Goal: Communication & Community: Answer question/provide support

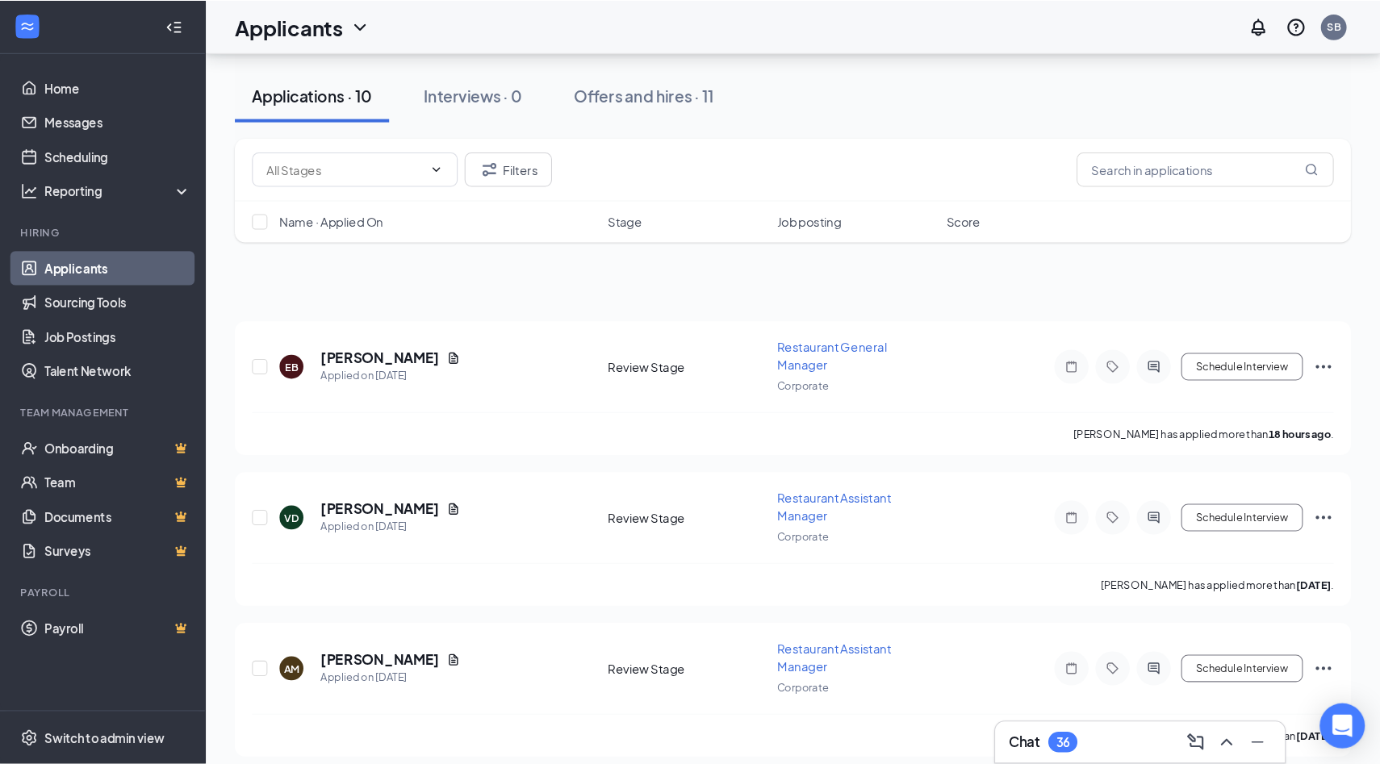
scroll to position [104, 0]
click at [423, 476] on icon "Document" at bounding box center [427, 478] width 9 height 10
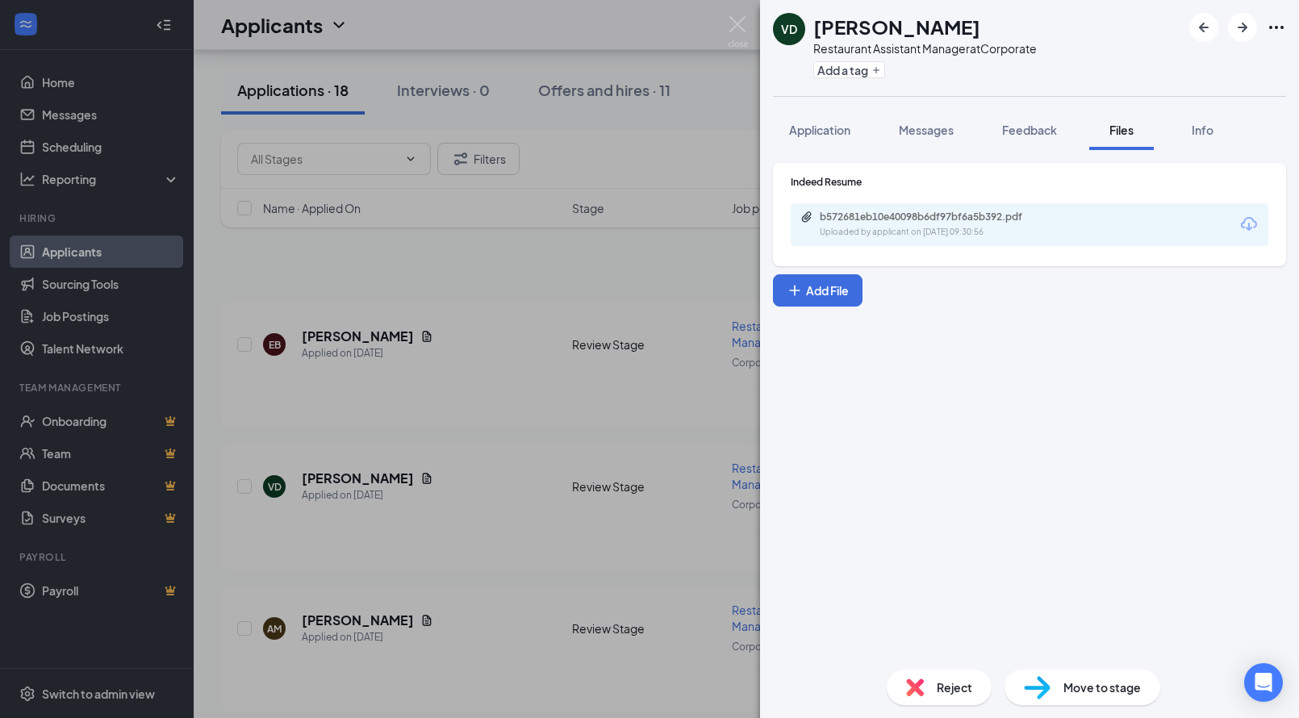
click at [1250, 228] on icon "Download" at bounding box center [1249, 224] width 16 height 14
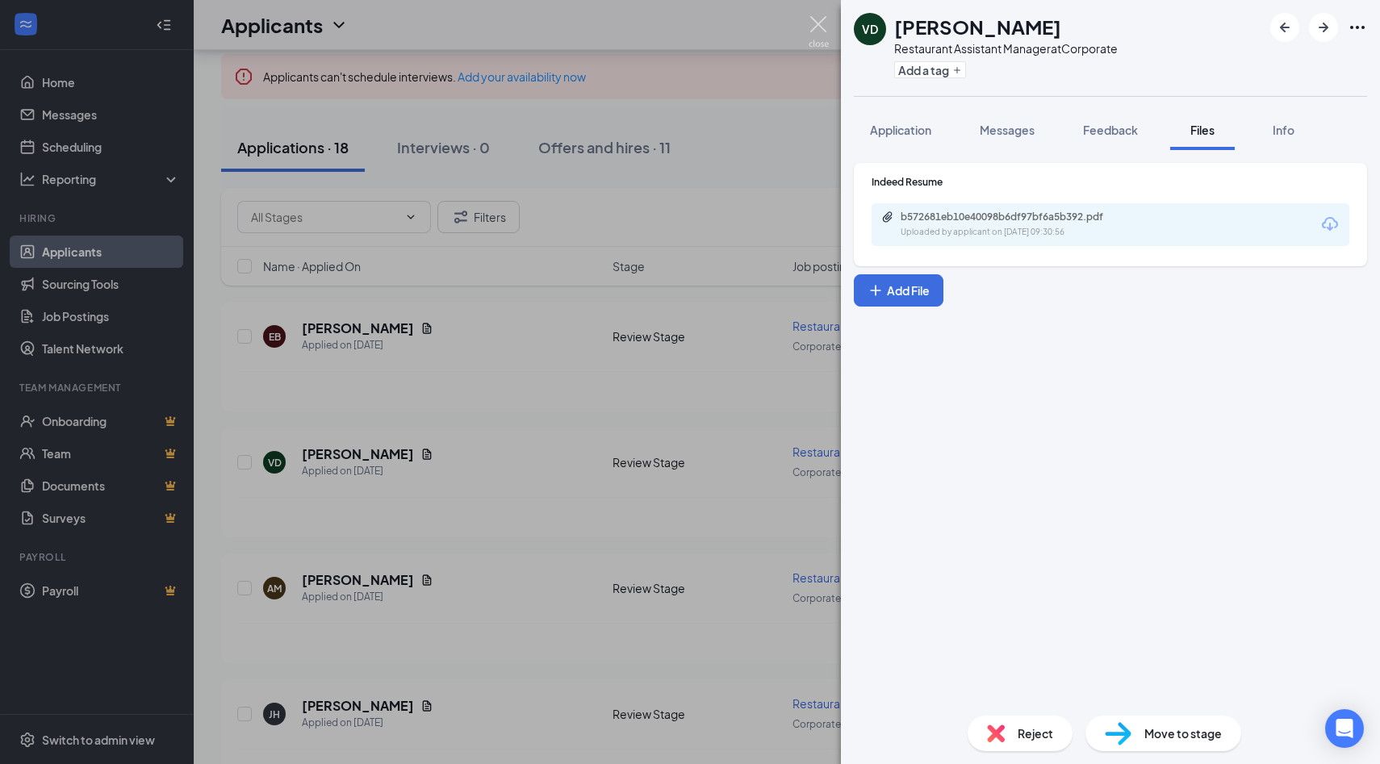
click at [818, 23] on img at bounding box center [819, 31] width 20 height 31
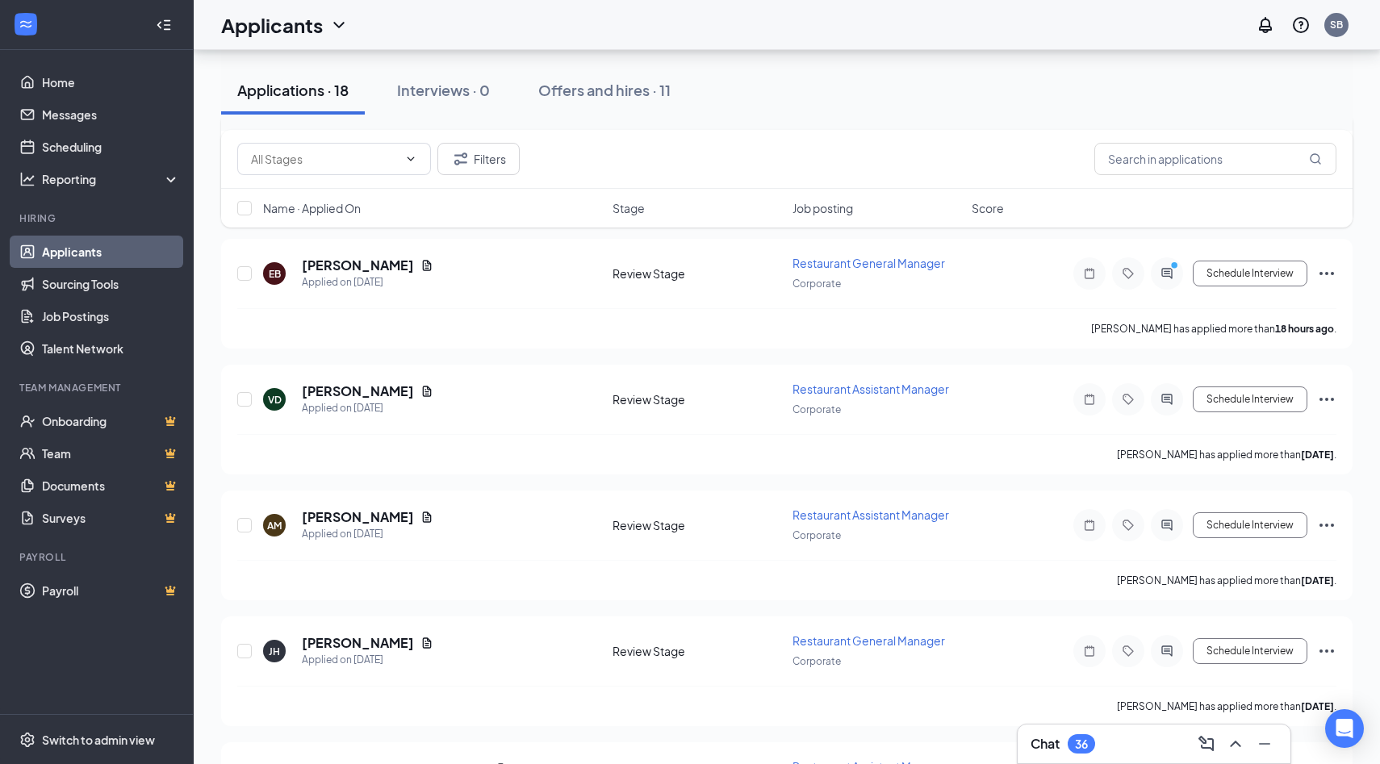
scroll to position [1161, 0]
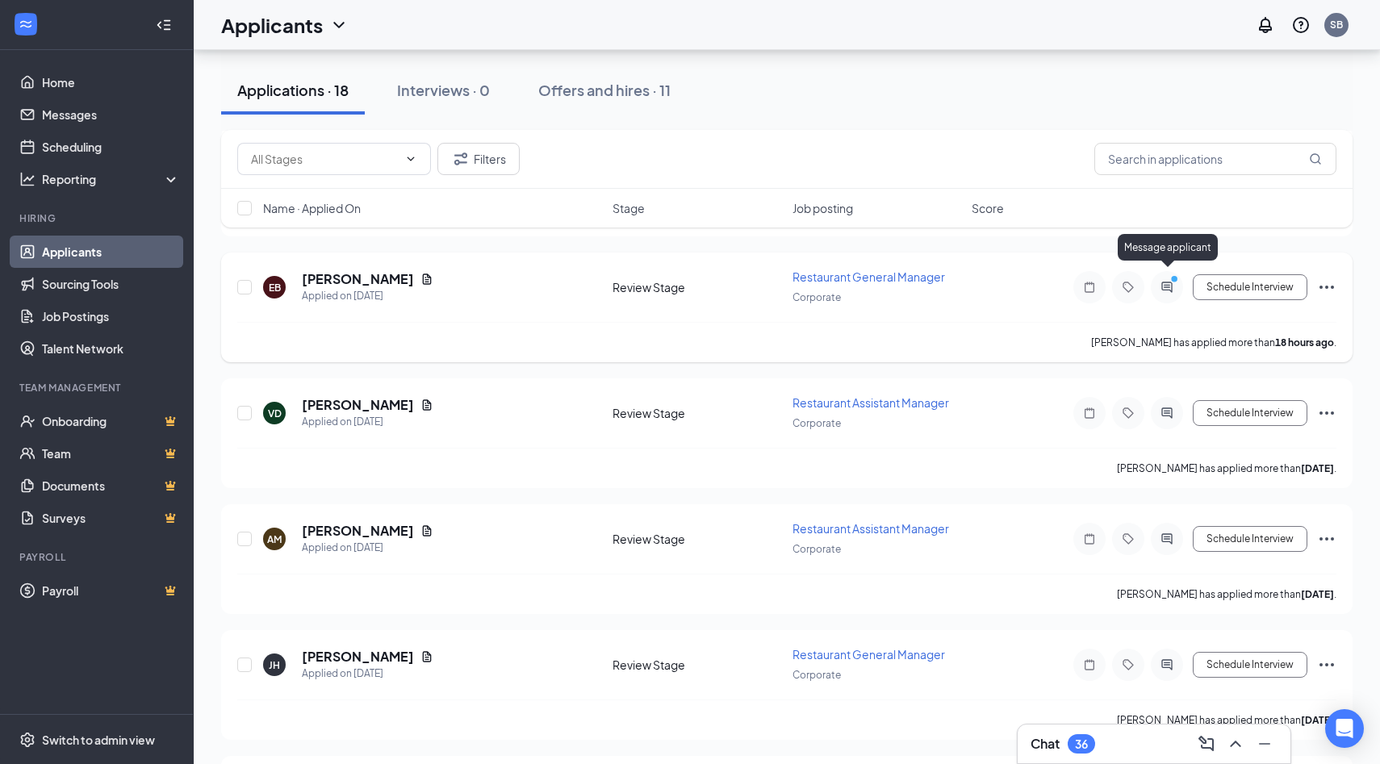
click at [1171, 282] on icon "ActiveChat" at bounding box center [1166, 287] width 10 height 10
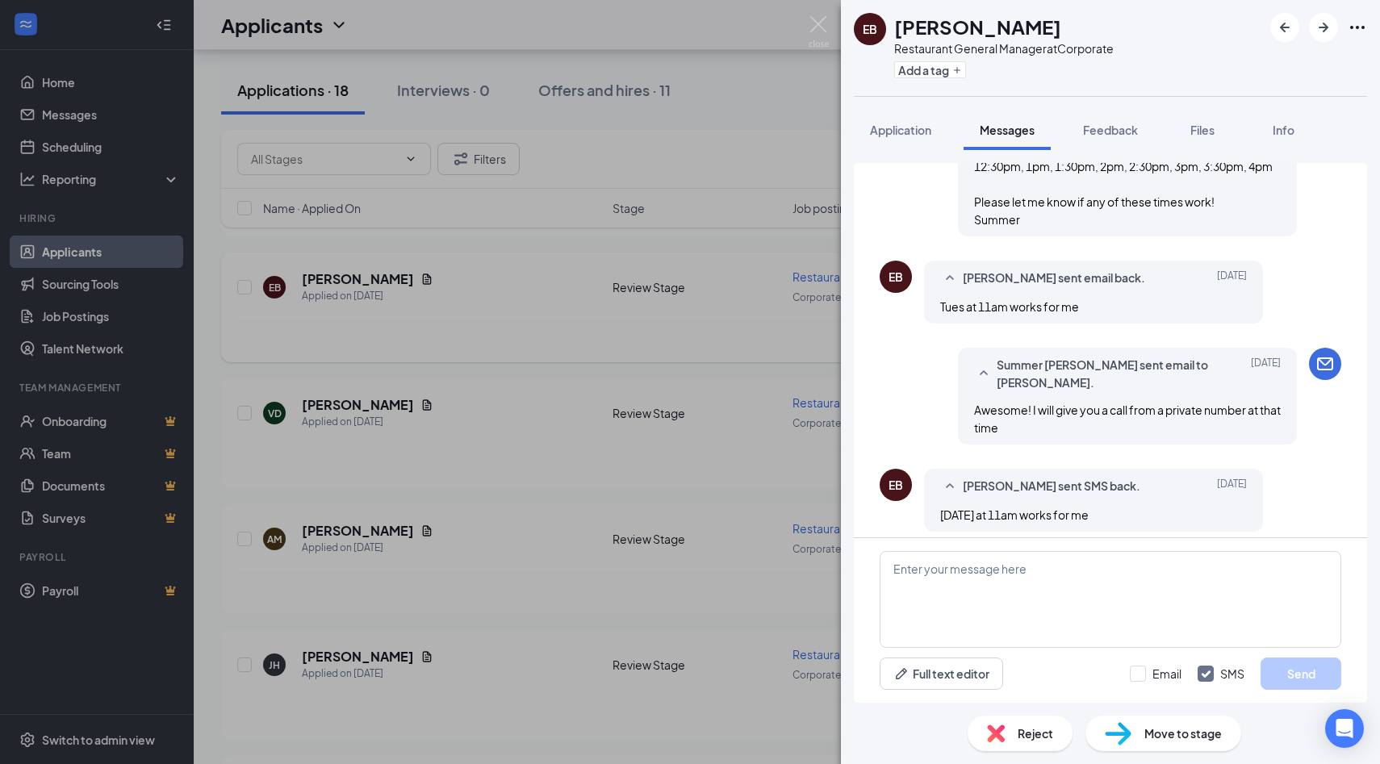
scroll to position [1098, 0]
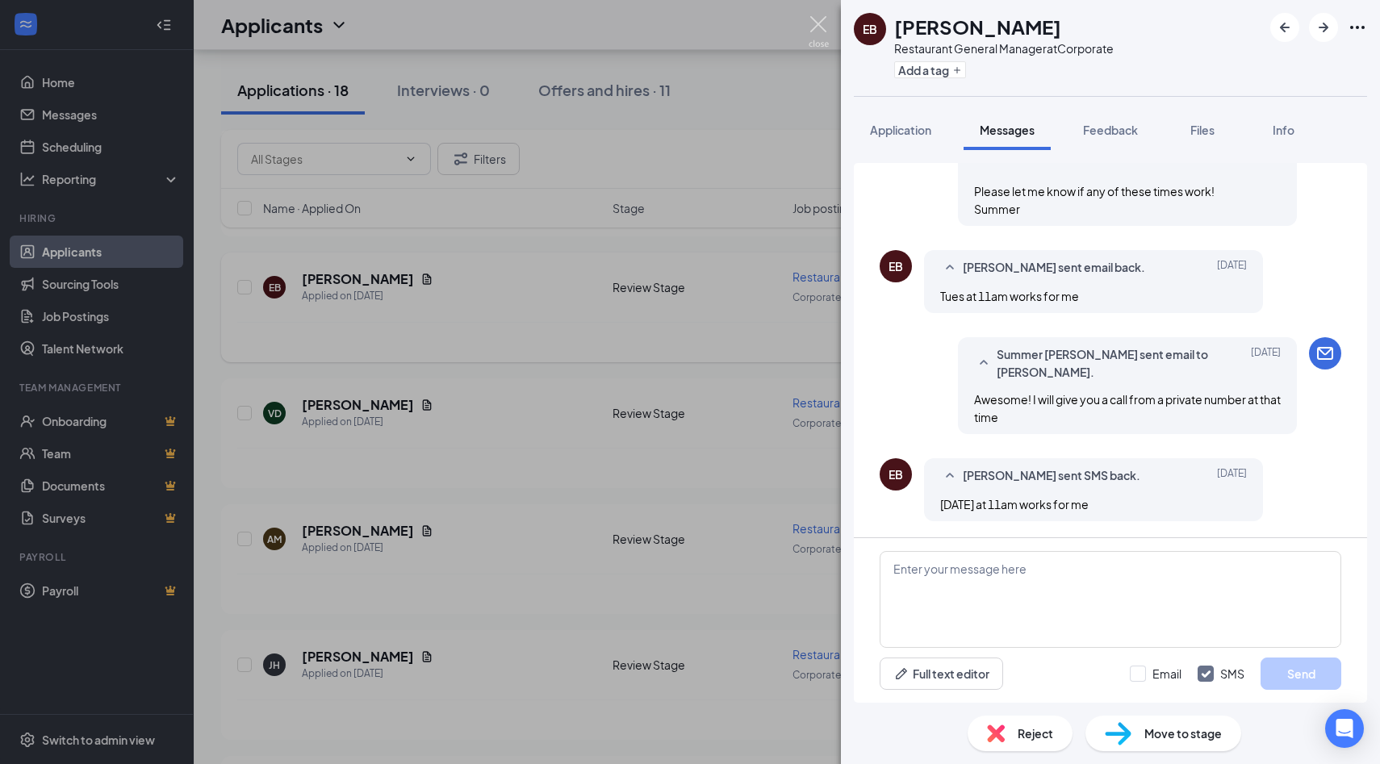
click at [818, 25] on img at bounding box center [819, 31] width 20 height 31
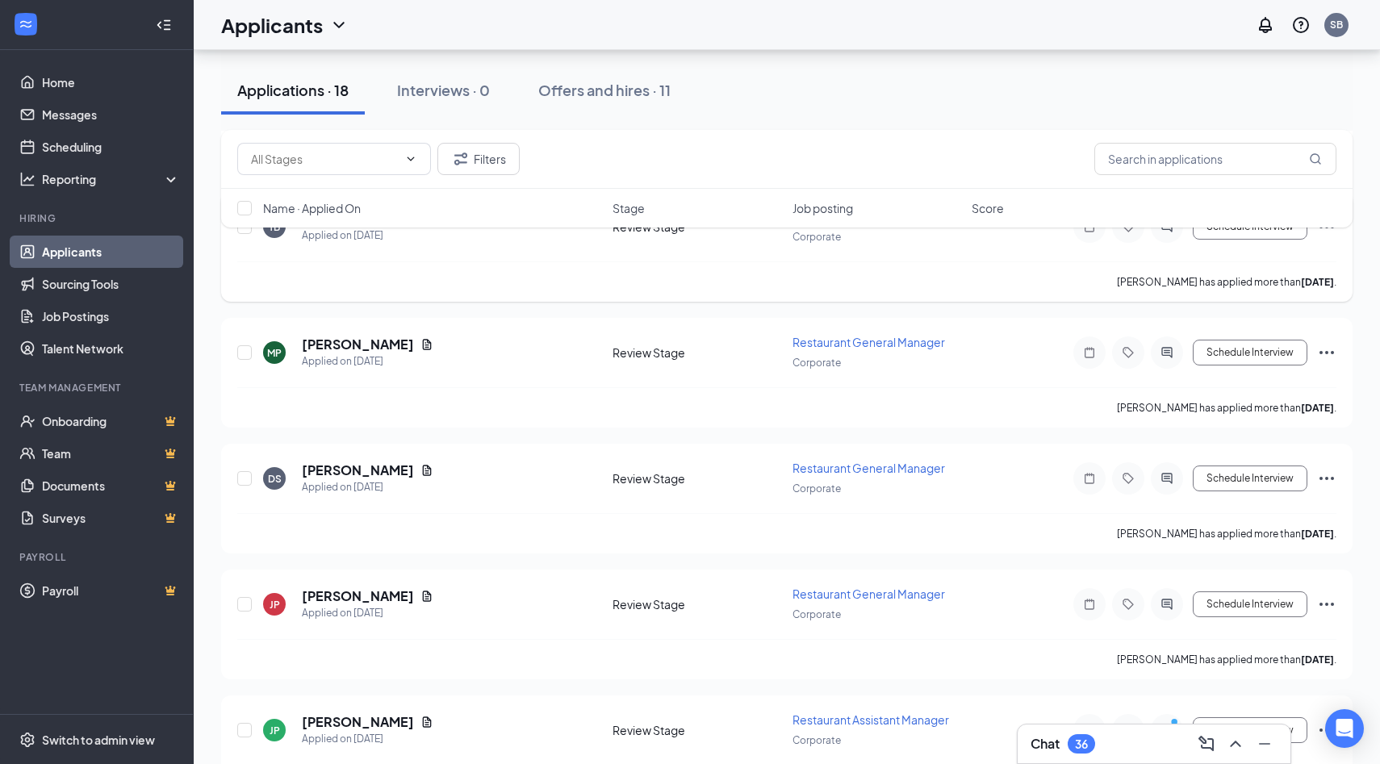
scroll to position [1889, 0]
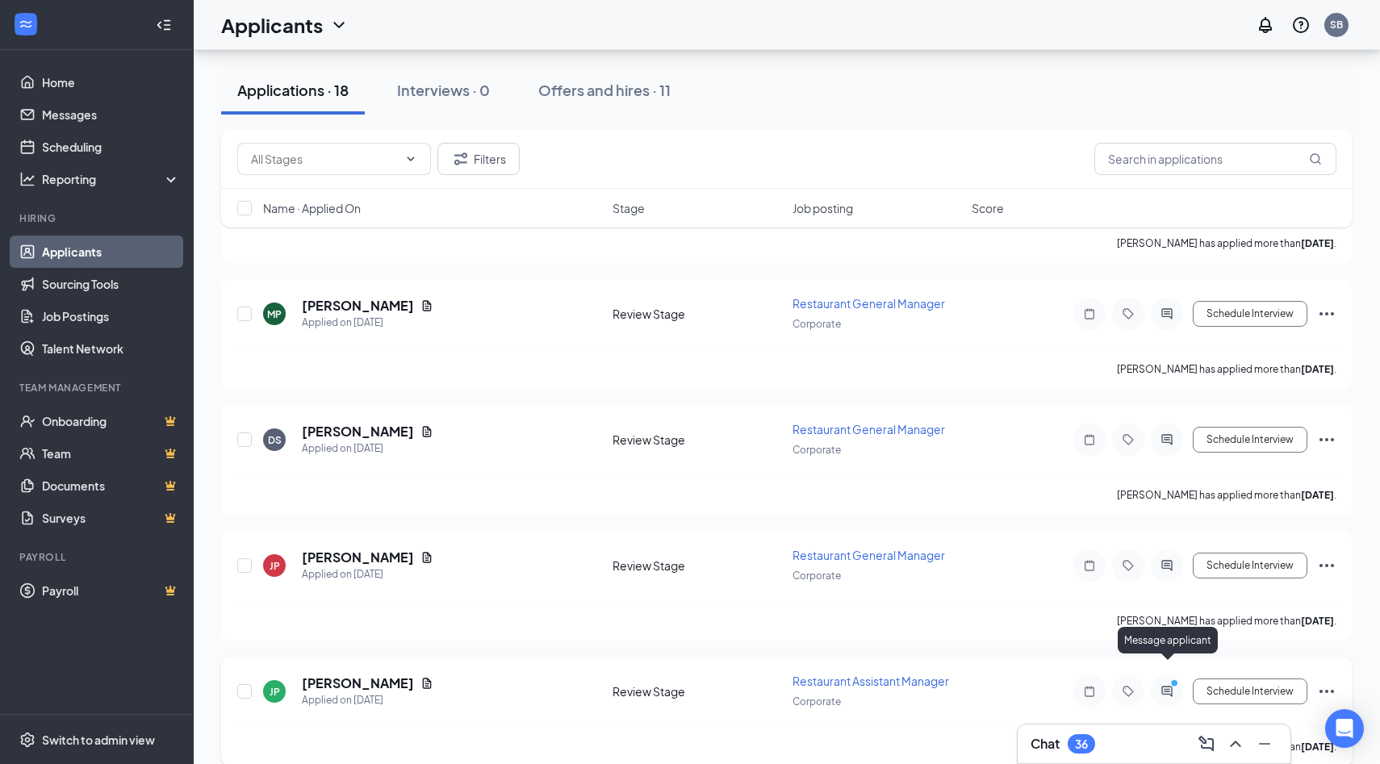
click at [1172, 679] on icon "PrimaryDot" at bounding box center [1176, 685] width 19 height 13
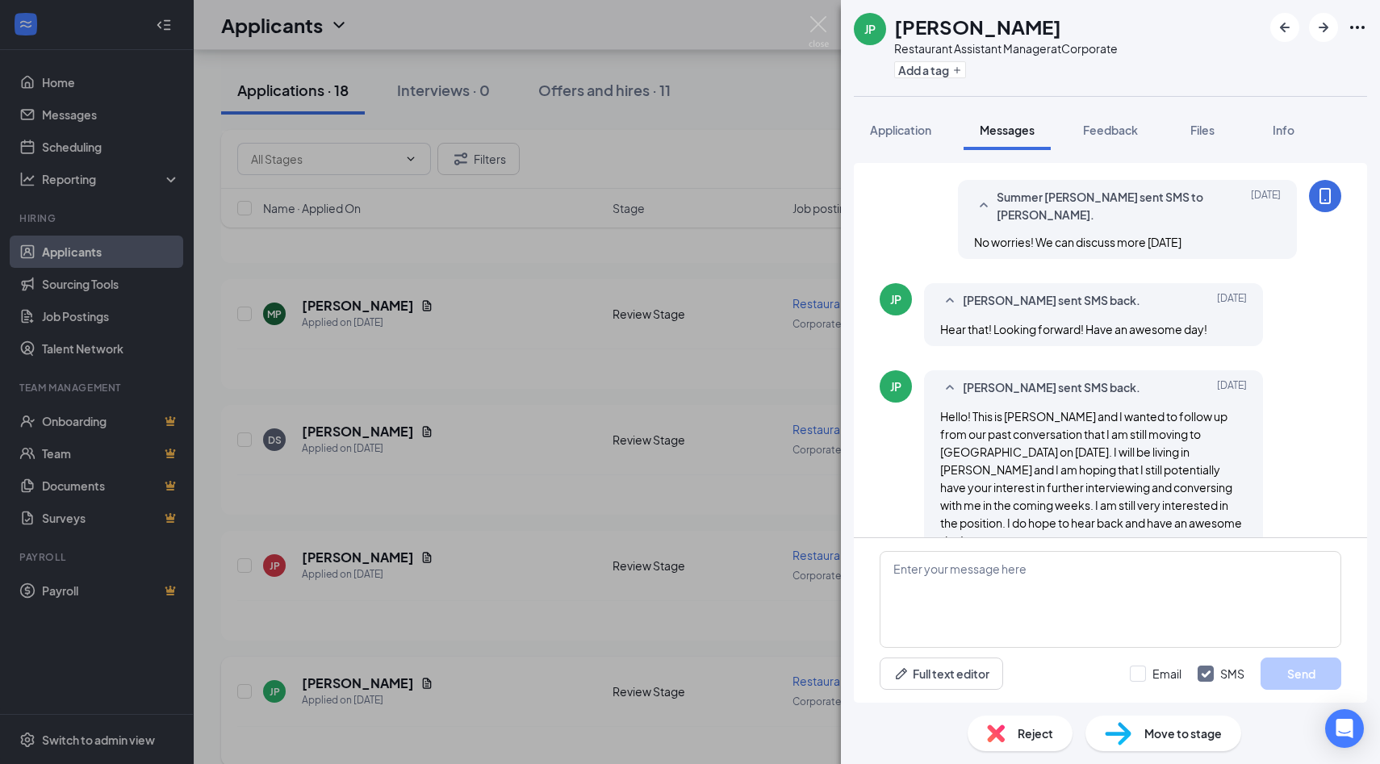
scroll to position [762, 0]
click at [950, 565] on textarea at bounding box center [1111, 599] width 462 height 97
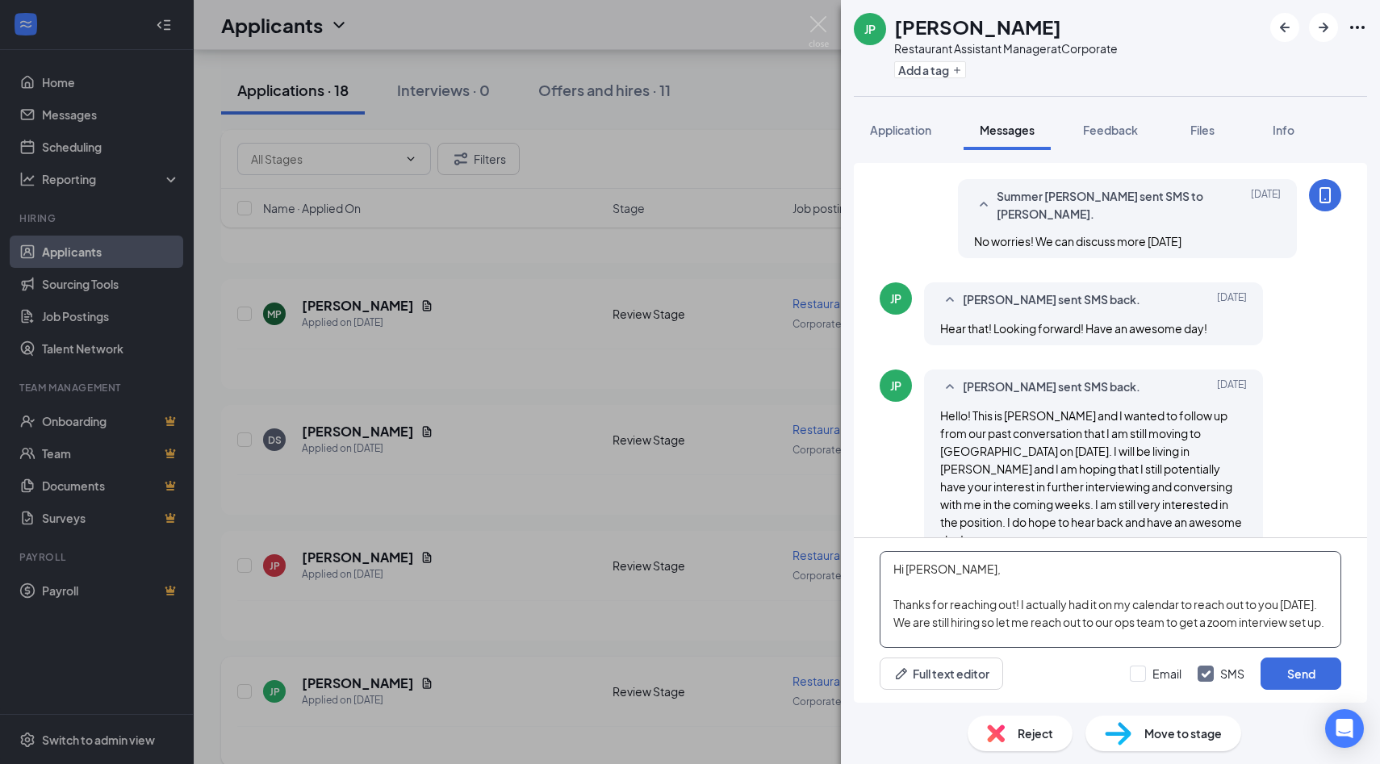
scroll to position [10, 0]
type textarea "Hi [PERSON_NAME], Thanks for reaching out! I actually had it on my calendar to …"
click at [1299, 675] on button "Send" at bounding box center [1301, 674] width 81 height 32
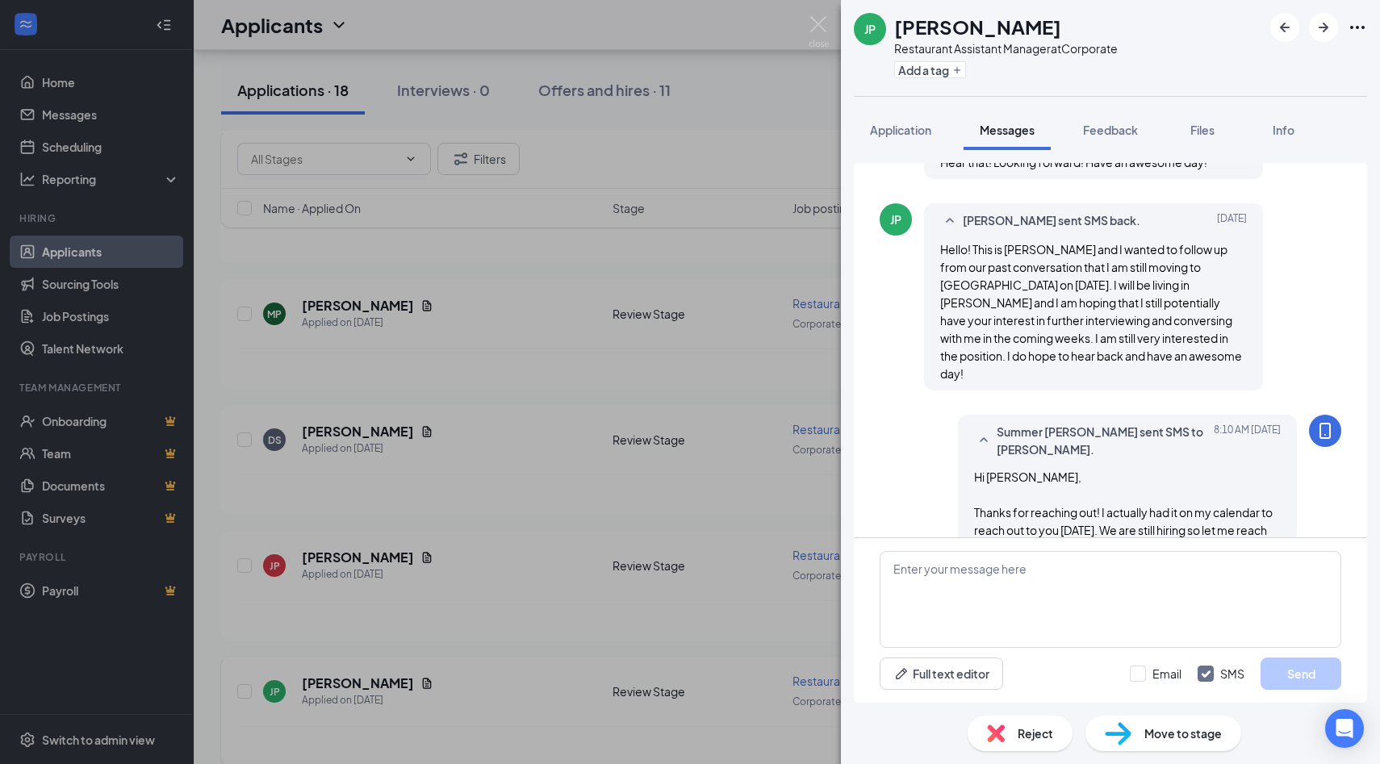
scroll to position [936, 0]
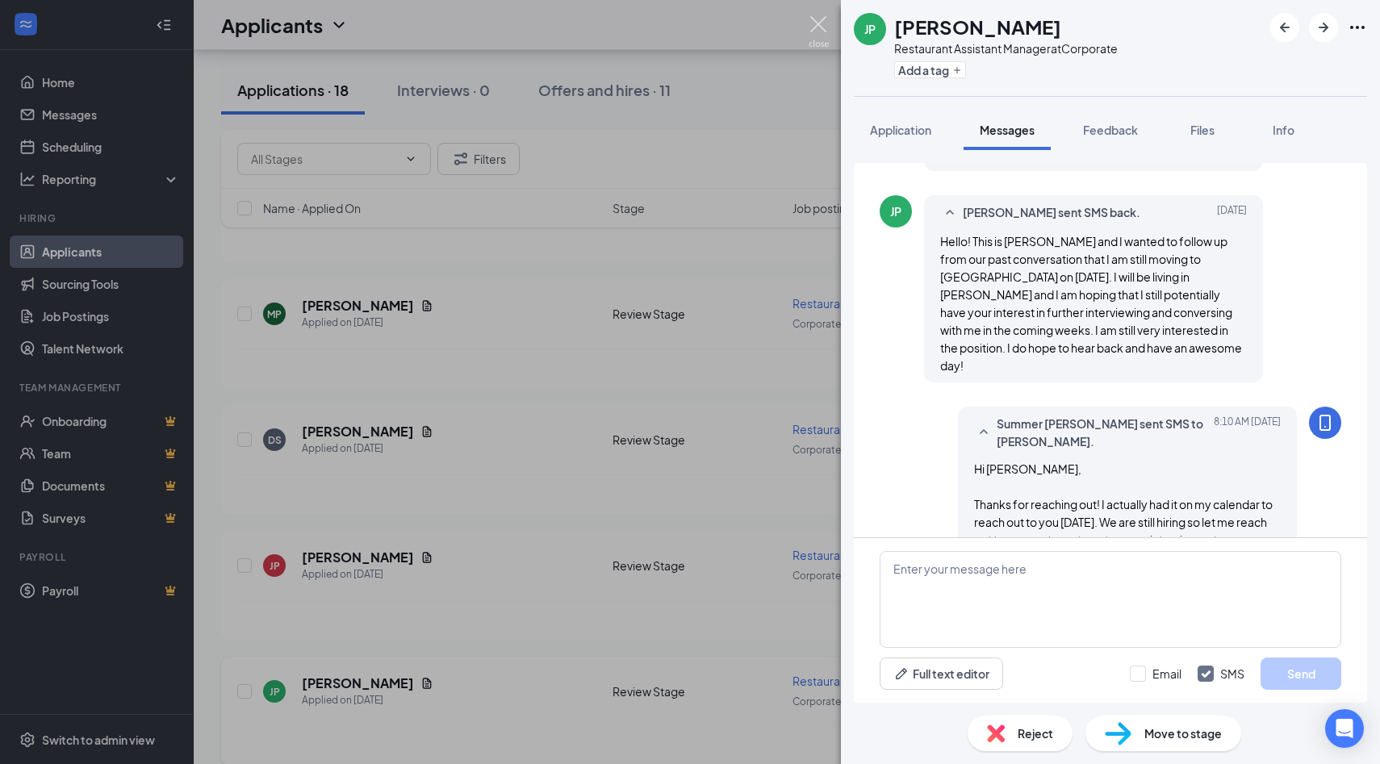
click at [816, 25] on img at bounding box center [819, 31] width 20 height 31
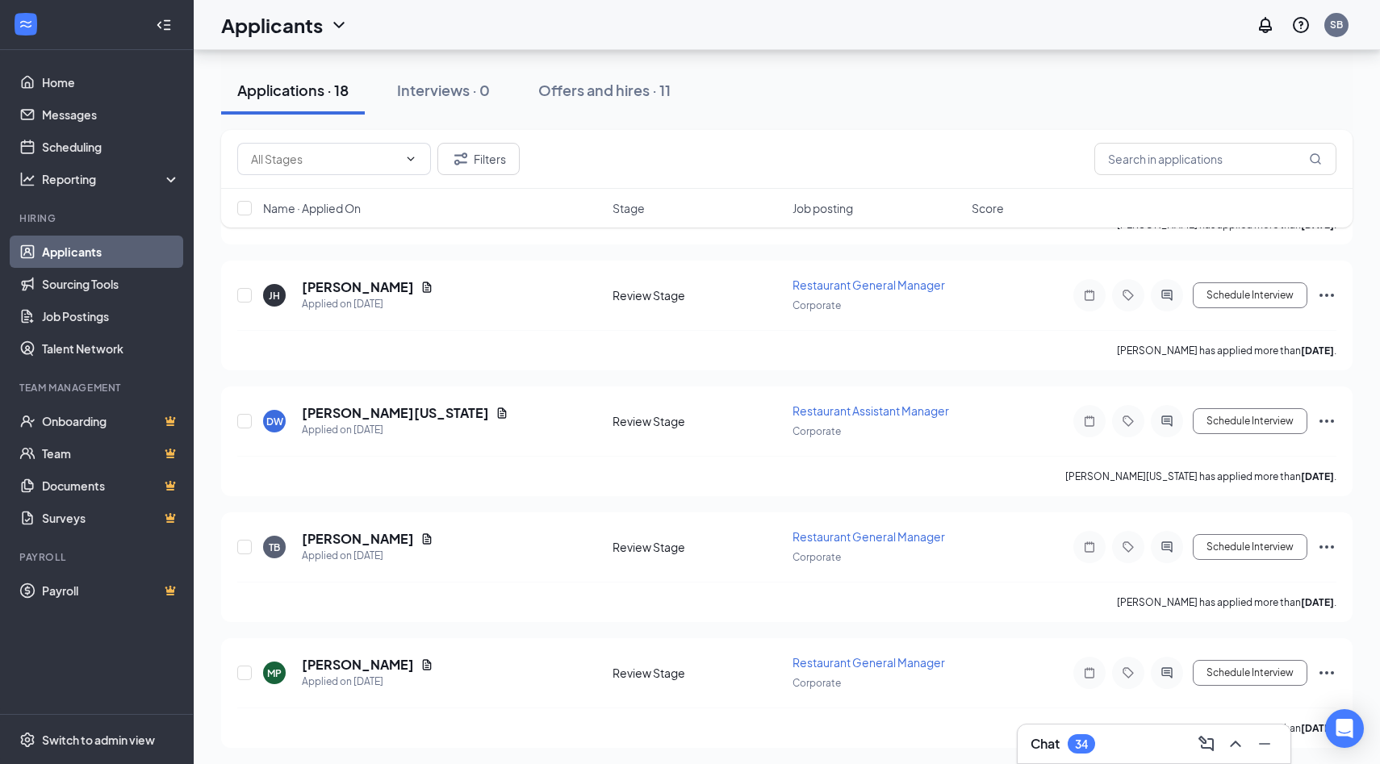
scroll to position [1521, 0]
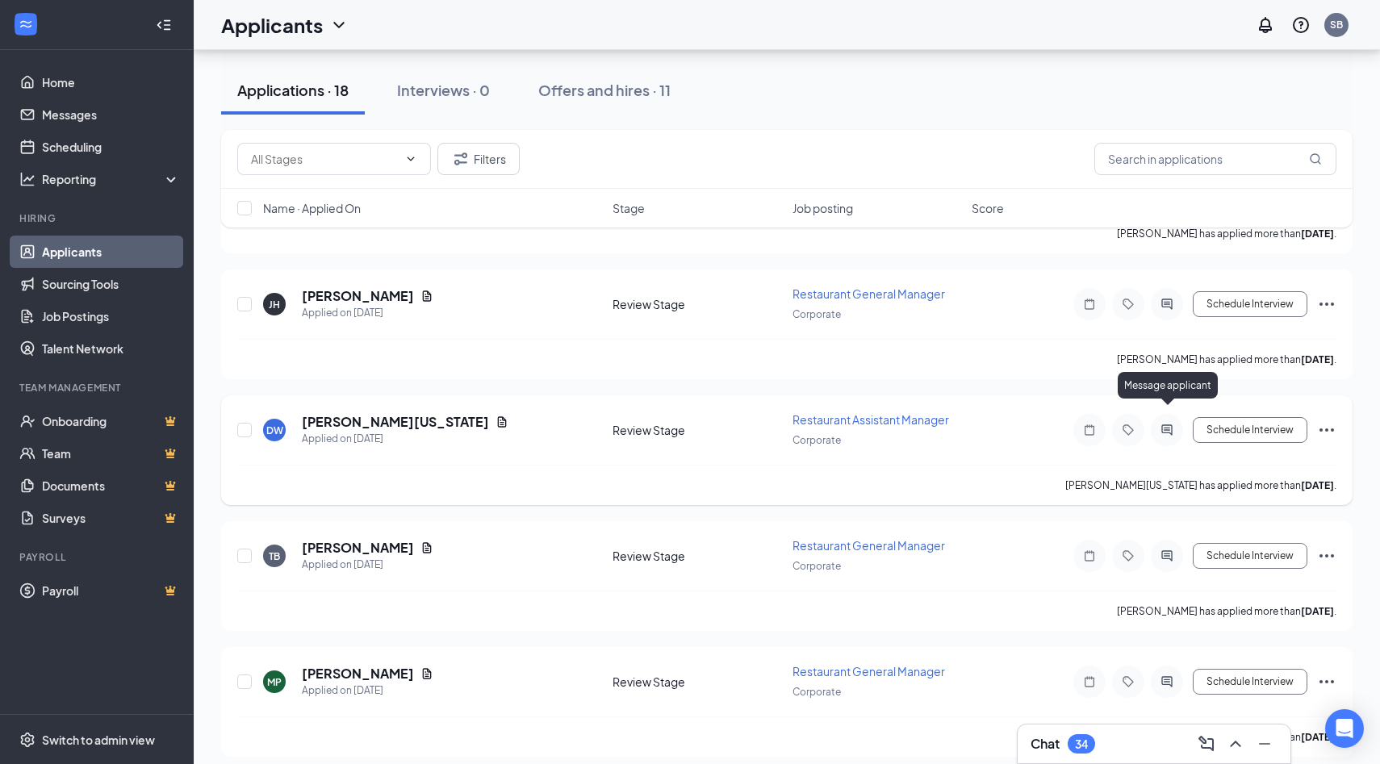
click at [1161, 424] on icon "ActiveChat" at bounding box center [1166, 430] width 19 height 13
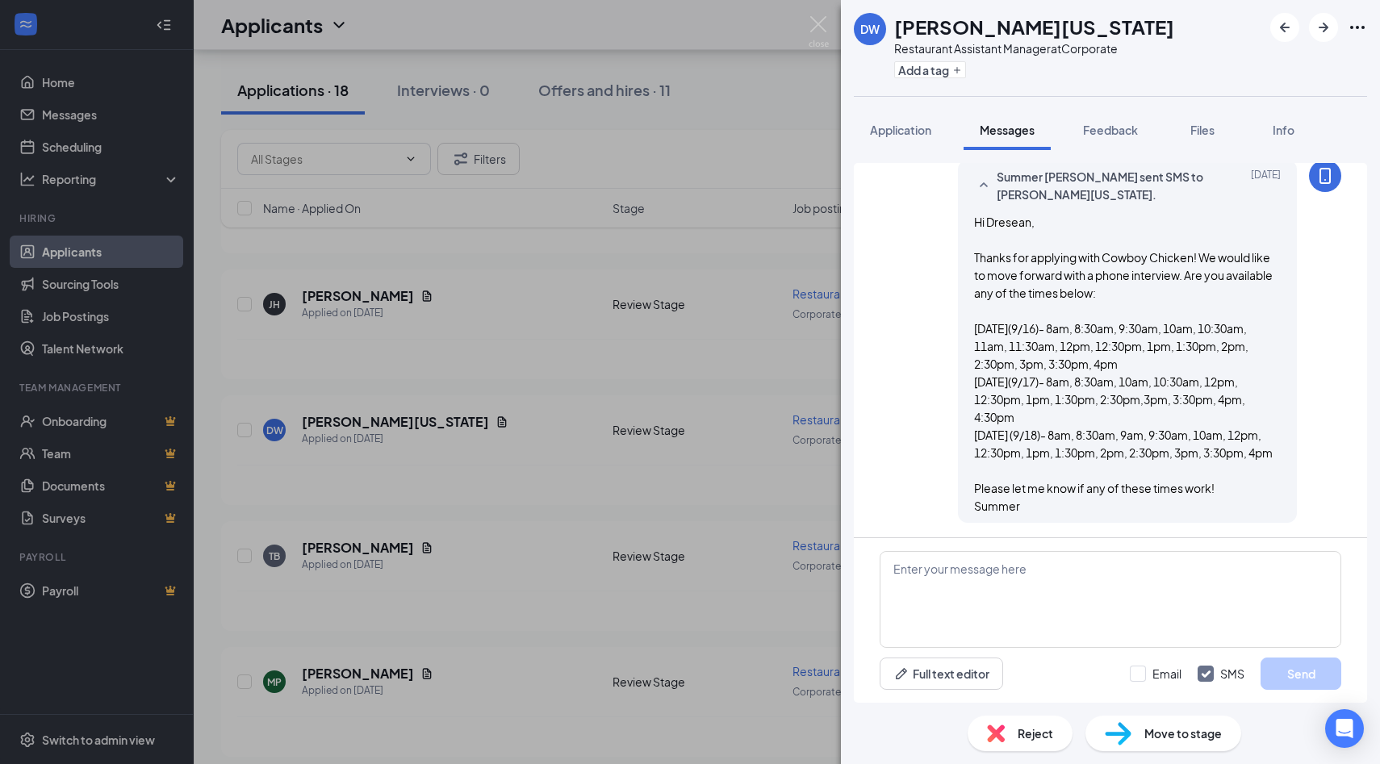
scroll to position [751, 0]
drag, startPoint x: 1030, startPoint y: 503, endPoint x: 964, endPoint y: 222, distance: 288.4
click at [964, 222] on div "Summer [PERSON_NAME] sent SMS to [PERSON_NAME][US_STATE]. [DATE] Hi Dresean, Th…" at bounding box center [1127, 339] width 339 height 363
click at [818, 23] on img at bounding box center [819, 31] width 20 height 31
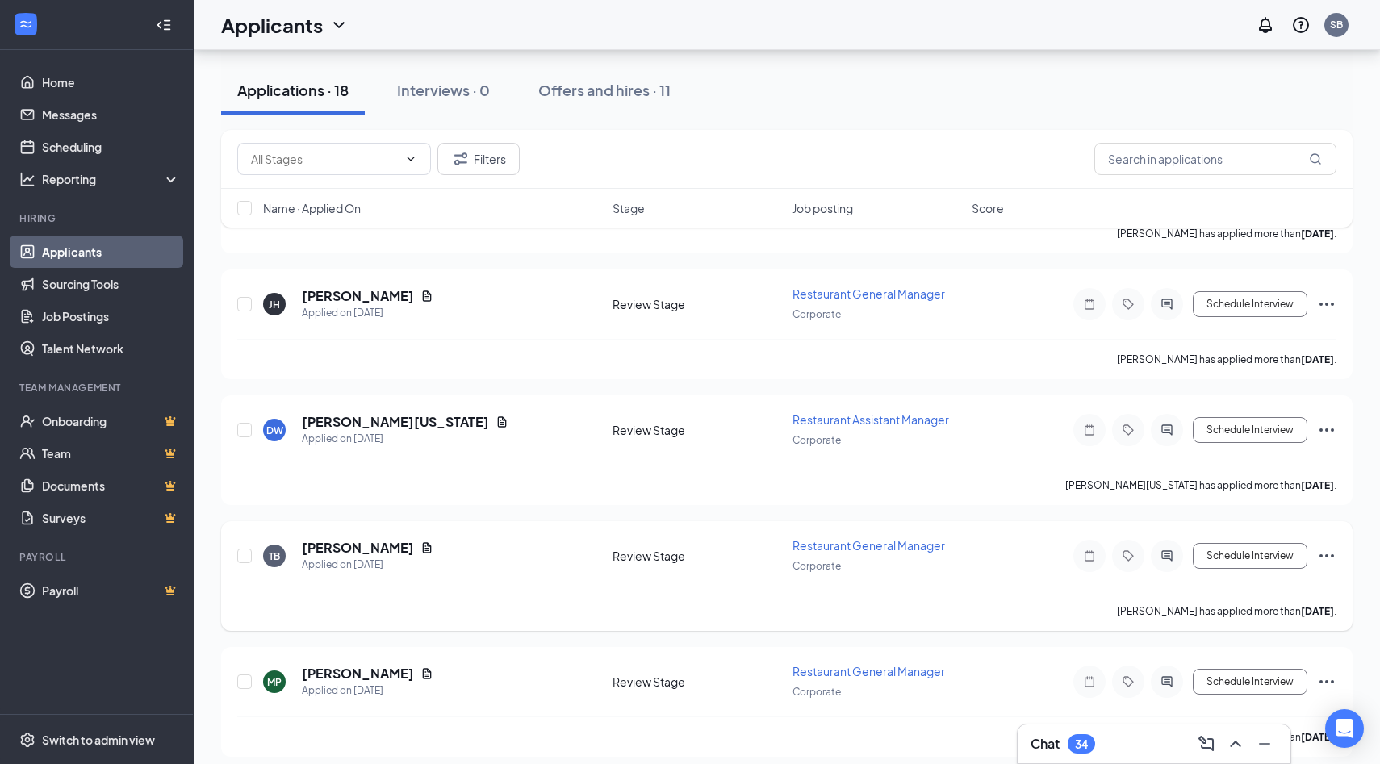
click at [1169, 550] on icon "ActiveChat" at bounding box center [1166, 555] width 10 height 10
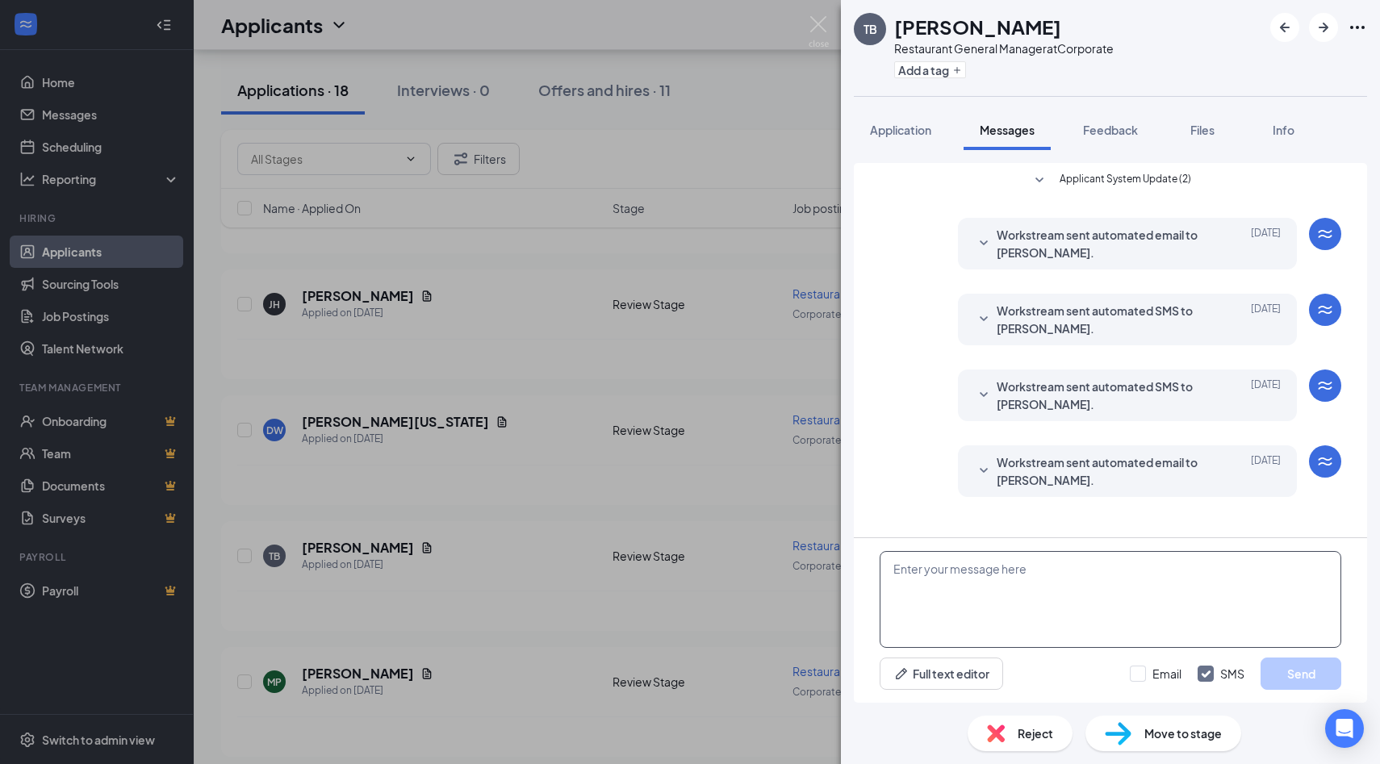
click at [968, 574] on textarea at bounding box center [1111, 599] width 462 height 97
paste textarea "Hi Dresean, Thanks for applying with Cowboy Chicken! We would like to move forw…"
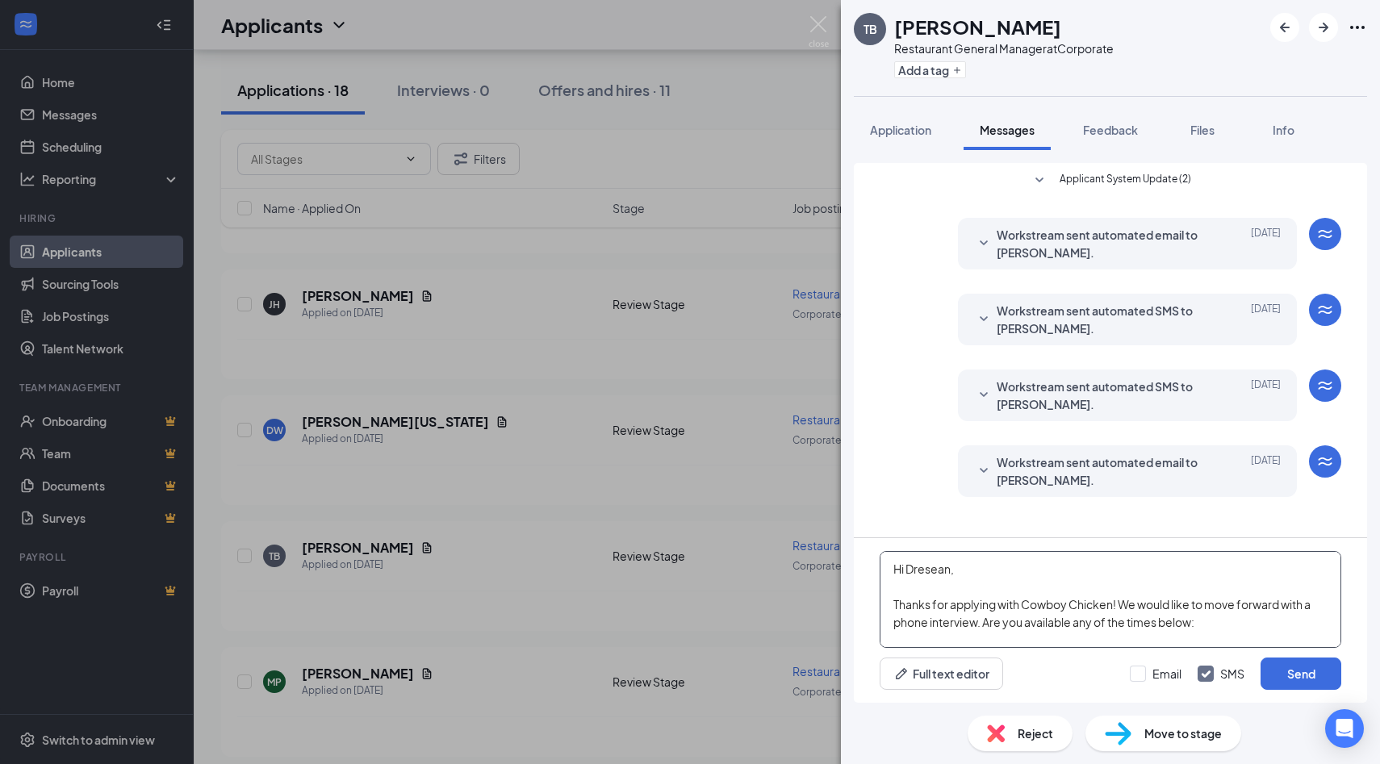
drag, startPoint x: 949, startPoint y: 571, endPoint x: 909, endPoint y: 565, distance: 40.7
click at [909, 565] on textarea "Hi Dresean, Thanks for applying with Cowboy Chicken! We would like to move forw…" at bounding box center [1111, 599] width 462 height 97
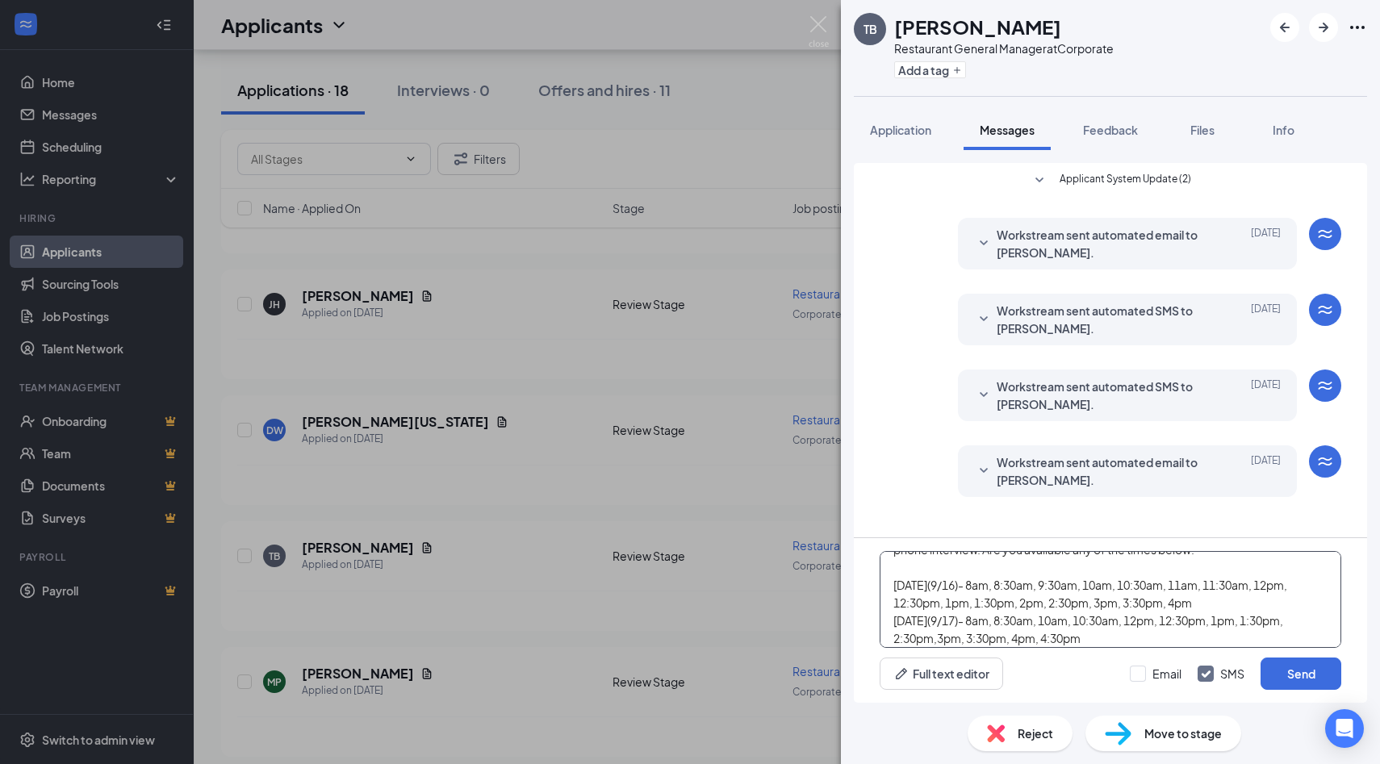
click at [1236, 600] on textarea "Hi [PERSON_NAME], Thanks for applying with Cowboy Chicken! We would like to mov…" at bounding box center [1111, 599] width 462 height 97
drag, startPoint x: 1264, startPoint y: 585, endPoint x: 977, endPoint y: 581, distance: 287.3
click at [977, 581] on textarea "Hi [PERSON_NAME], Thanks for applying with Cowboy Chicken! We would like to mov…" at bounding box center [1111, 599] width 462 height 97
click at [981, 586] on textarea "Hi [PERSON_NAME], Thanks for applying with Cowboy Chicken! We would like to mov…" at bounding box center [1111, 599] width 462 height 97
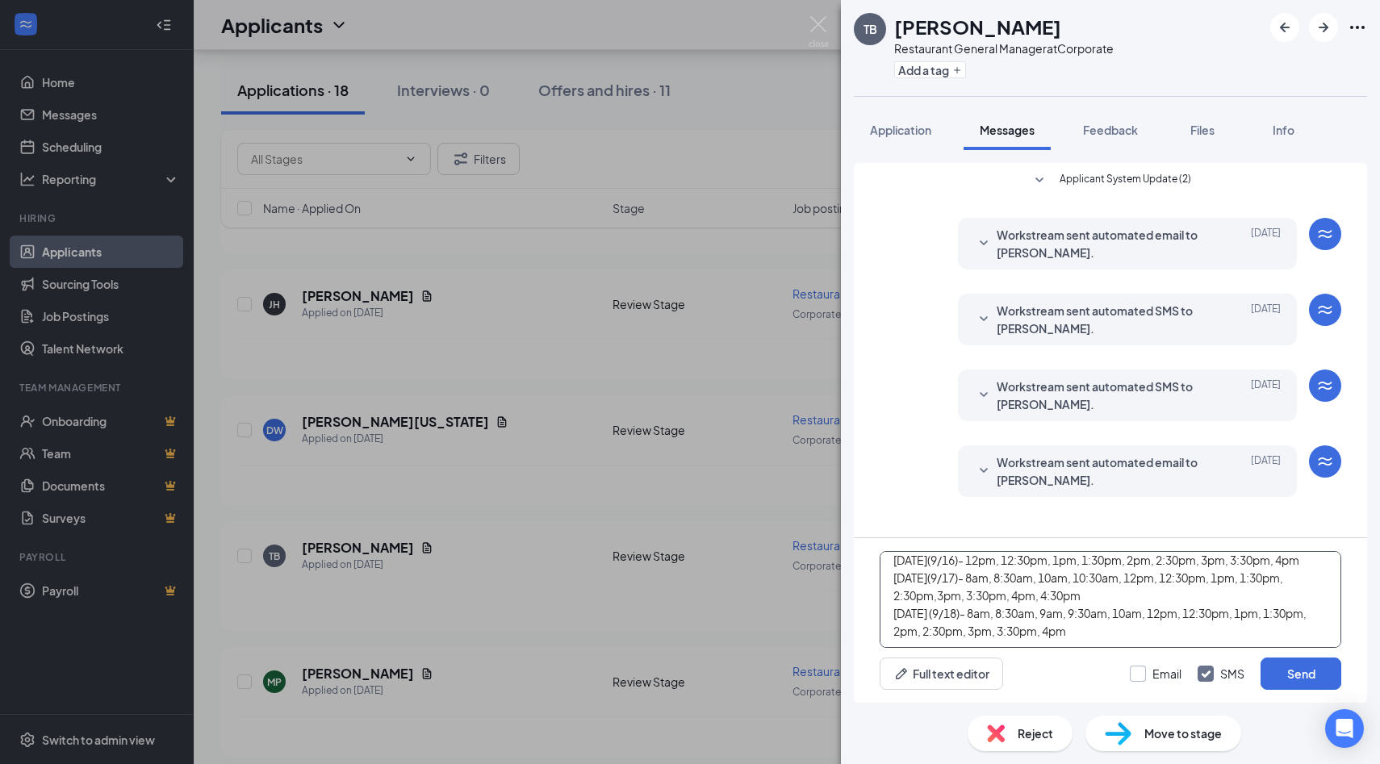
type textarea "Hi [PERSON_NAME], Thanks for applying with Cowboy Chicken! We would like to mov…"
click at [1136, 678] on input "Email" at bounding box center [1156, 674] width 52 height 16
checkbox input "true"
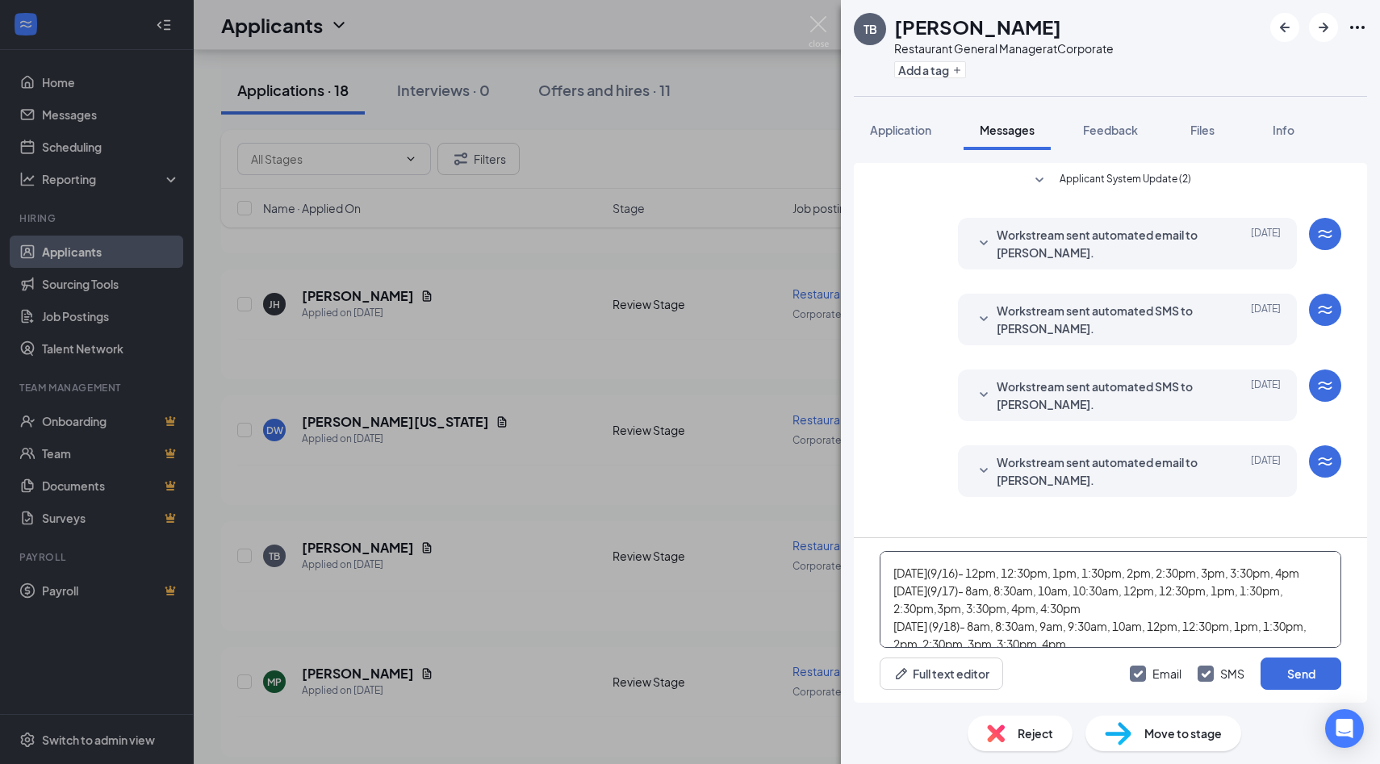
scroll to position [0, 0]
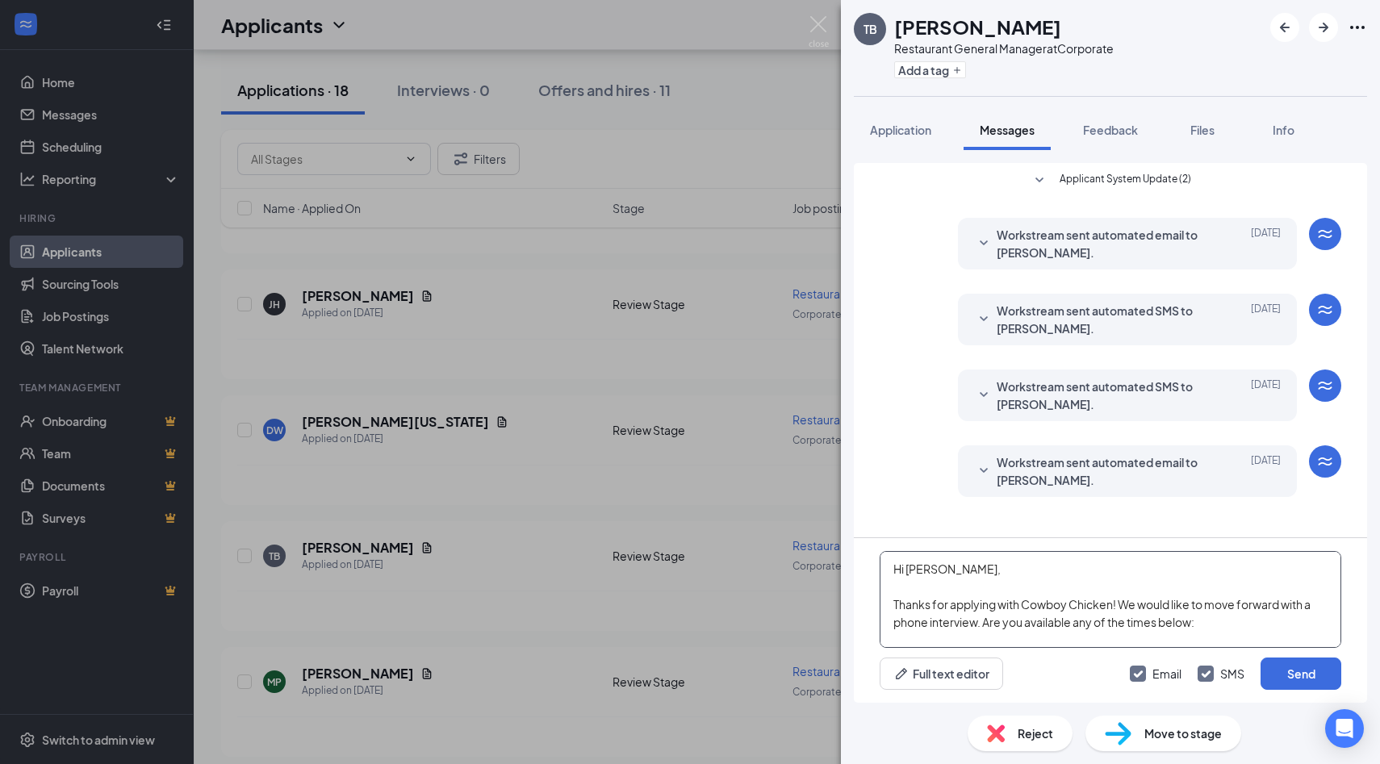
drag, startPoint x: 956, startPoint y: 630, endPoint x: 883, endPoint y: 559, distance: 102.2
click at [883, 559] on textarea "Hi [PERSON_NAME], Thanks for applying with Cowboy Chicken! We would like to mov…" at bounding box center [1111, 599] width 462 height 97
click at [1299, 676] on button "Send" at bounding box center [1301, 674] width 81 height 32
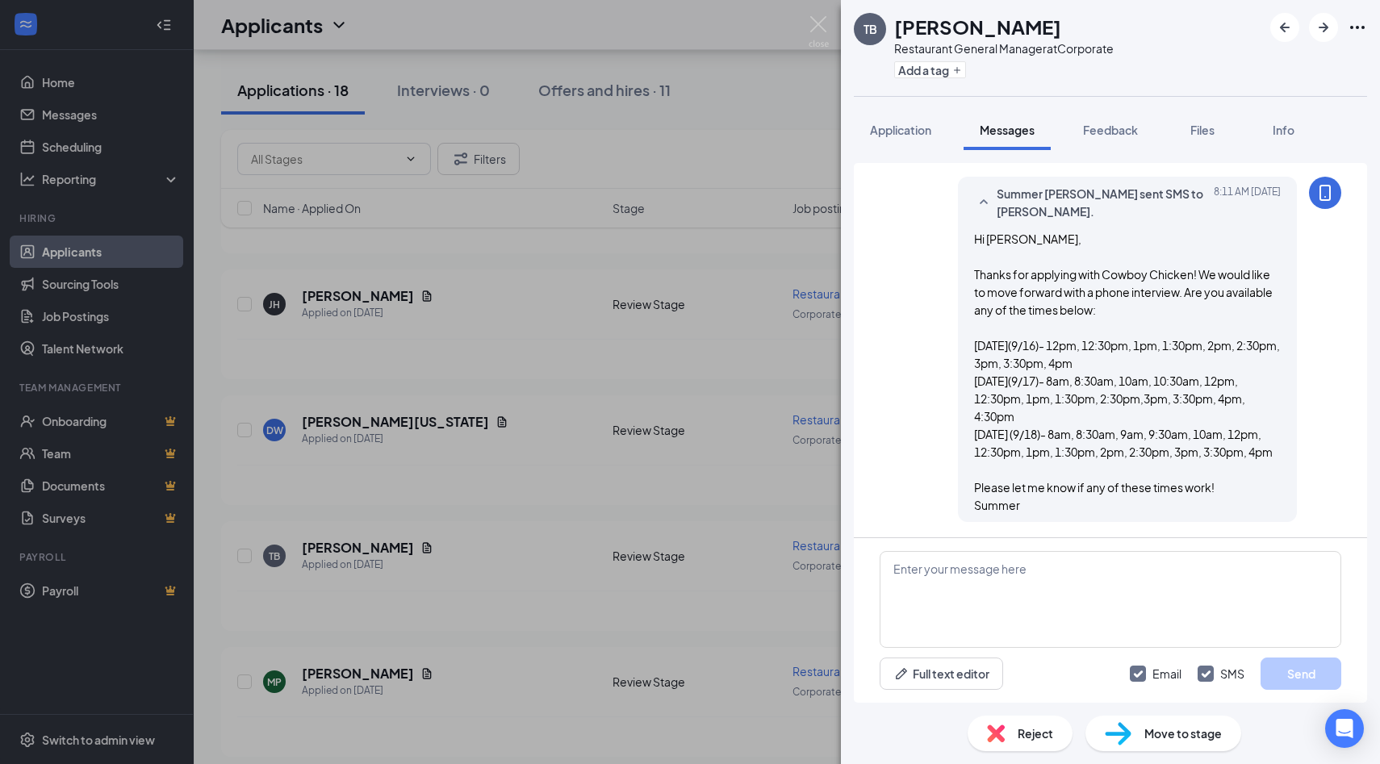
scroll to position [715, 0]
click at [811, 23] on img at bounding box center [819, 31] width 20 height 31
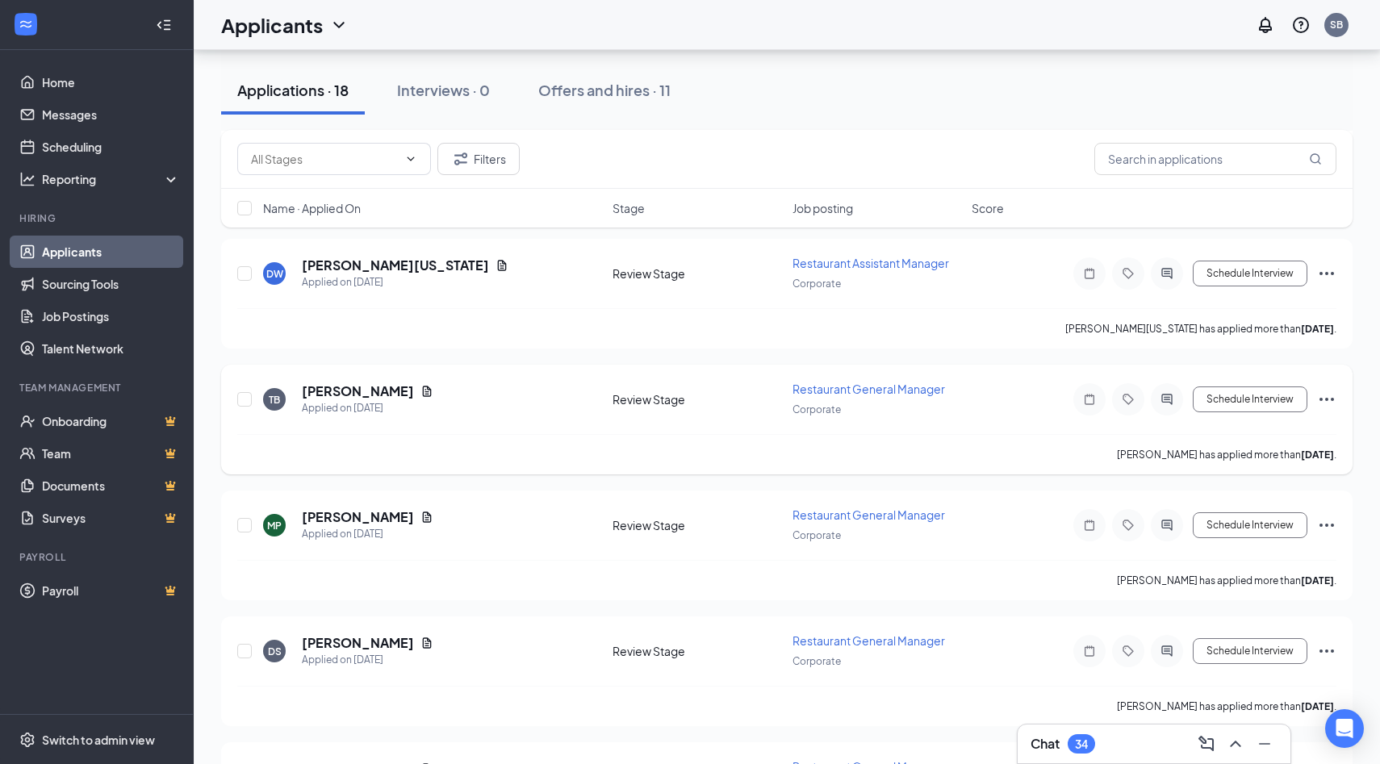
scroll to position [1690, 0]
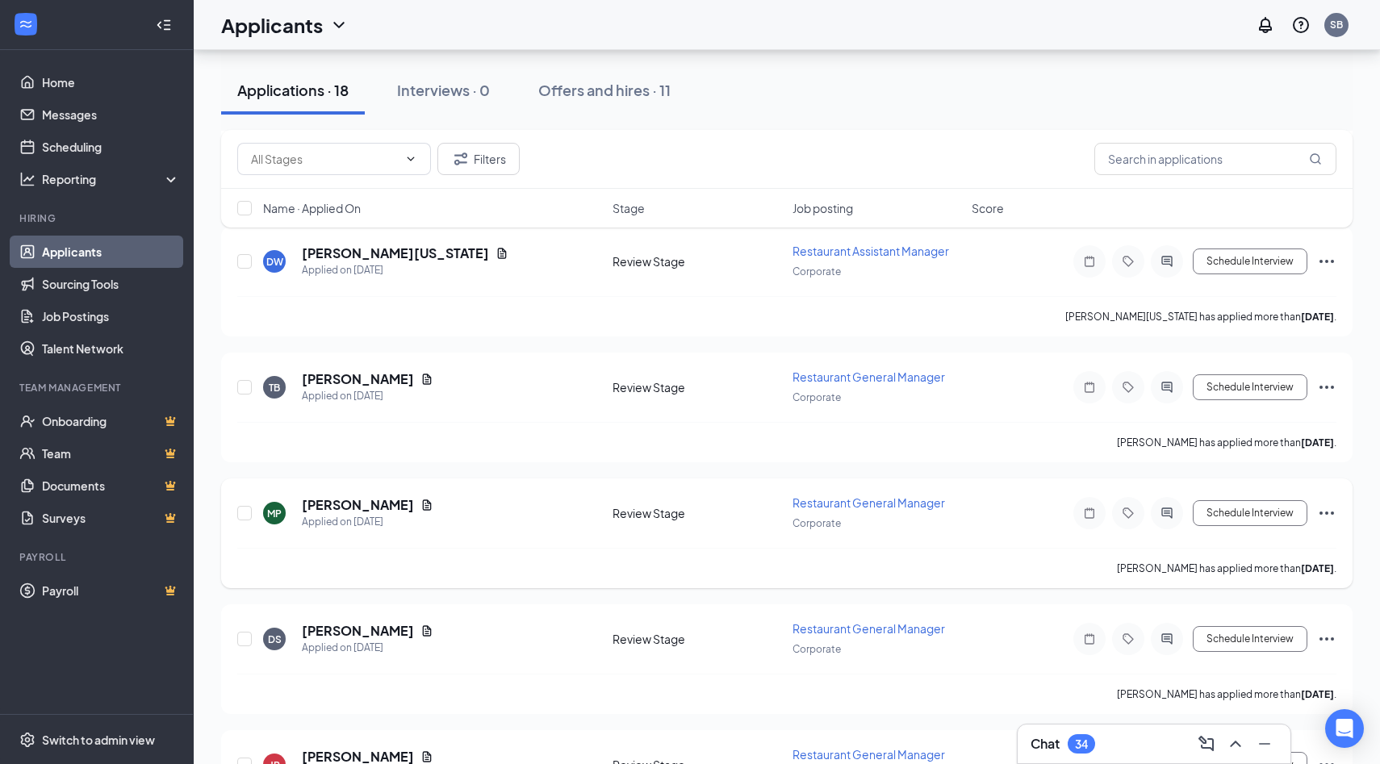
click at [1167, 508] on icon "ActiveChat" at bounding box center [1166, 513] width 10 height 10
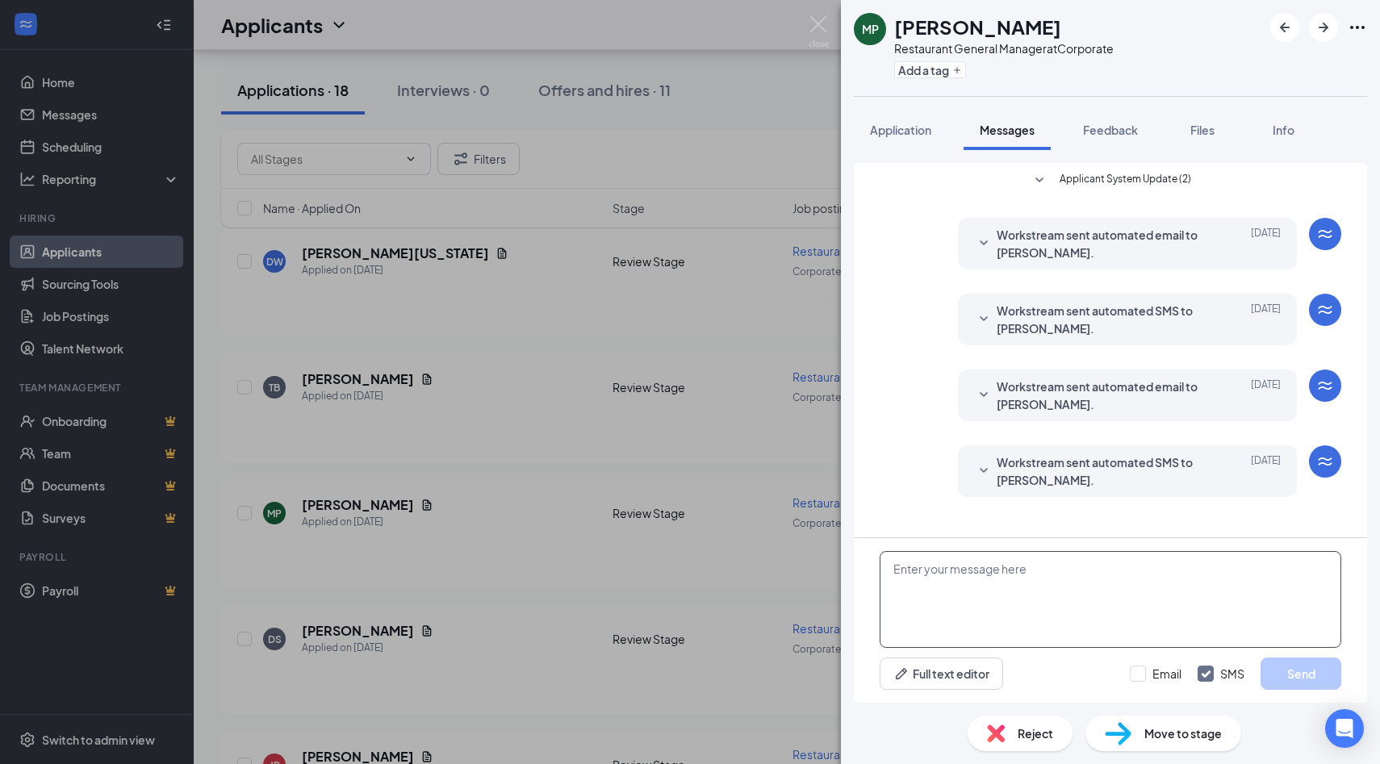
click at [1007, 592] on textarea at bounding box center [1111, 599] width 462 height 97
paste textarea "Hi [PERSON_NAME], Thanks for applying with Cowboy Chicken! We would like to mov…"
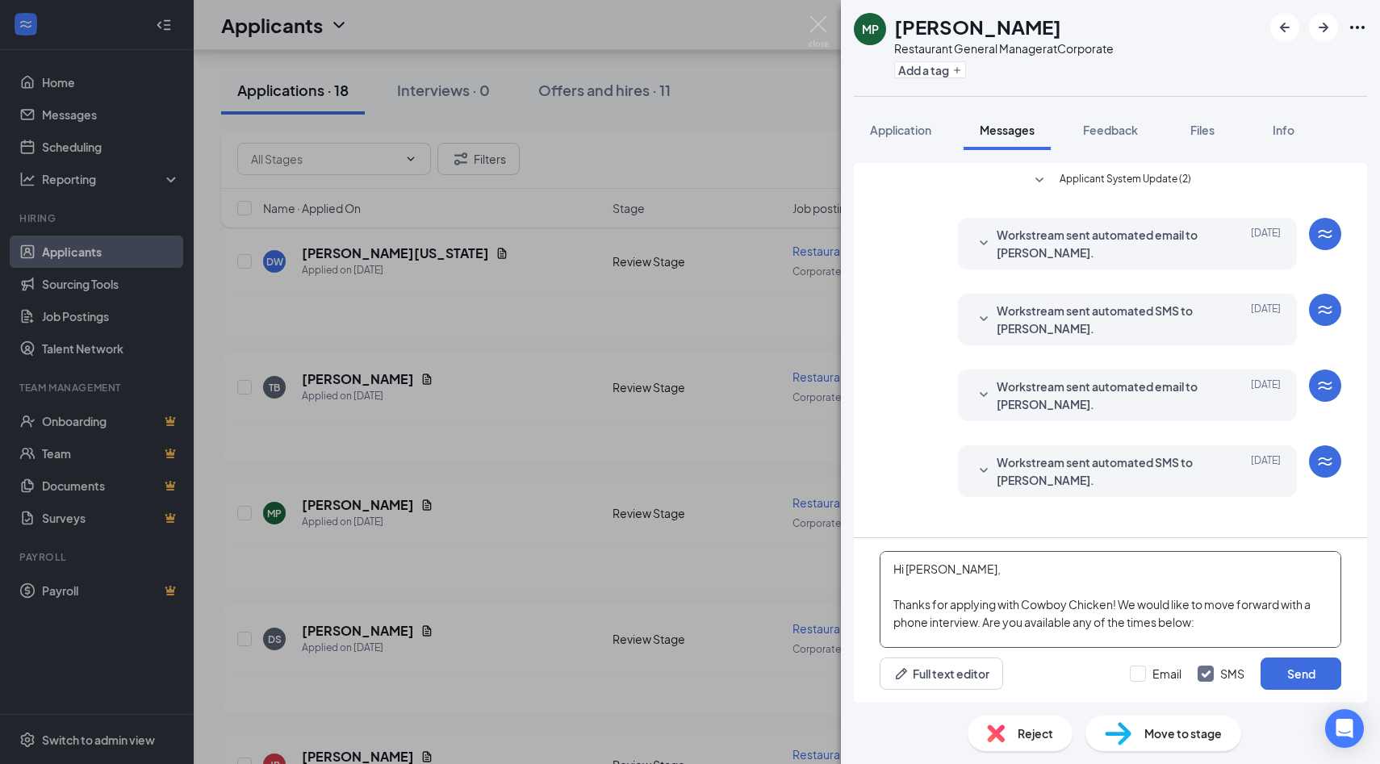
drag, startPoint x: 947, startPoint y: 570, endPoint x: 908, endPoint y: 570, distance: 38.7
click at [908, 570] on textarea "Hi [PERSON_NAME], Thanks for applying with Cowboy Chicken! We would like to mov…" at bounding box center [1111, 599] width 462 height 97
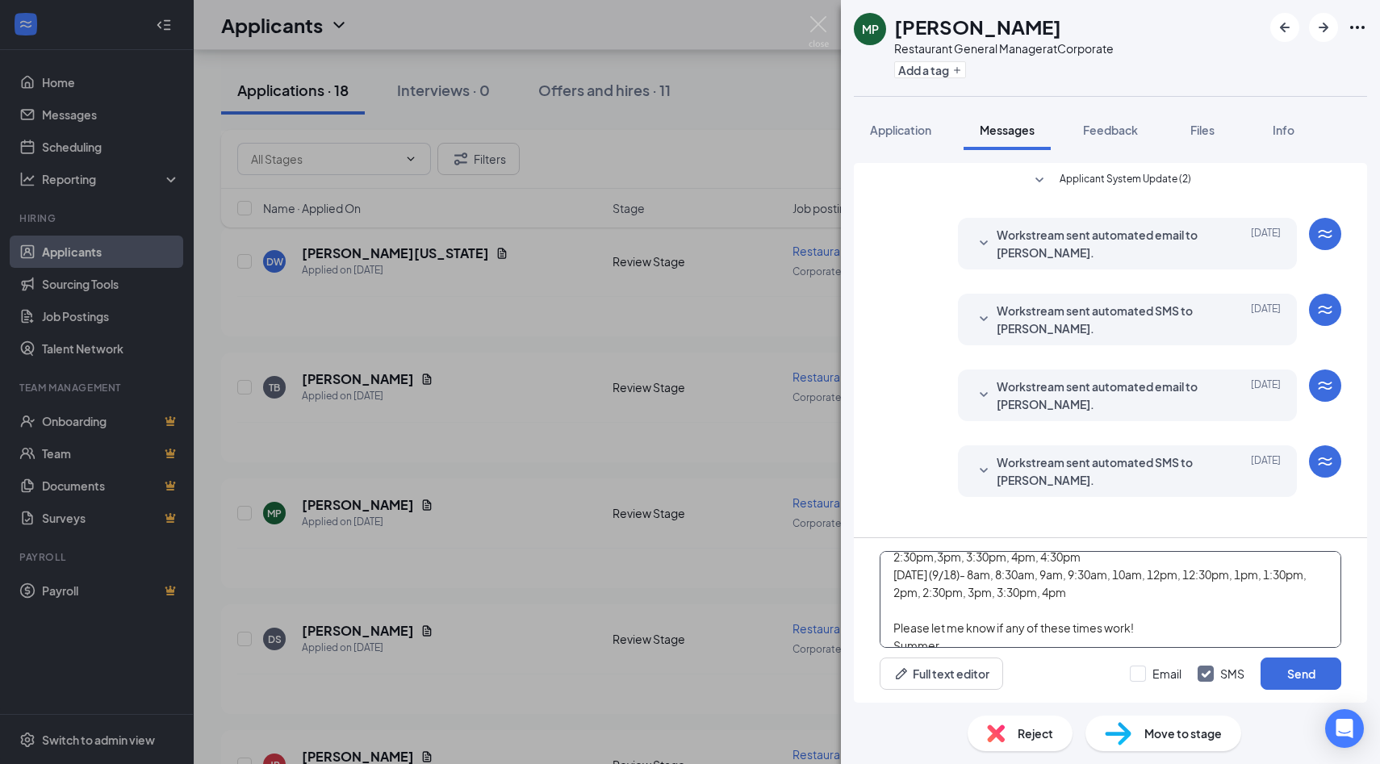
scroll to position [152, 0]
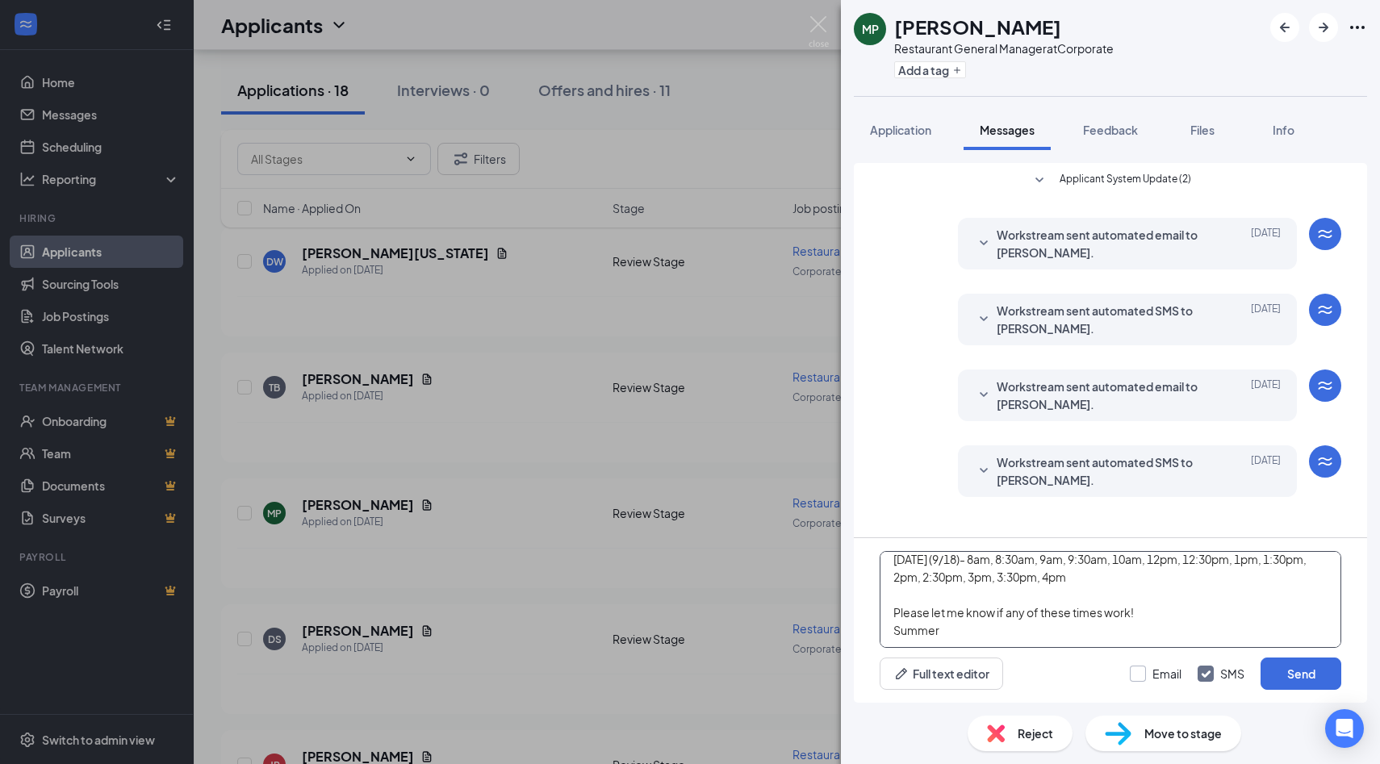
type textarea "Hi [PERSON_NAME], Thanks for applying with Cowboy Chicken! We would like to mov…"
click at [1135, 680] on input "Email" at bounding box center [1156, 674] width 52 height 16
checkbox input "true"
click at [1299, 674] on button "Send" at bounding box center [1301, 674] width 81 height 32
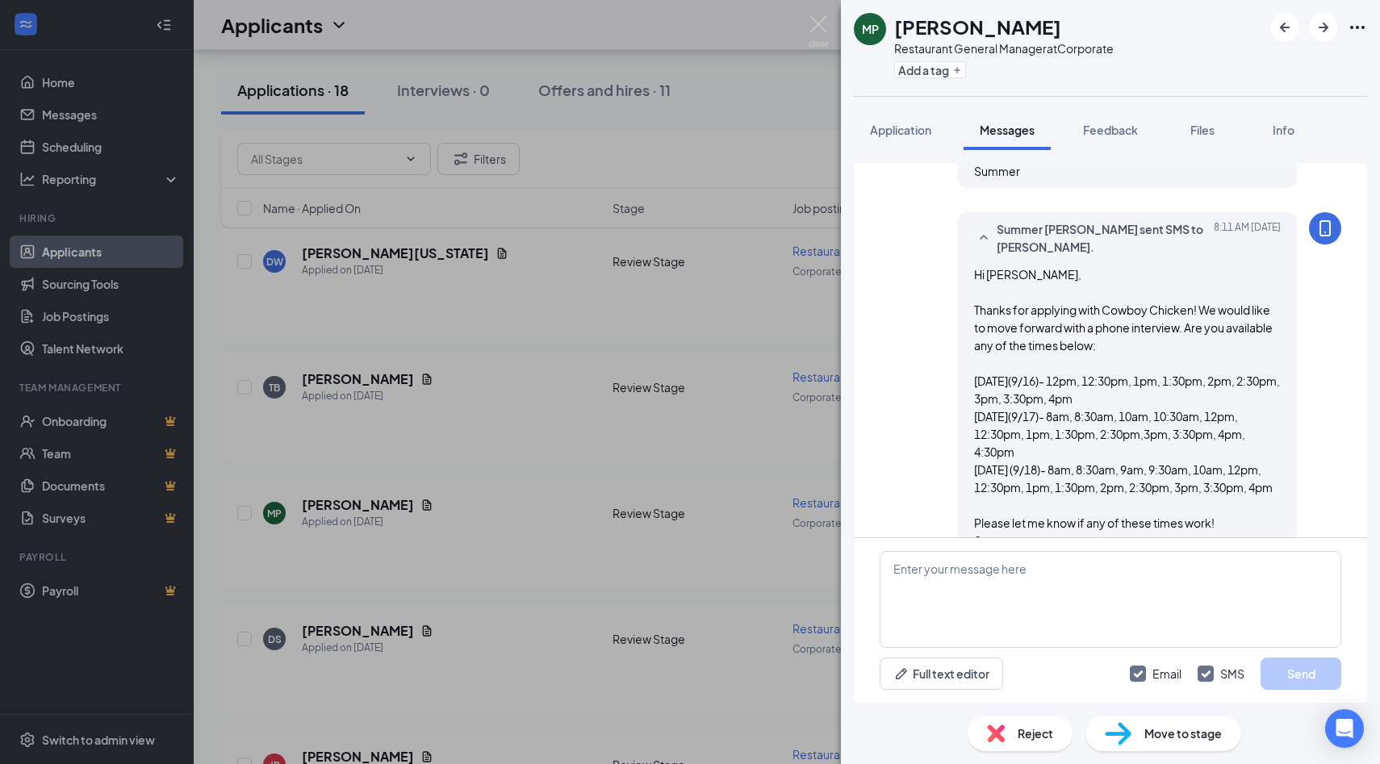
scroll to position [715, 0]
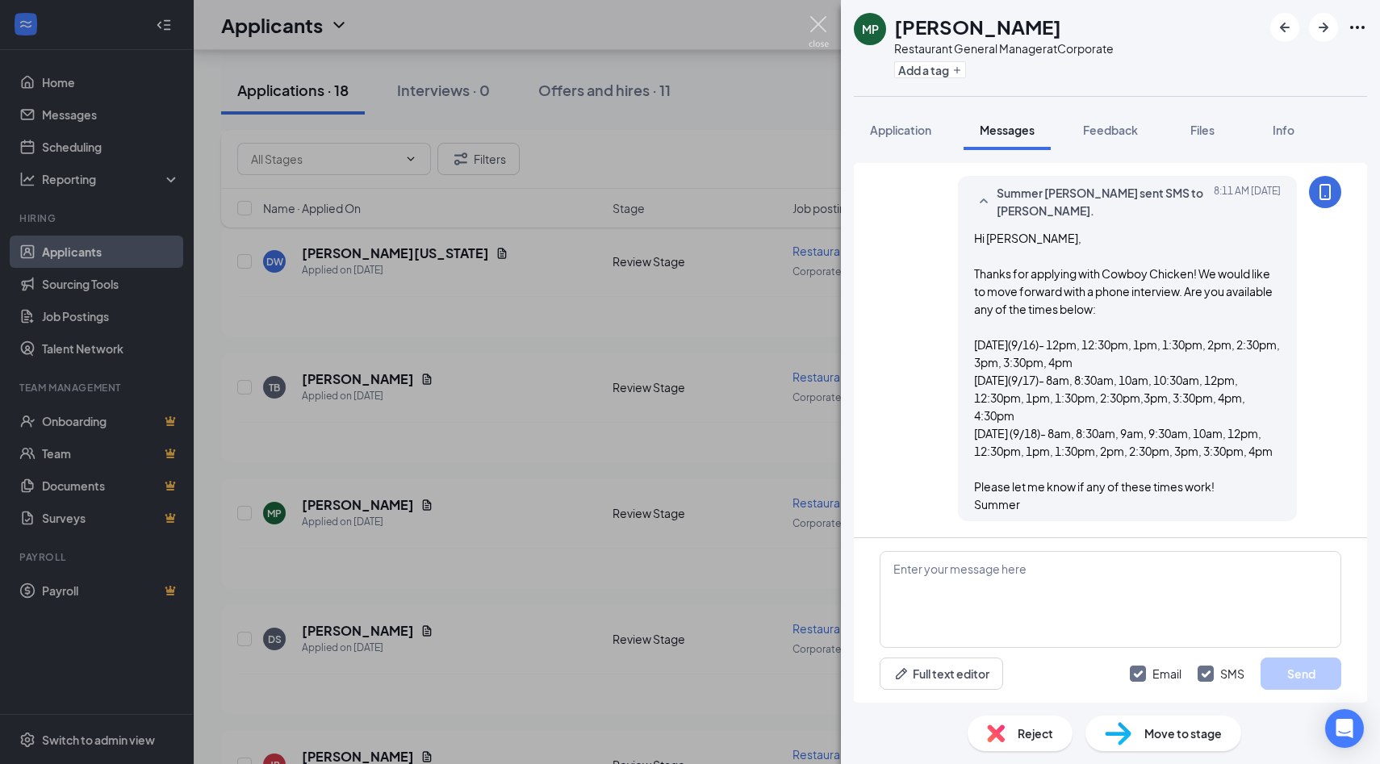
click at [814, 28] on img at bounding box center [819, 31] width 20 height 31
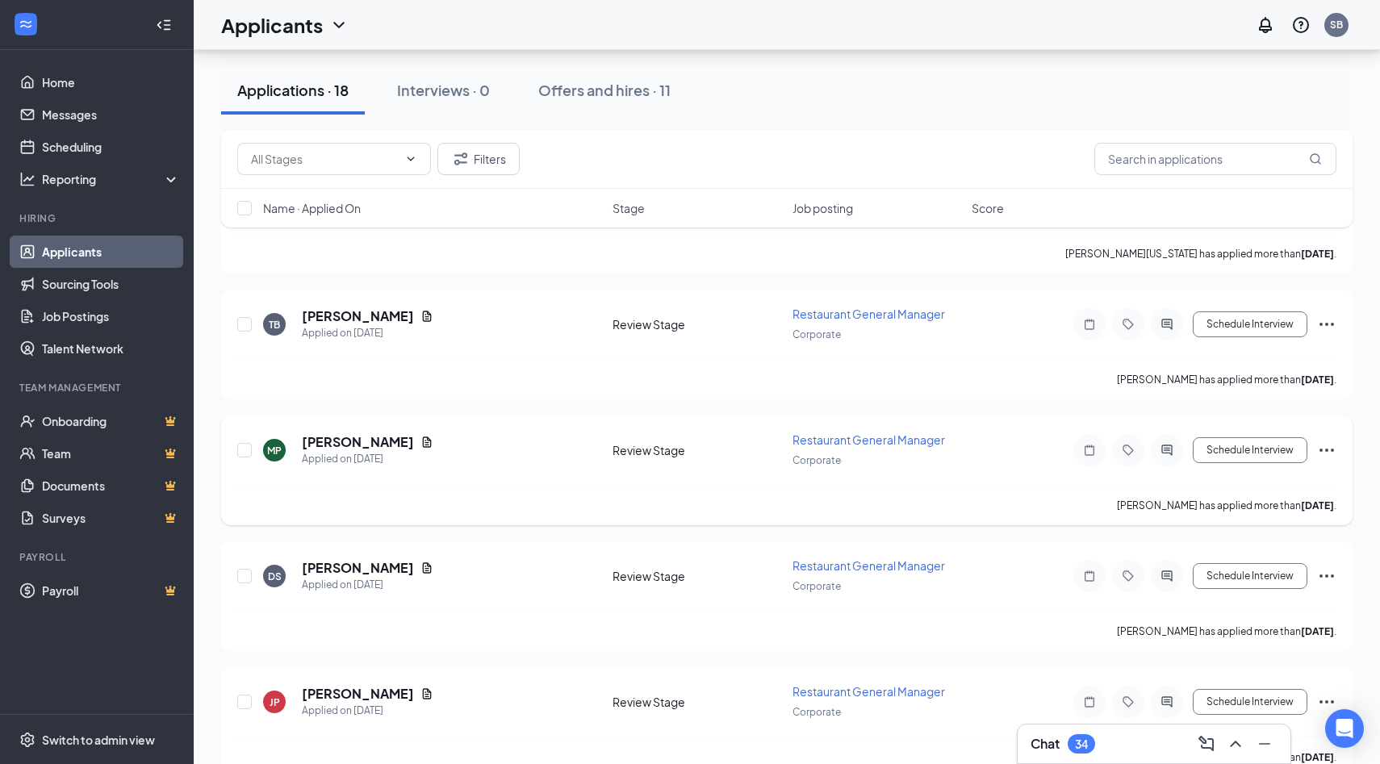
scroll to position [1780, 0]
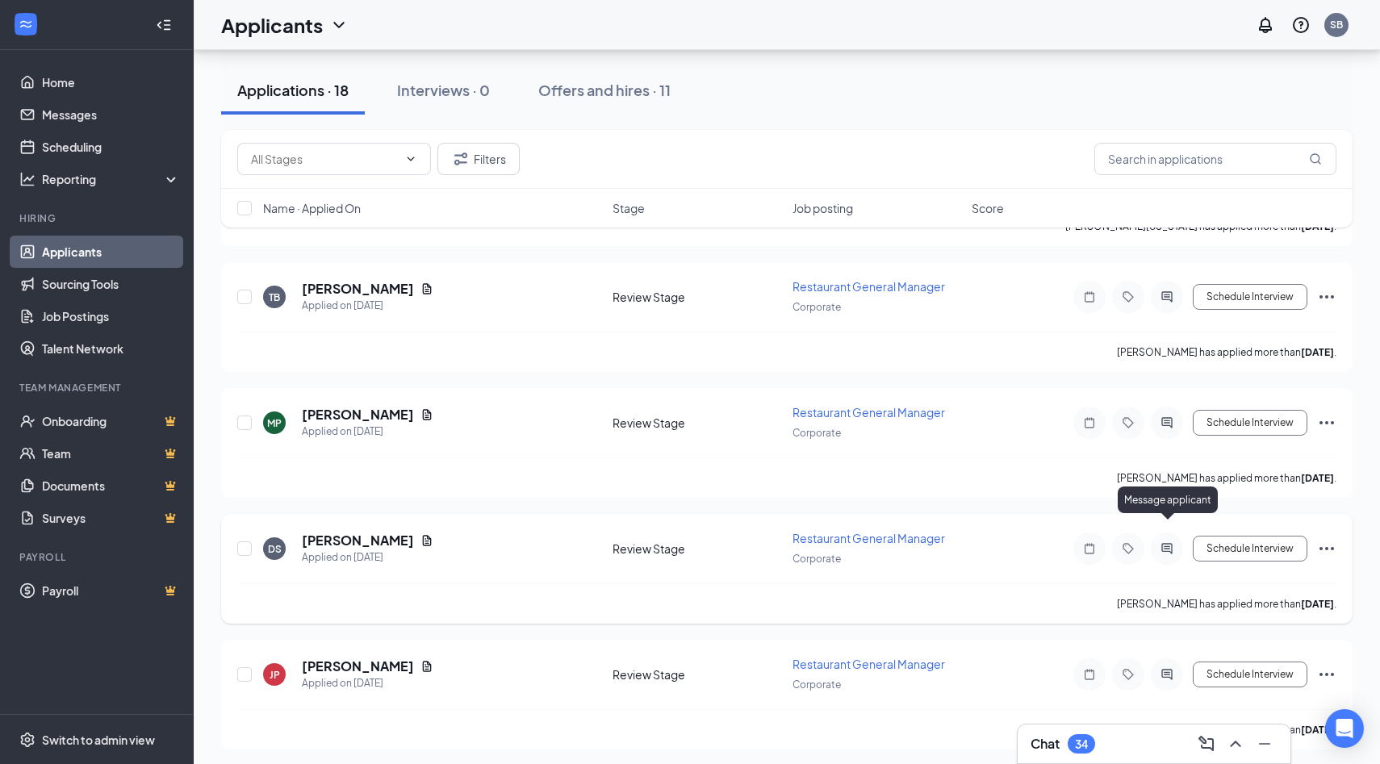
click at [1166, 542] on icon "ActiveChat" at bounding box center [1166, 548] width 19 height 13
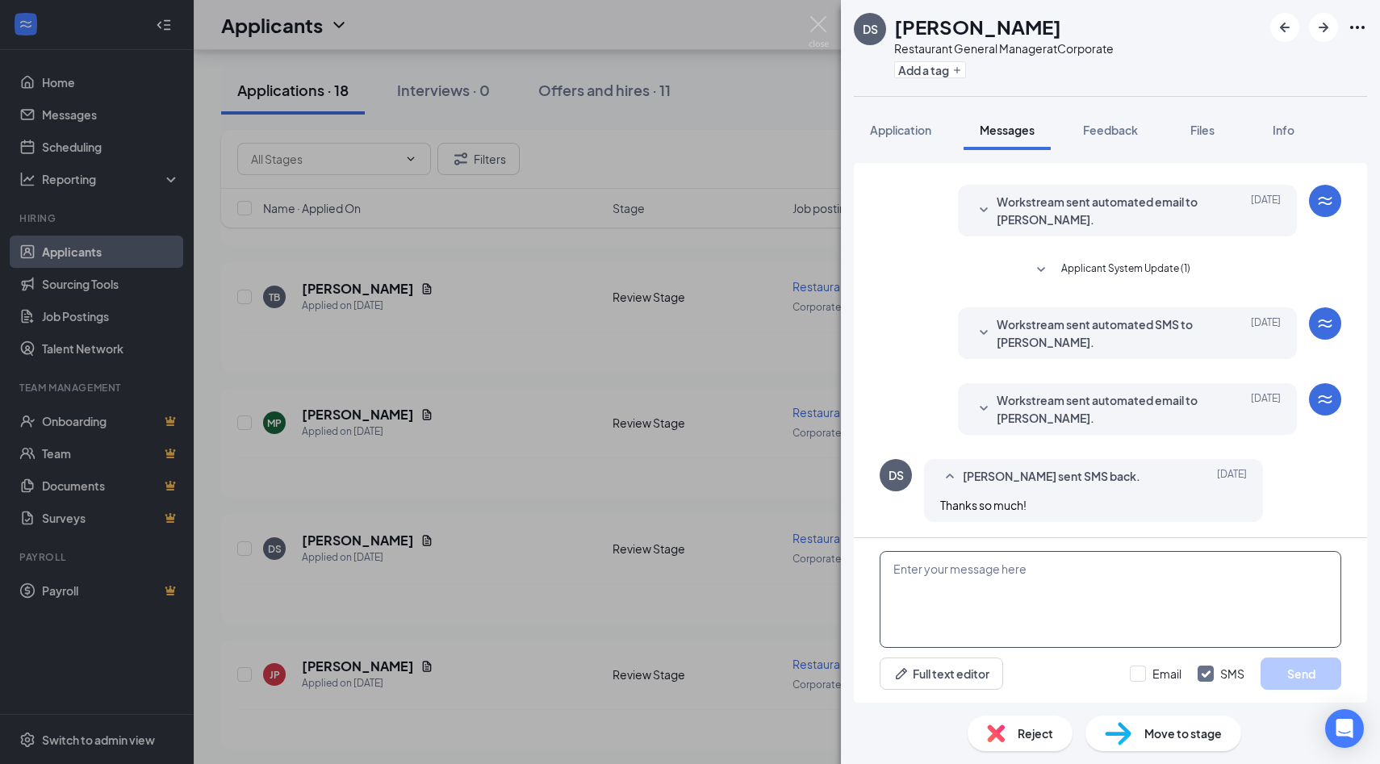
scroll to position [110, 0]
click at [946, 572] on textarea at bounding box center [1111, 599] width 462 height 97
paste textarea "Hi [PERSON_NAME], Thanks for applying with Cowboy Chicken! We would like to mov…"
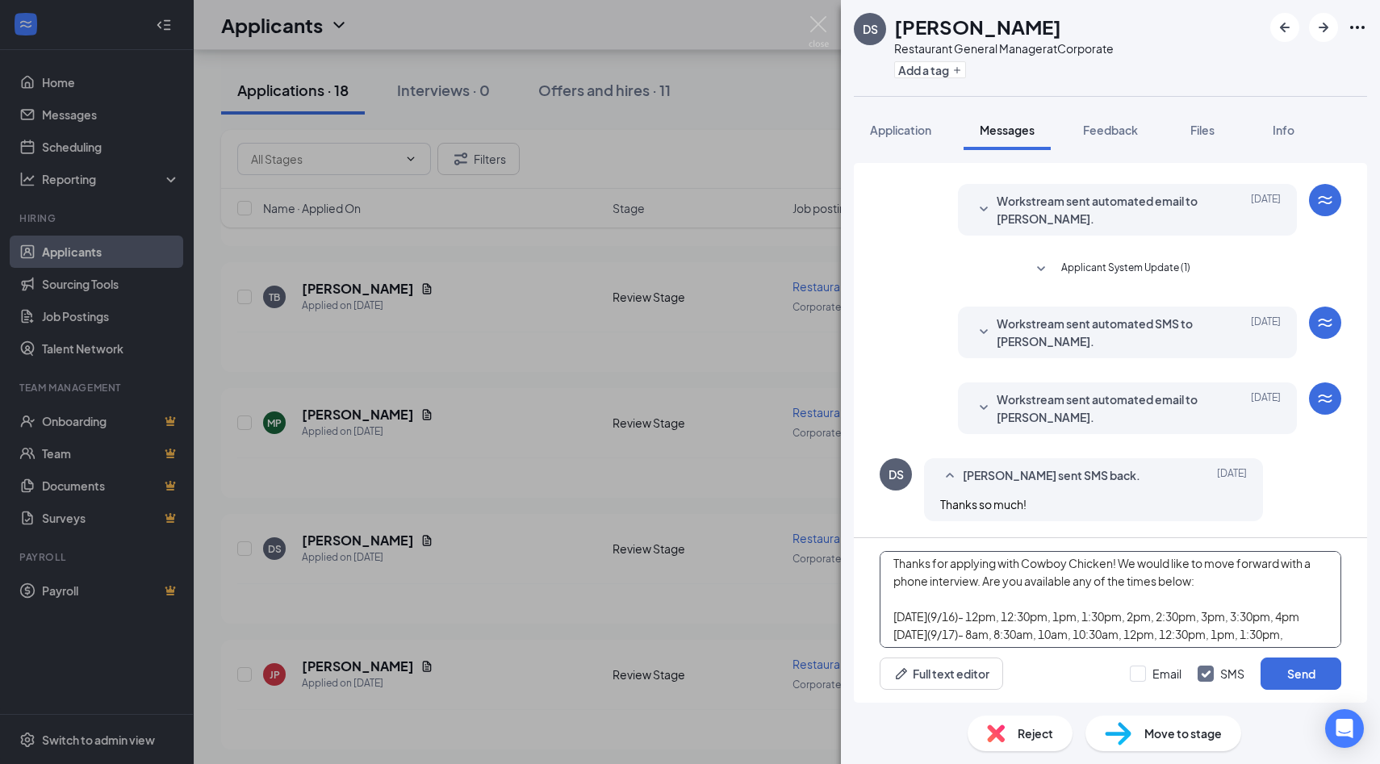
scroll to position [0, 0]
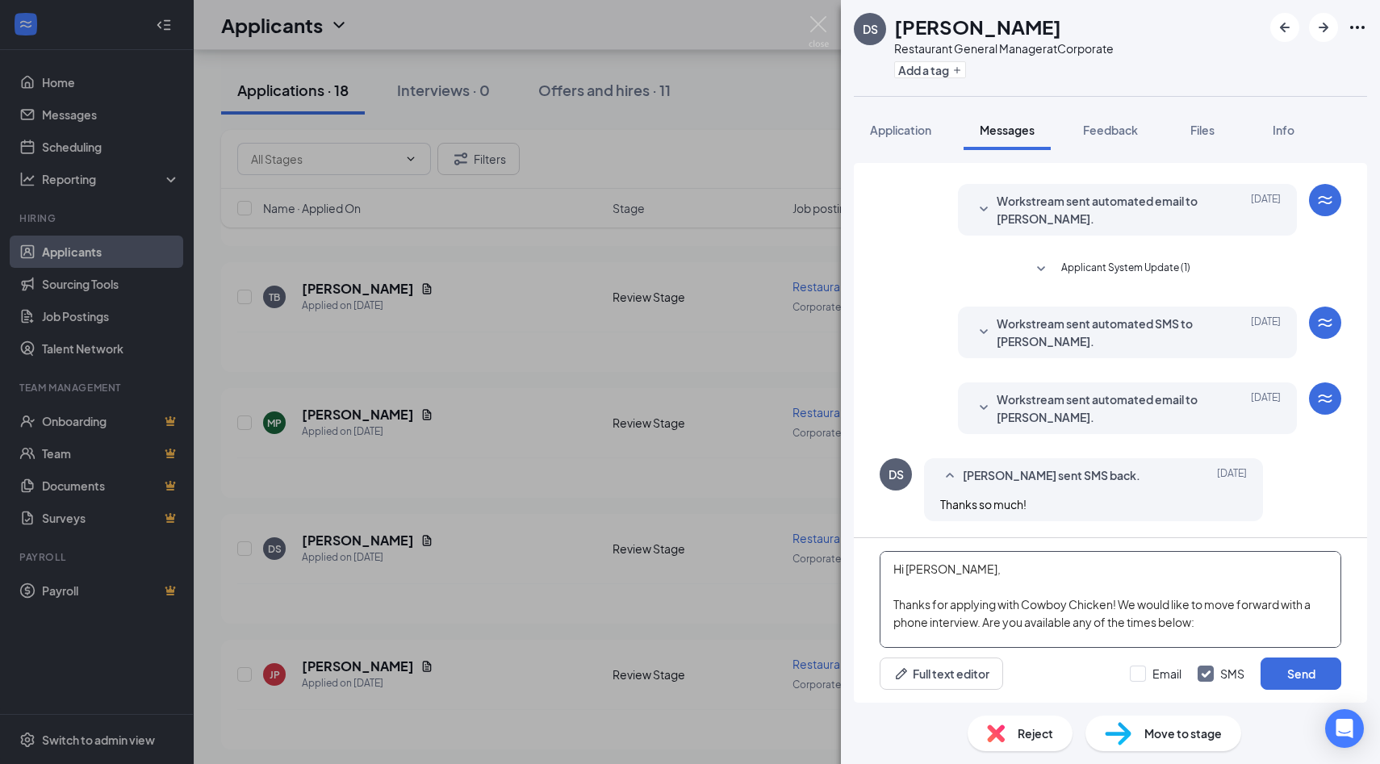
drag, startPoint x: 946, startPoint y: 567, endPoint x: 908, endPoint y: 567, distance: 37.9
click at [908, 567] on textarea "Hi [PERSON_NAME], Thanks for applying with Cowboy Chicken! We would like to mov…" at bounding box center [1111, 599] width 462 height 97
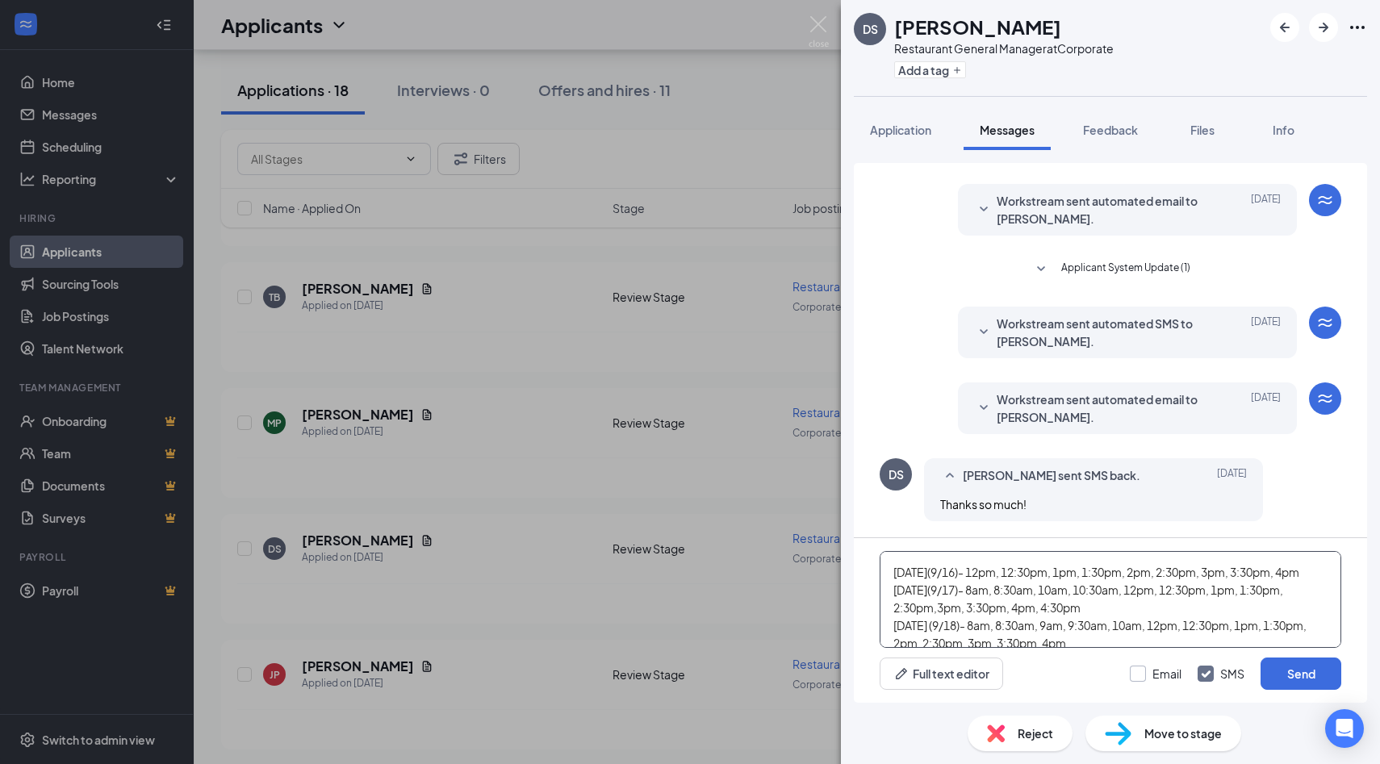
type textarea "Hi [PERSON_NAME], Thanks for applying with Cowboy Chicken! We would like to mov…"
click at [1143, 678] on input "Email" at bounding box center [1156, 674] width 52 height 16
checkbox input "true"
click at [1299, 680] on button "Send" at bounding box center [1301, 674] width 81 height 32
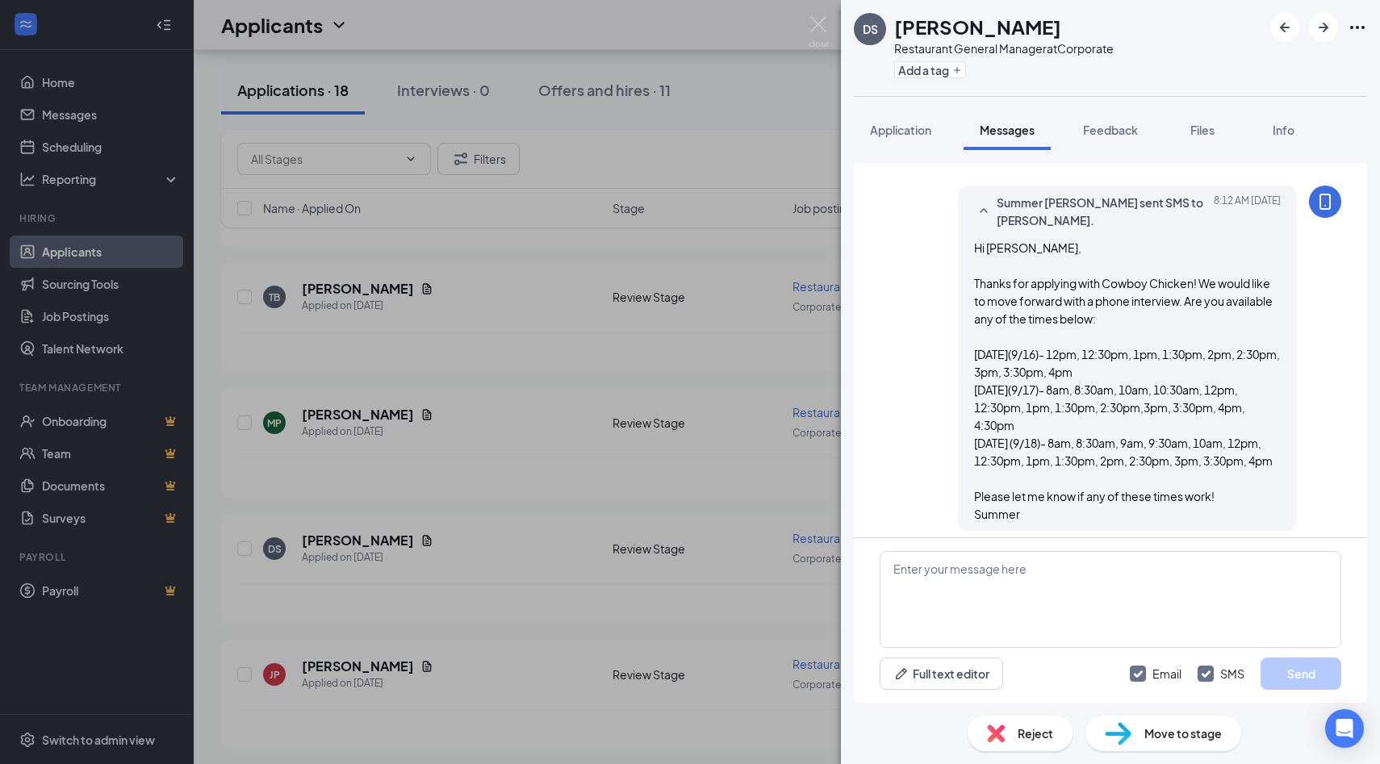
scroll to position [849, 0]
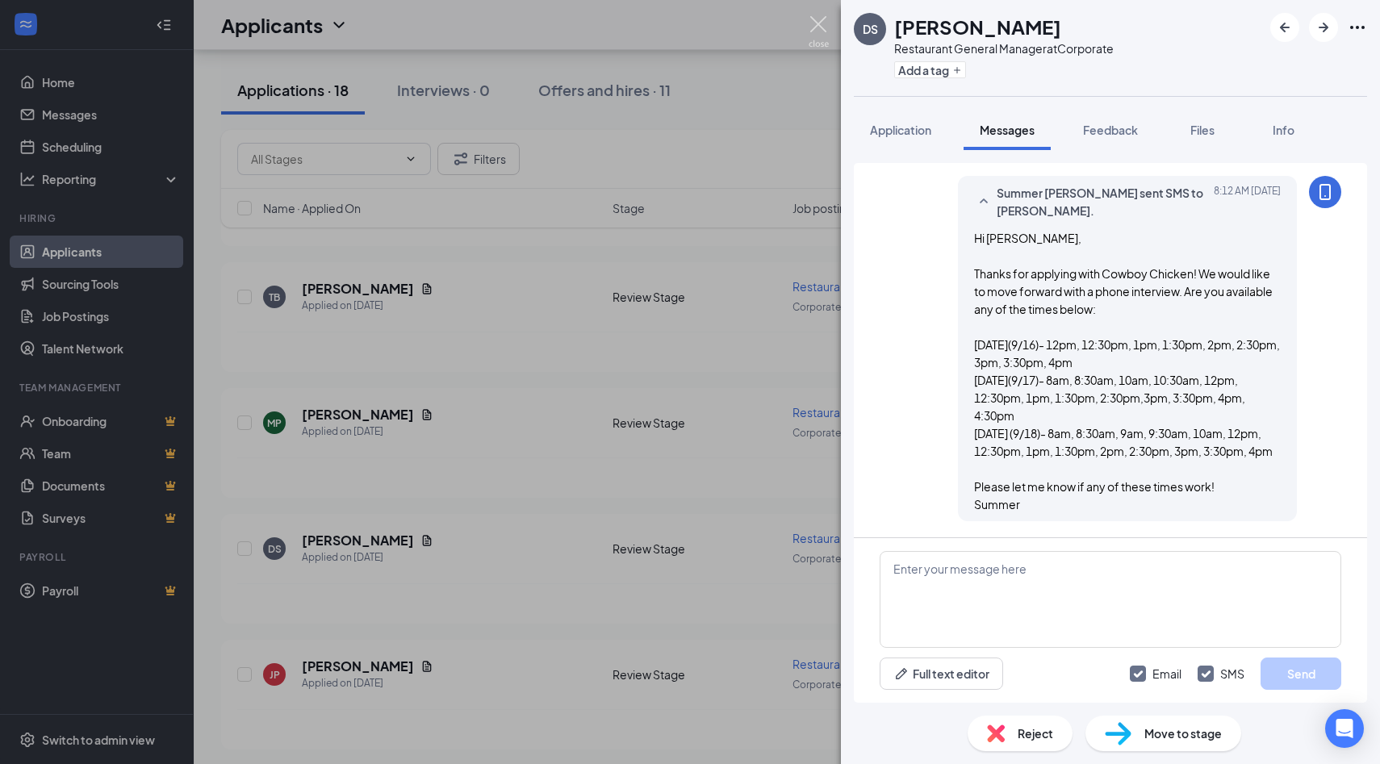
click at [813, 23] on img at bounding box center [819, 31] width 20 height 31
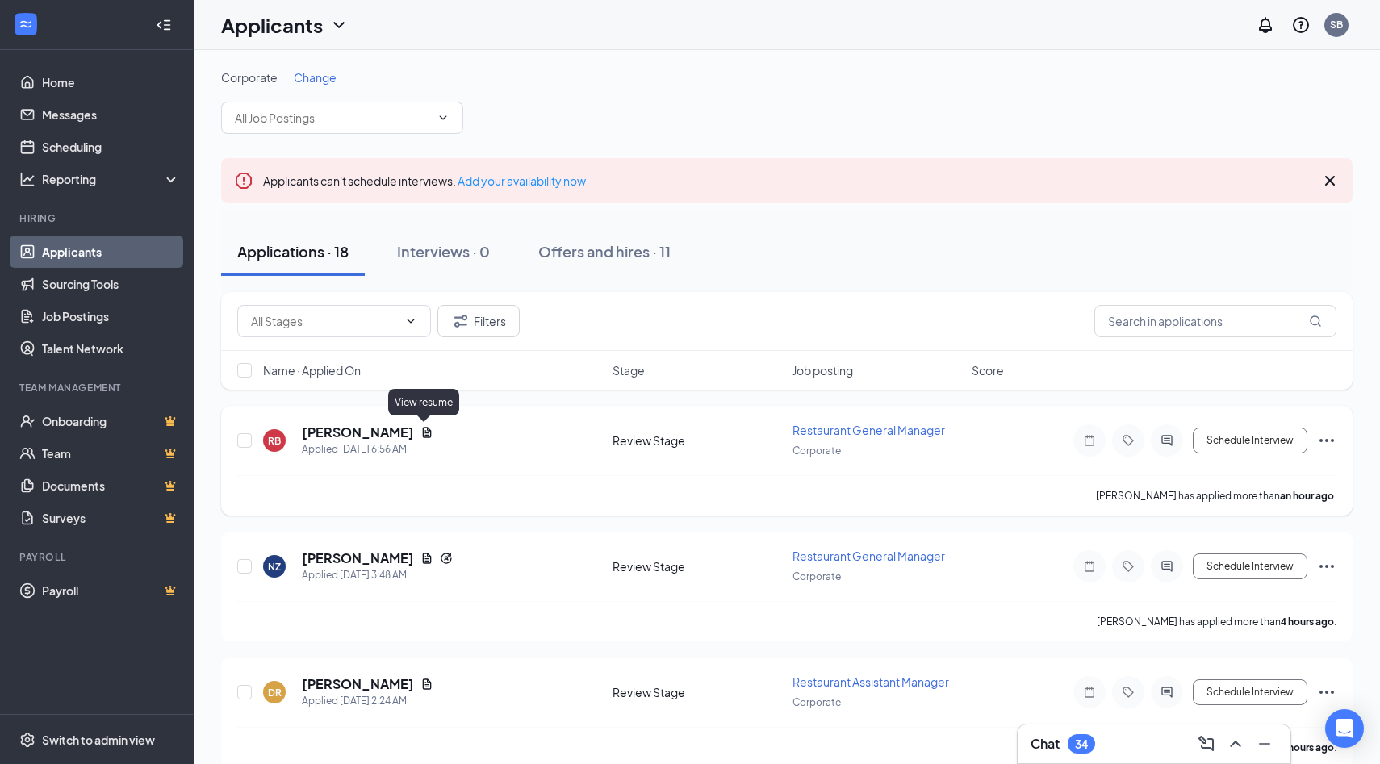
click at [425, 438] on icon "Document" at bounding box center [426, 432] width 13 height 13
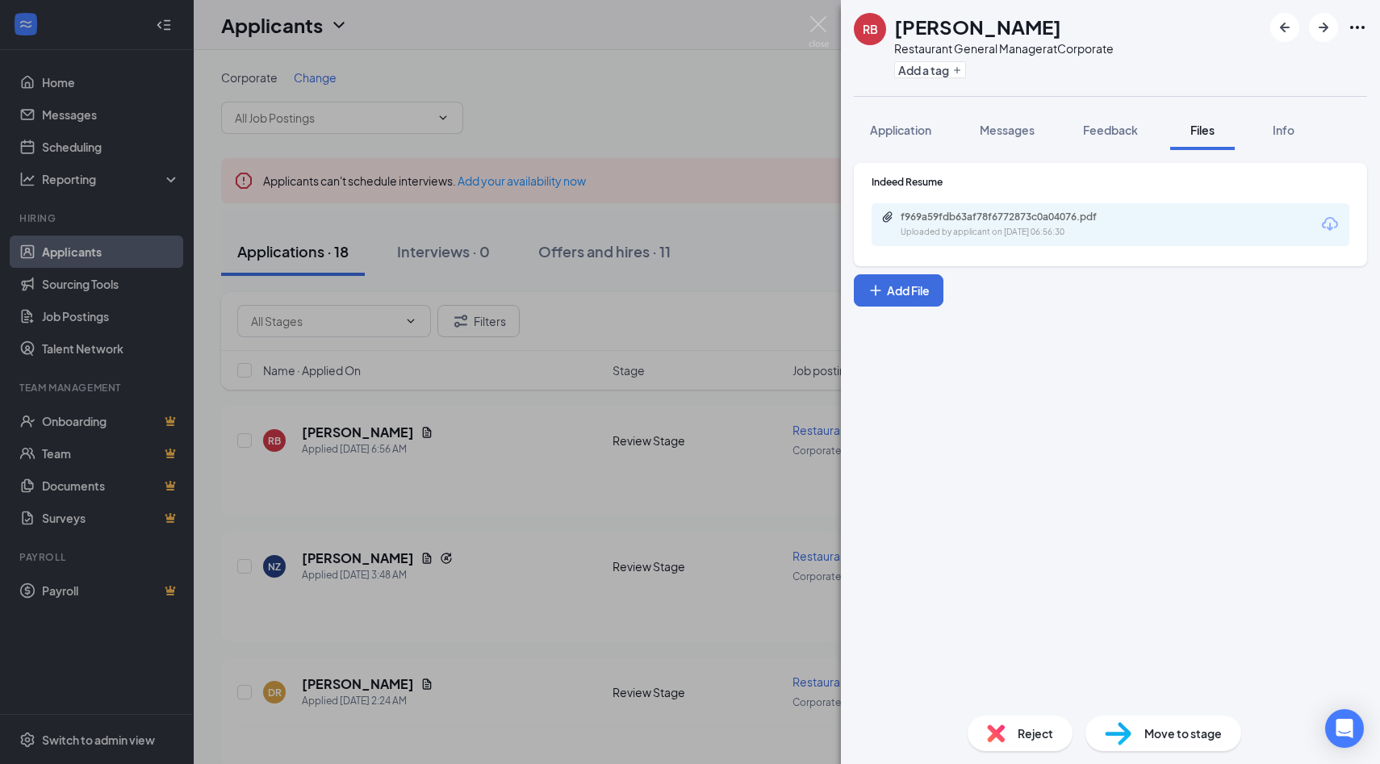
click at [1299, 224] on icon "Download" at bounding box center [1329, 224] width 19 height 19
click at [819, 23] on img at bounding box center [819, 31] width 20 height 31
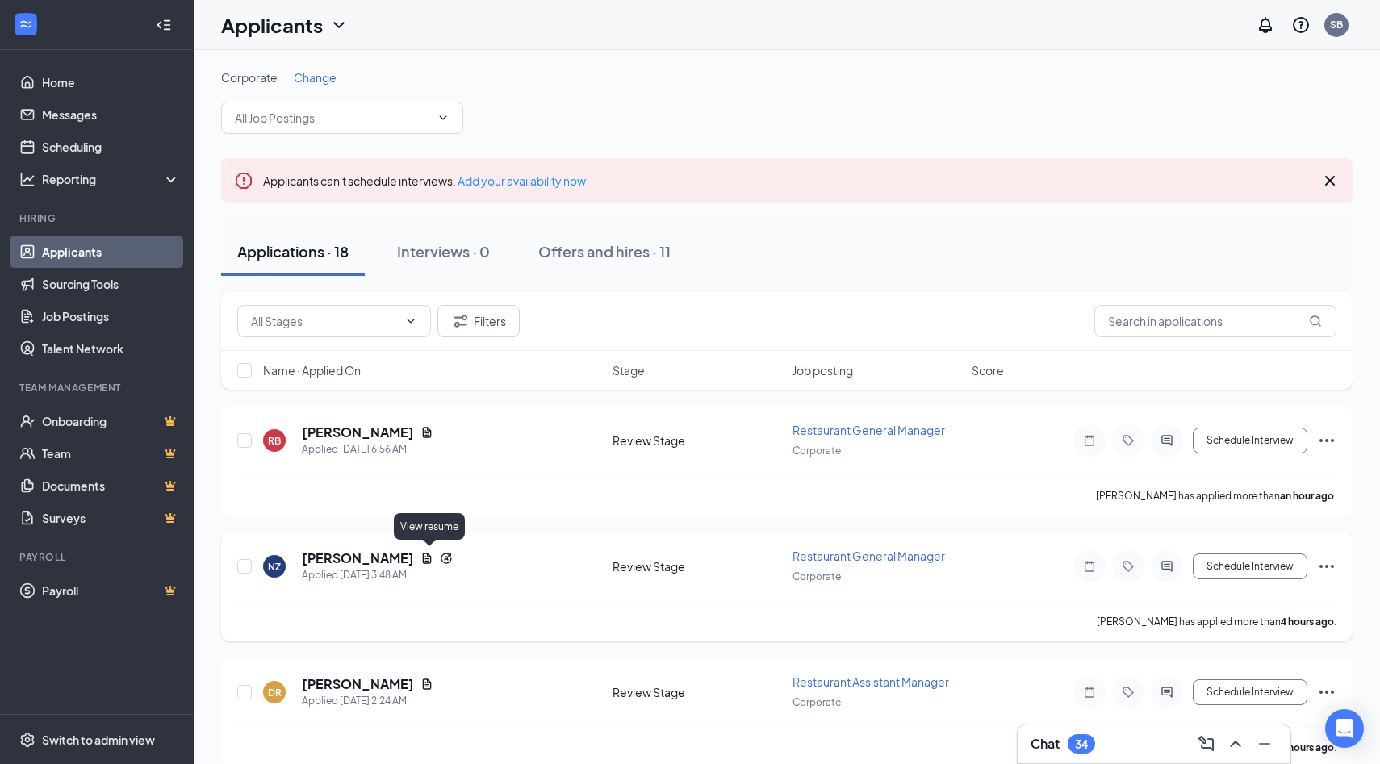
click at [428, 558] on icon "Document" at bounding box center [426, 558] width 13 height 13
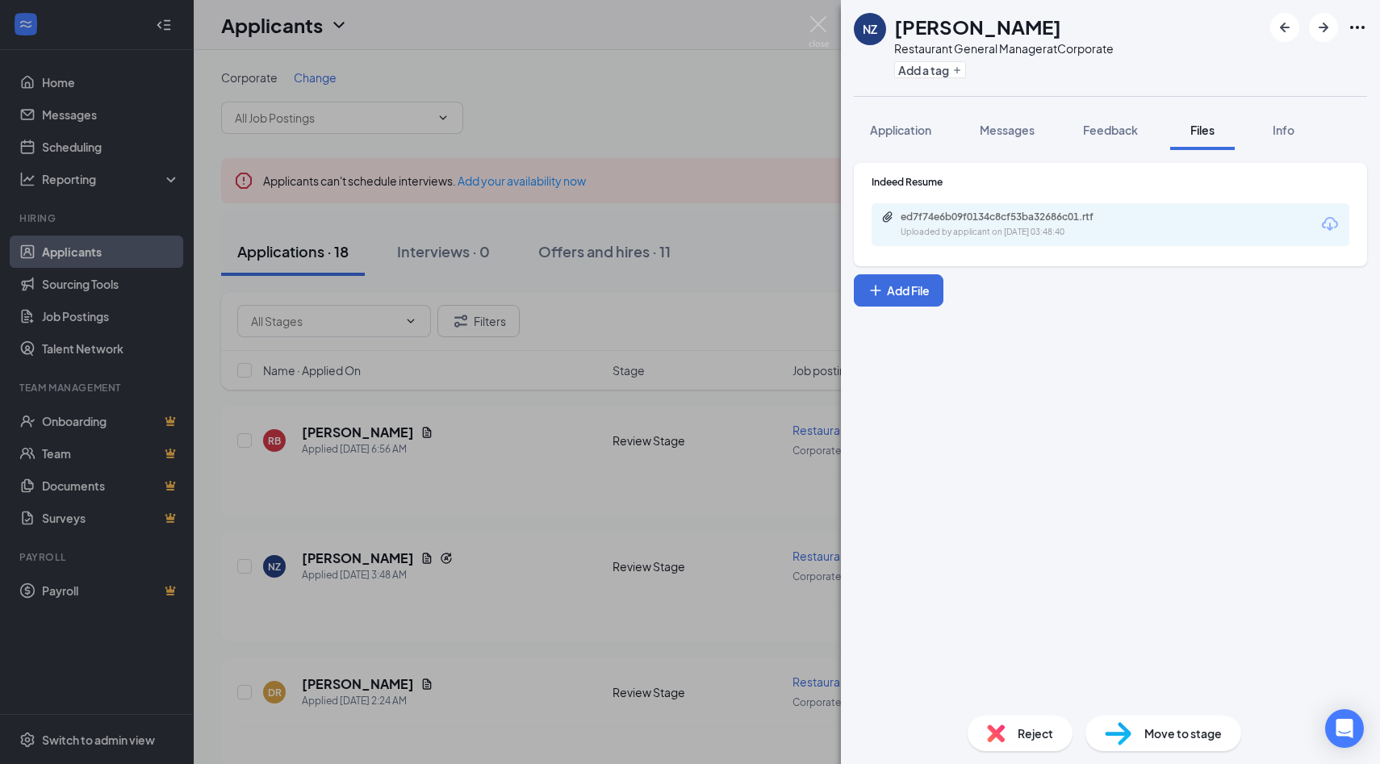
click at [1299, 232] on icon "Download" at bounding box center [1329, 224] width 19 height 19
click at [815, 25] on img at bounding box center [819, 31] width 20 height 31
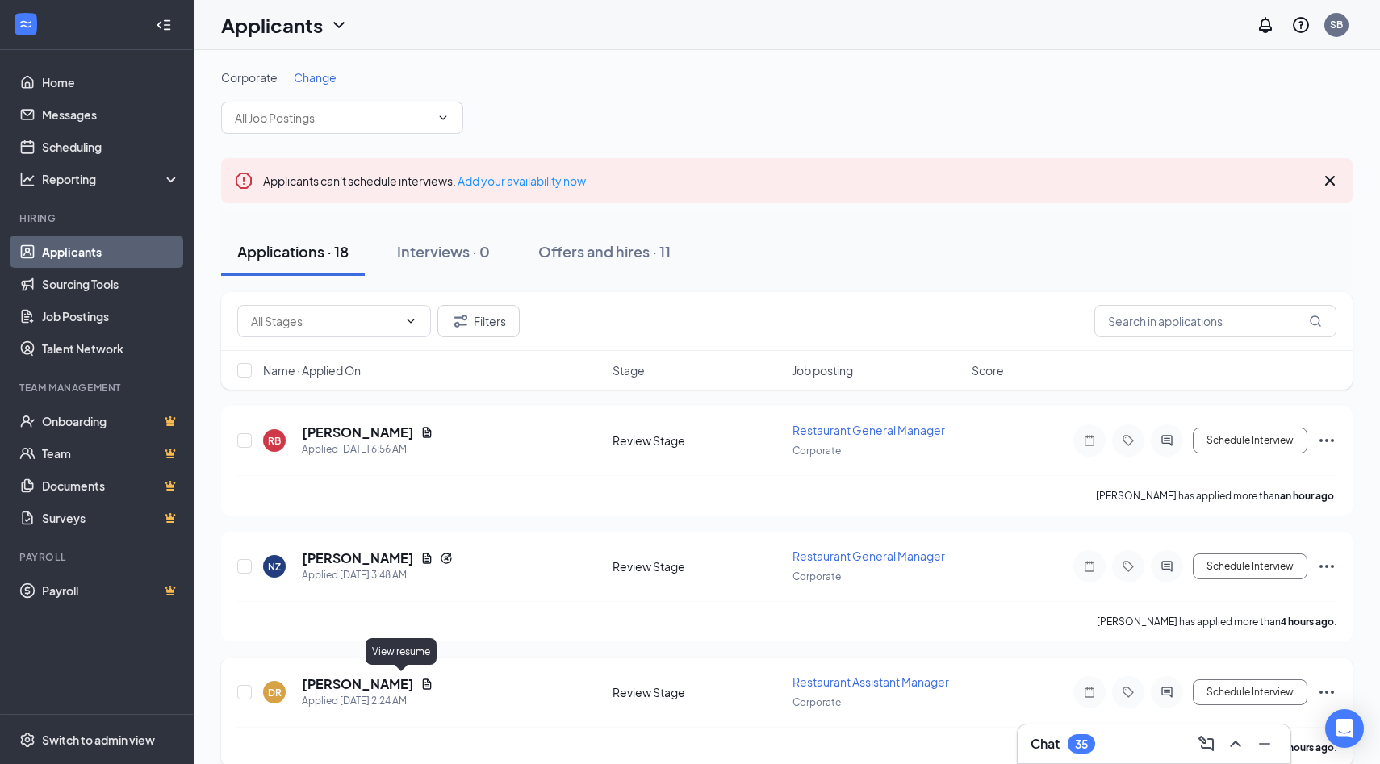
click at [420, 682] on icon "Document" at bounding box center [426, 684] width 13 height 13
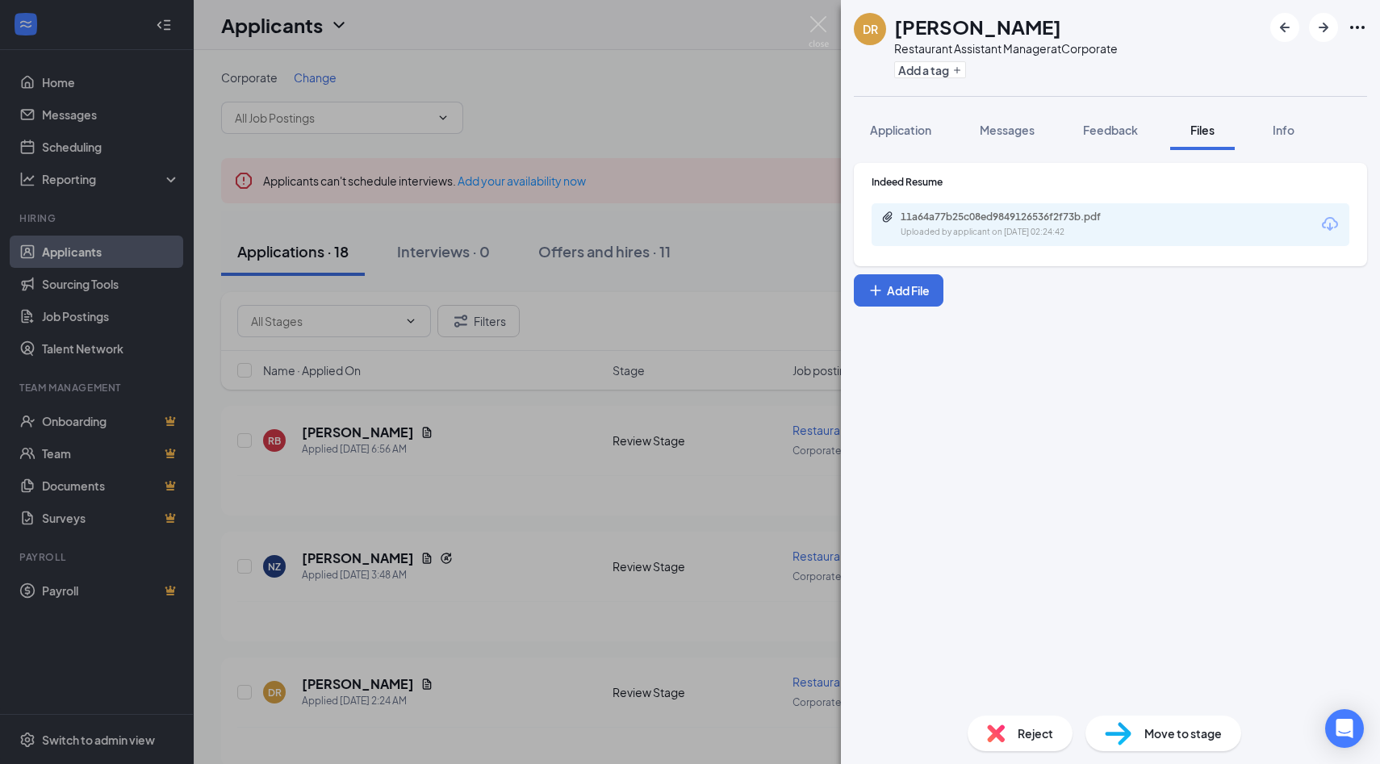
click at [1299, 223] on icon "Download" at bounding box center [1329, 224] width 19 height 19
click at [821, 23] on img at bounding box center [819, 31] width 20 height 31
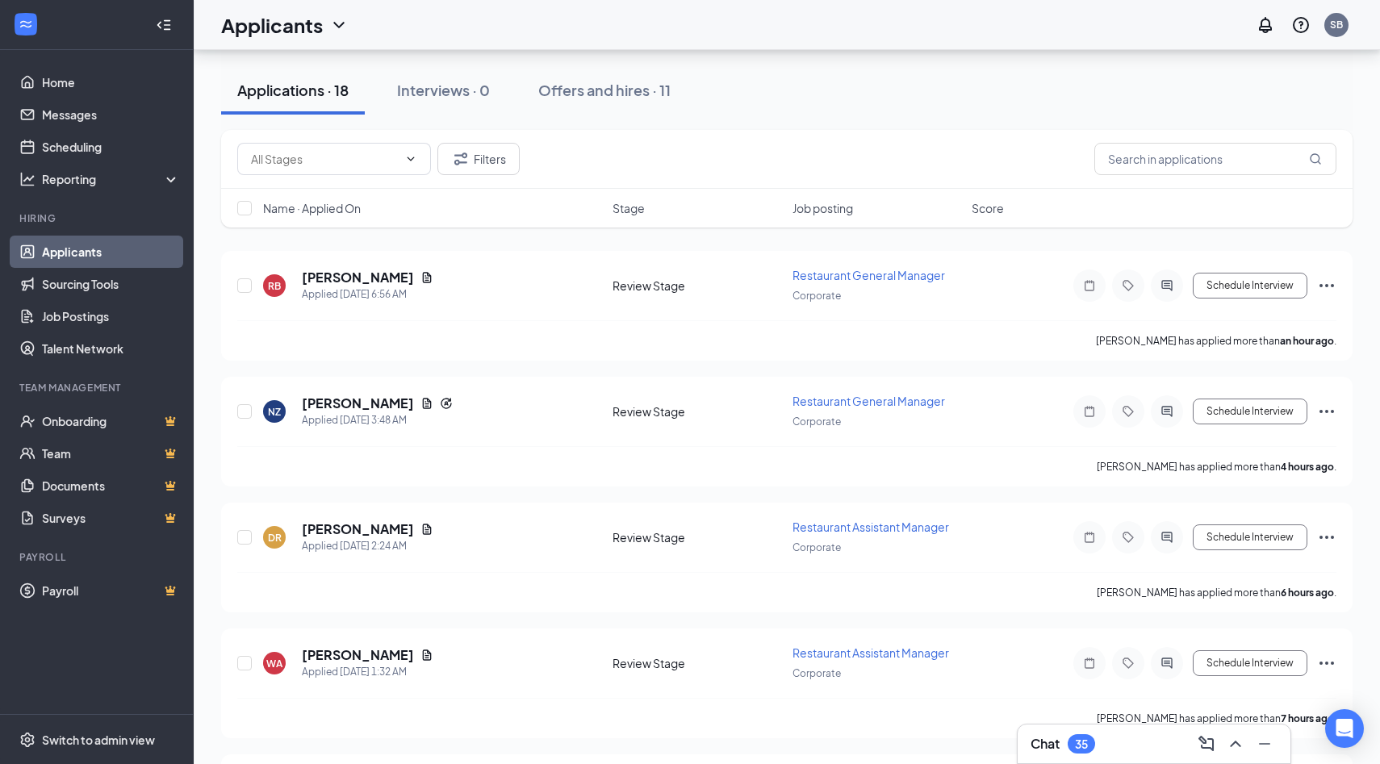
scroll to position [170, 0]
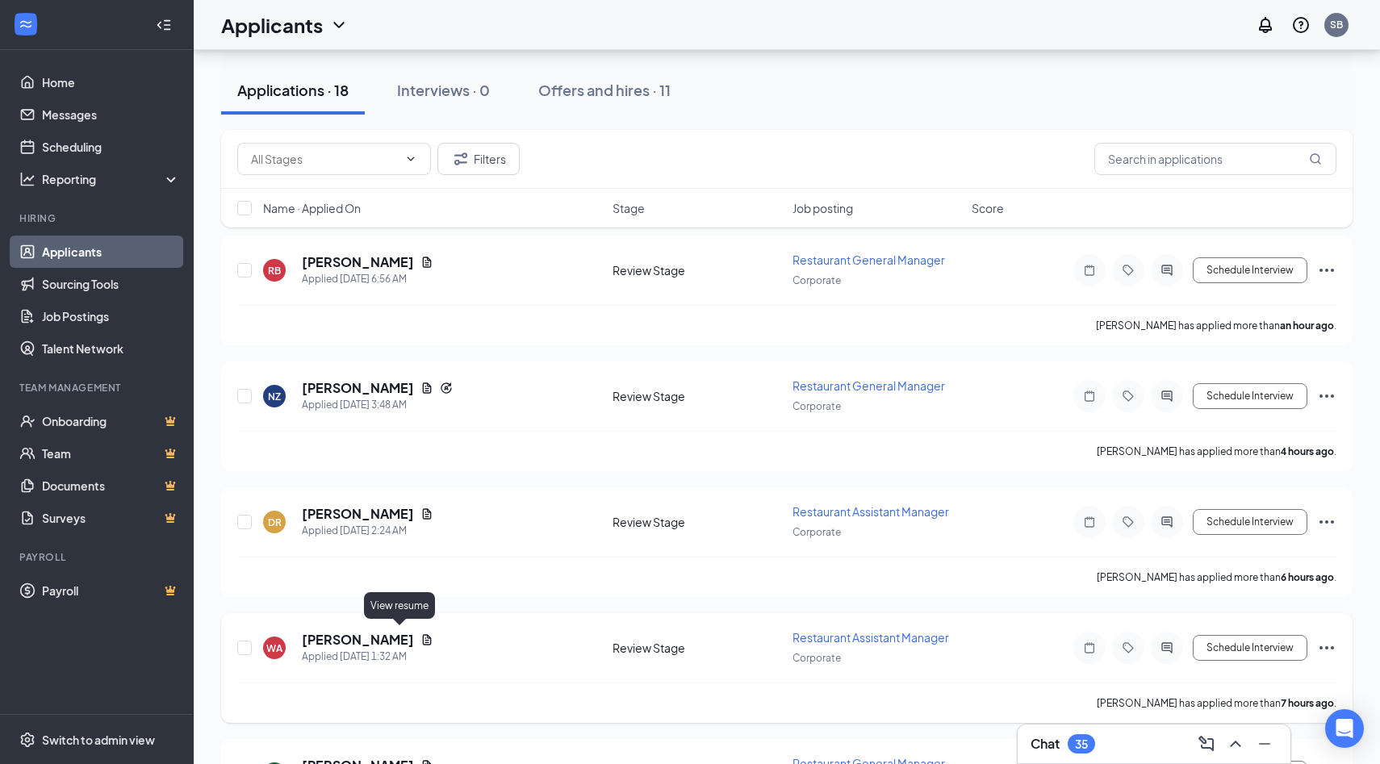
click at [420, 637] on icon "Document" at bounding box center [426, 640] width 13 height 13
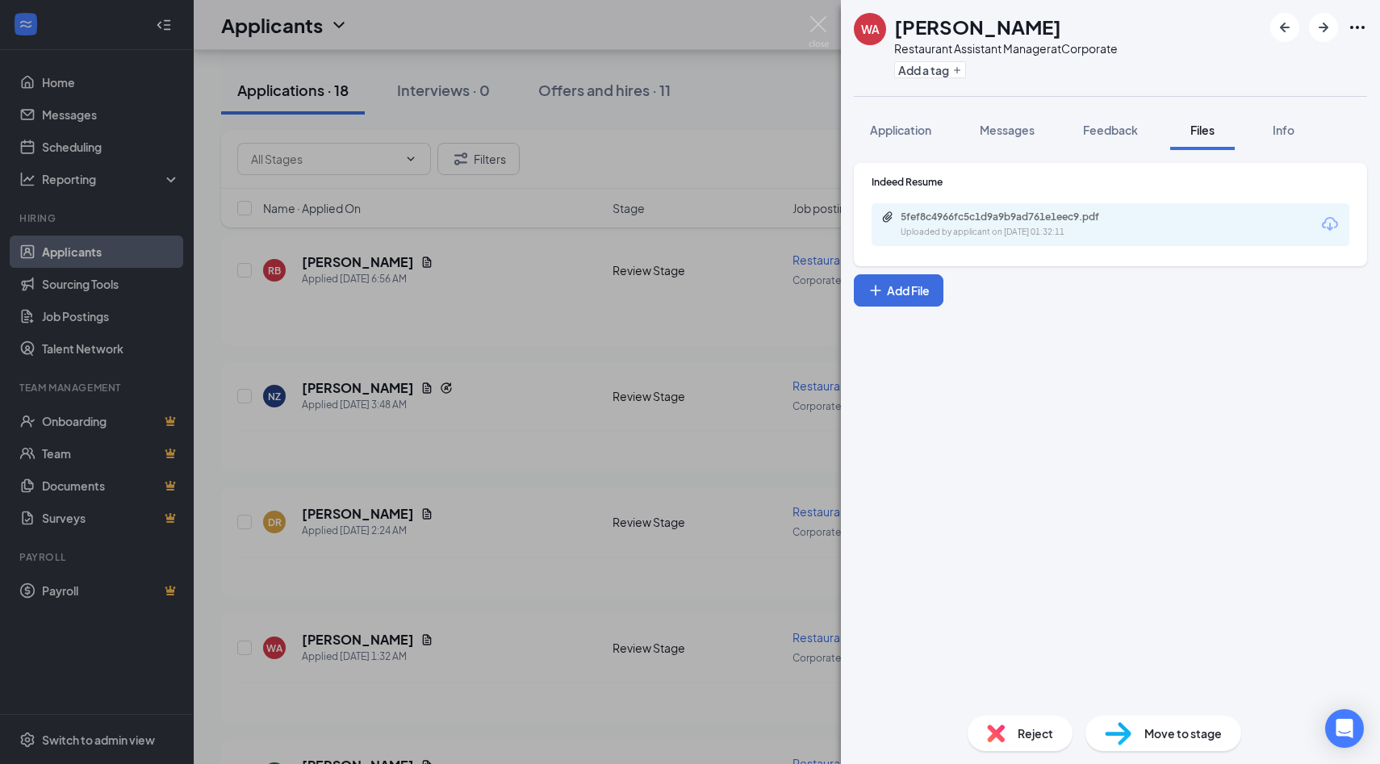
click at [1299, 220] on icon "Download" at bounding box center [1329, 224] width 19 height 19
click at [822, 25] on img at bounding box center [819, 31] width 20 height 31
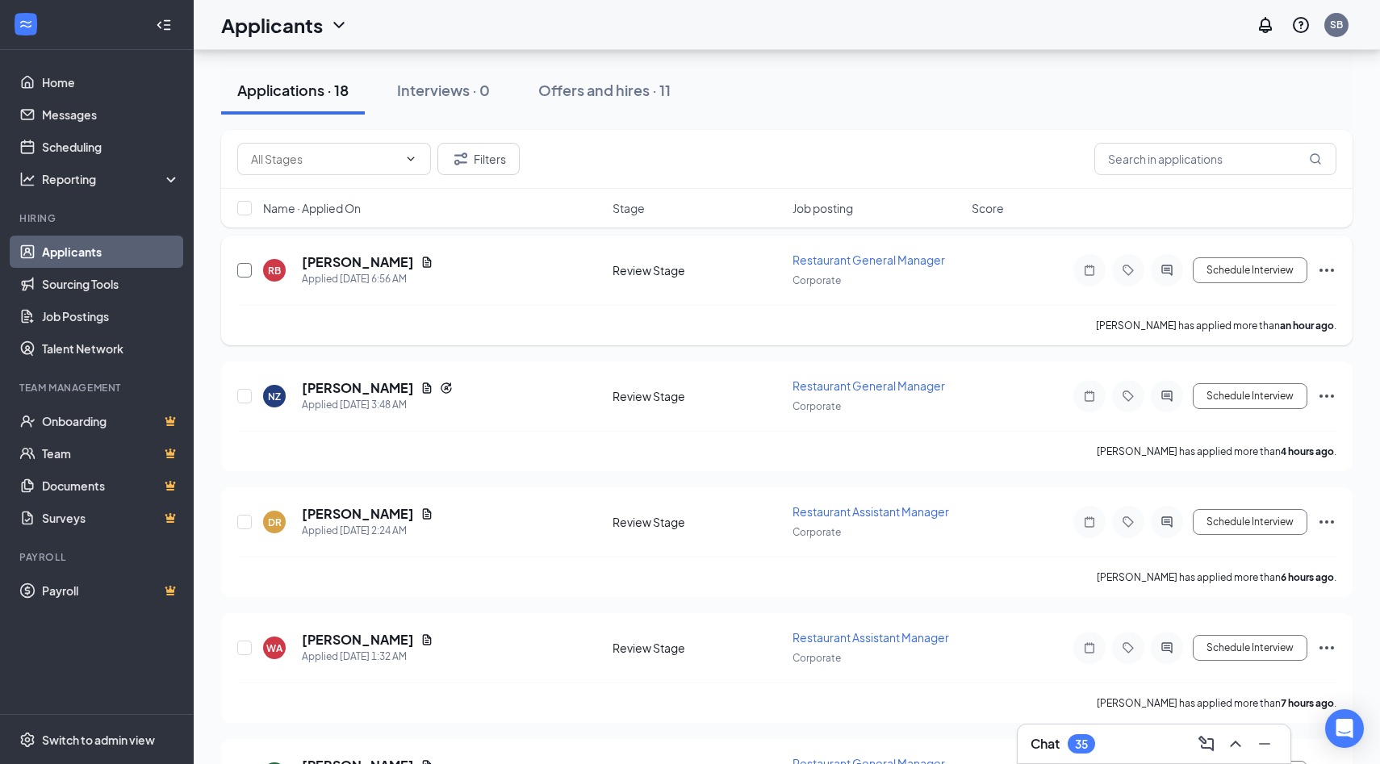
click at [248, 268] on input "checkbox" at bounding box center [244, 270] width 15 height 15
checkbox input "true"
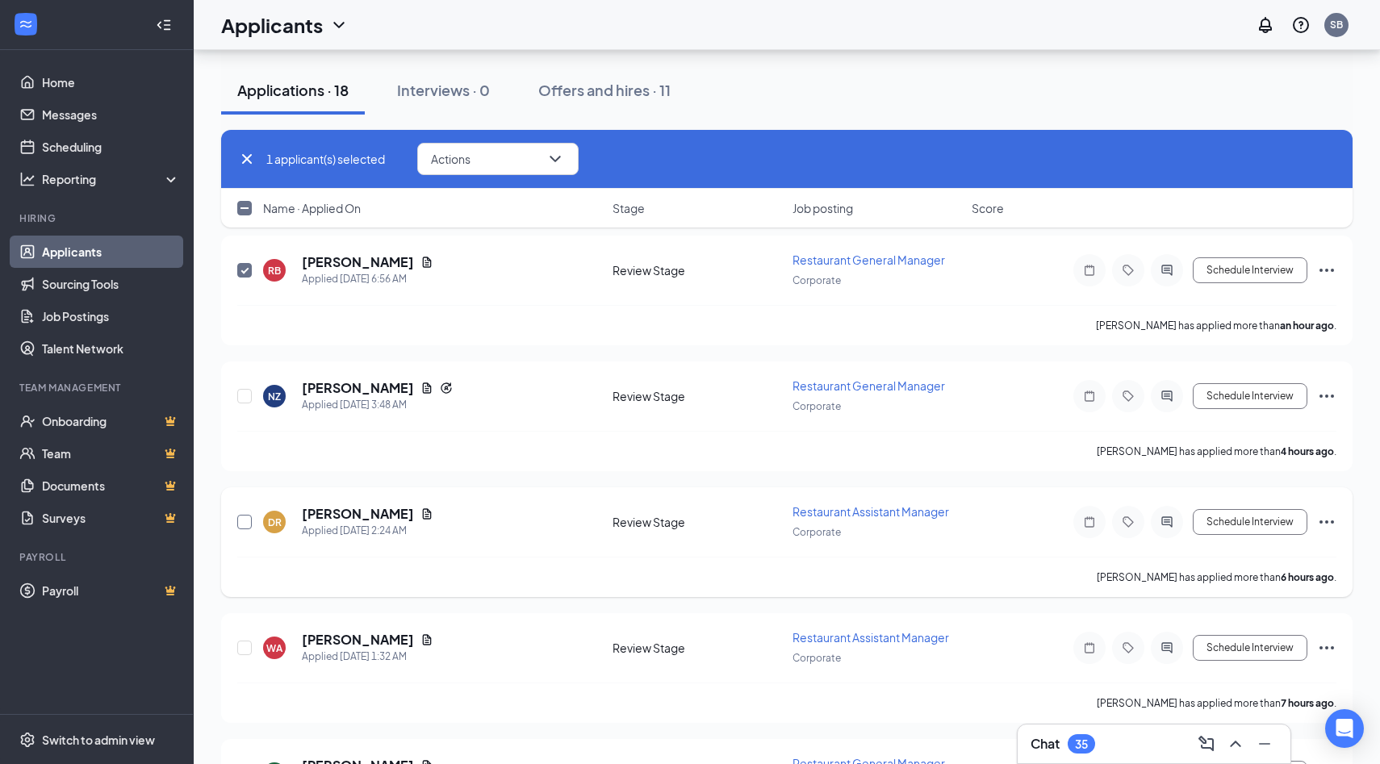
click at [242, 520] on input "checkbox" at bounding box center [244, 522] width 15 height 15
checkbox input "true"
click at [243, 643] on input "checkbox" at bounding box center [244, 648] width 15 height 15
checkbox input "true"
click at [546, 165] on button "Actions" at bounding box center [497, 159] width 161 height 32
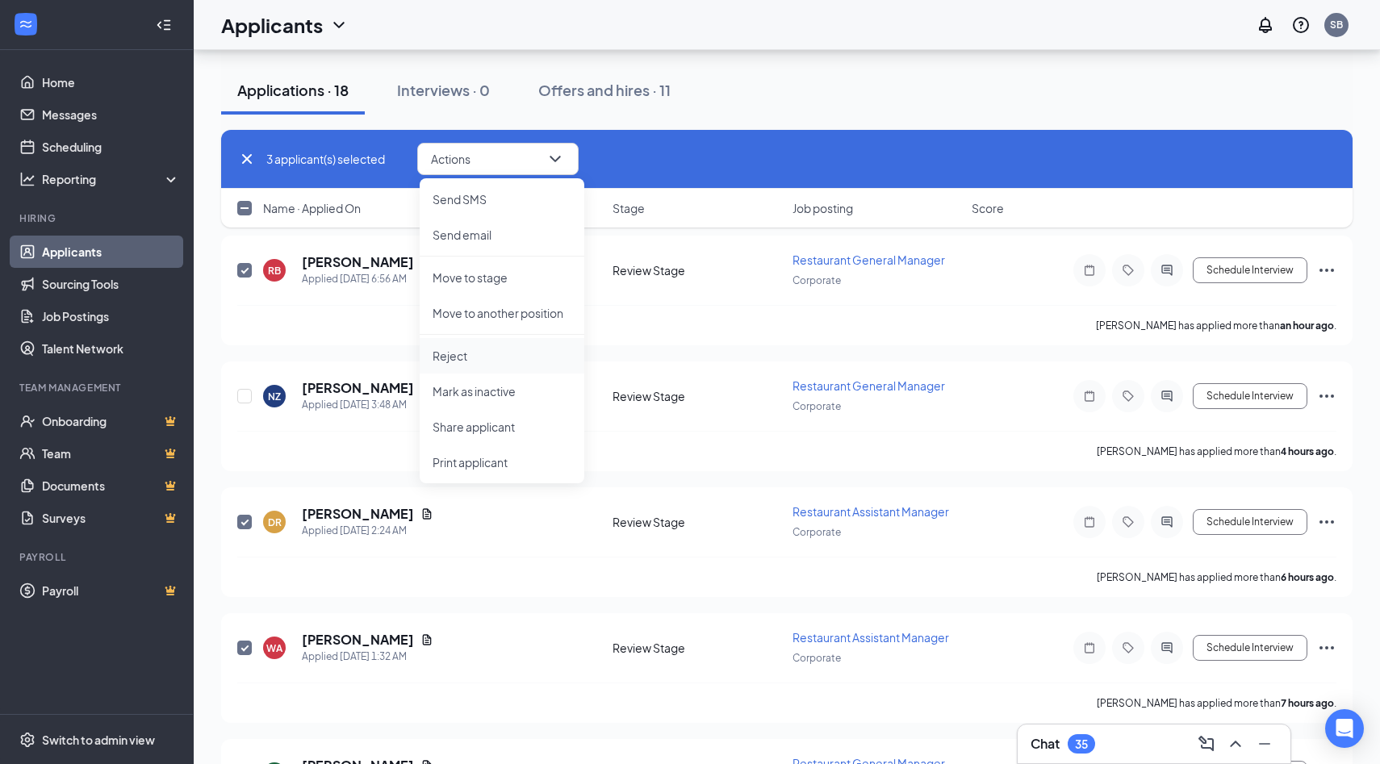
click at [461, 361] on p "Reject" at bounding box center [502, 356] width 139 height 16
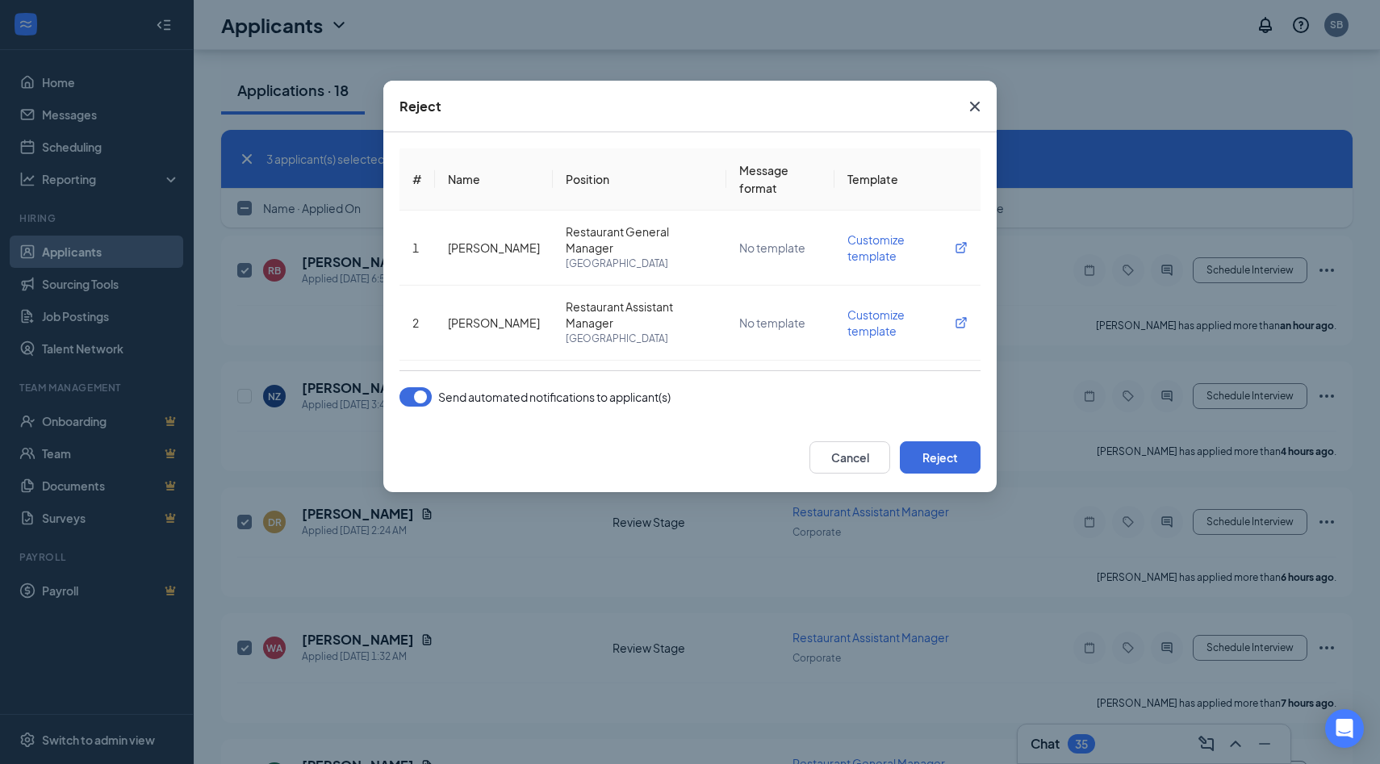
click at [423, 398] on button "button" at bounding box center [416, 396] width 32 height 19
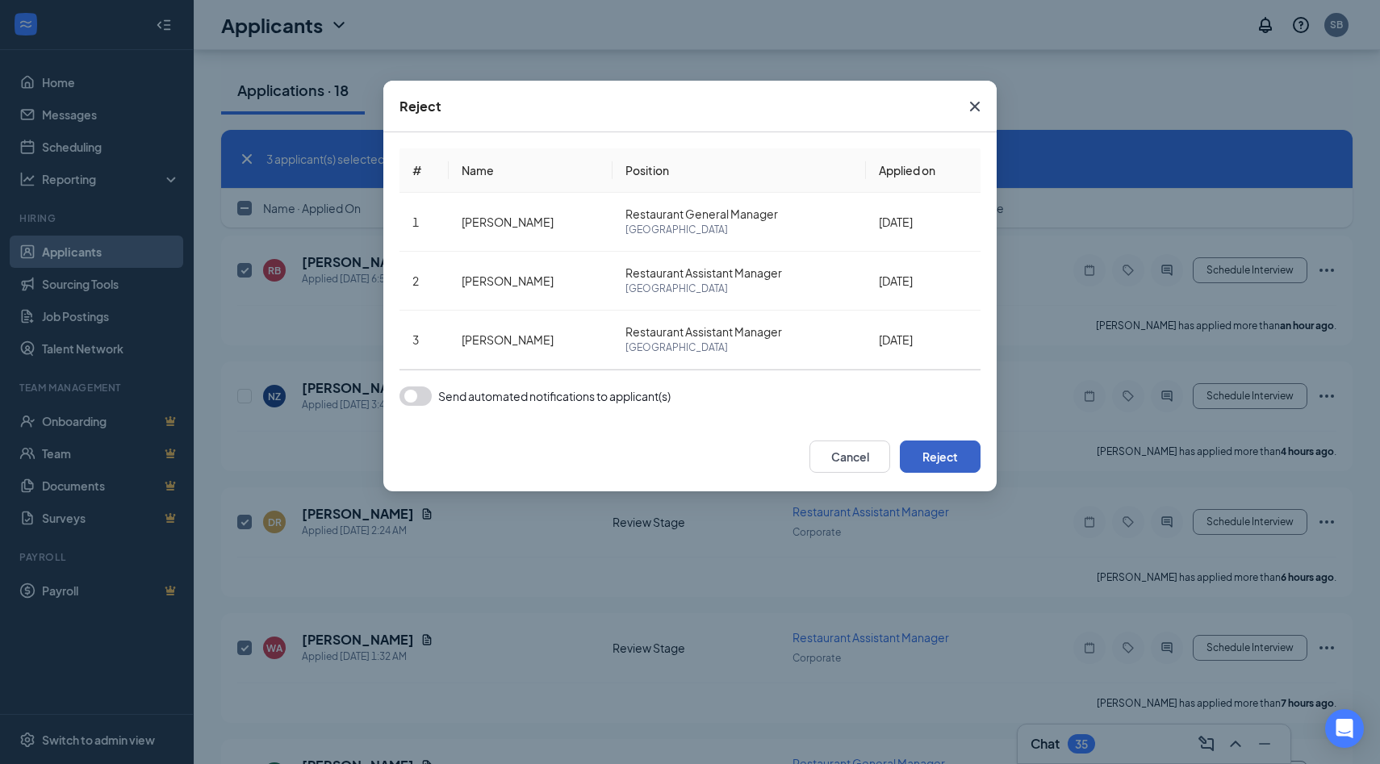
click at [931, 452] on button "Reject" at bounding box center [940, 457] width 81 height 32
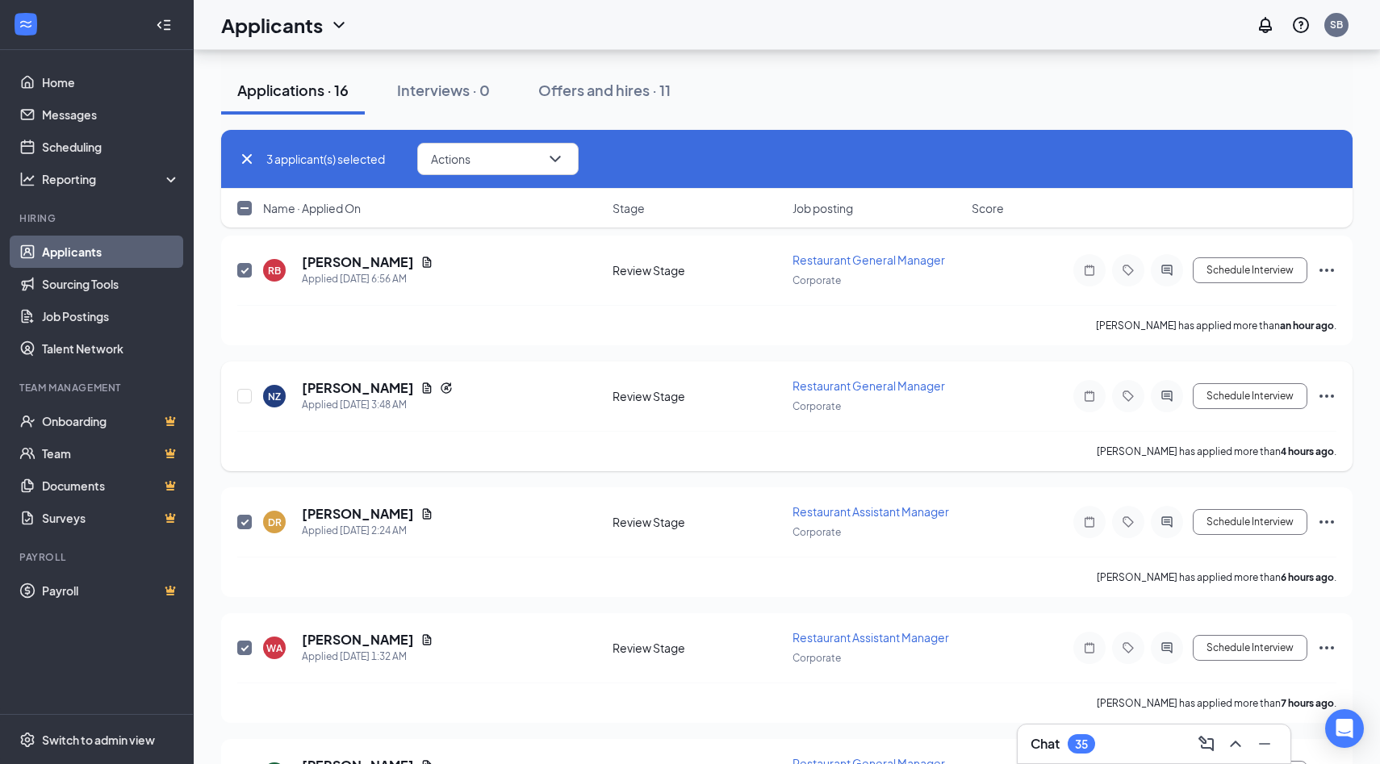
checkbox input "false"
checkbox input "true"
checkbox input "false"
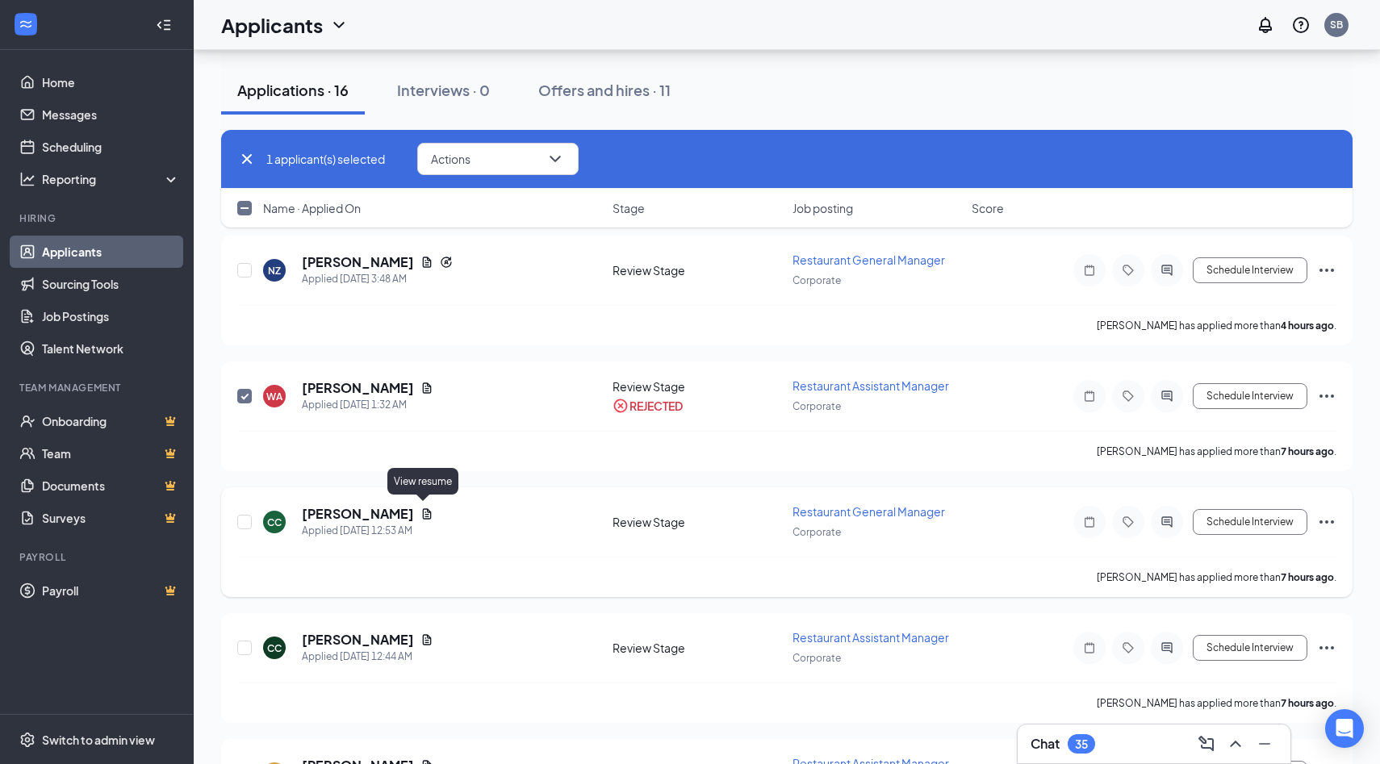
click at [422, 511] on icon "Document" at bounding box center [426, 514] width 13 height 13
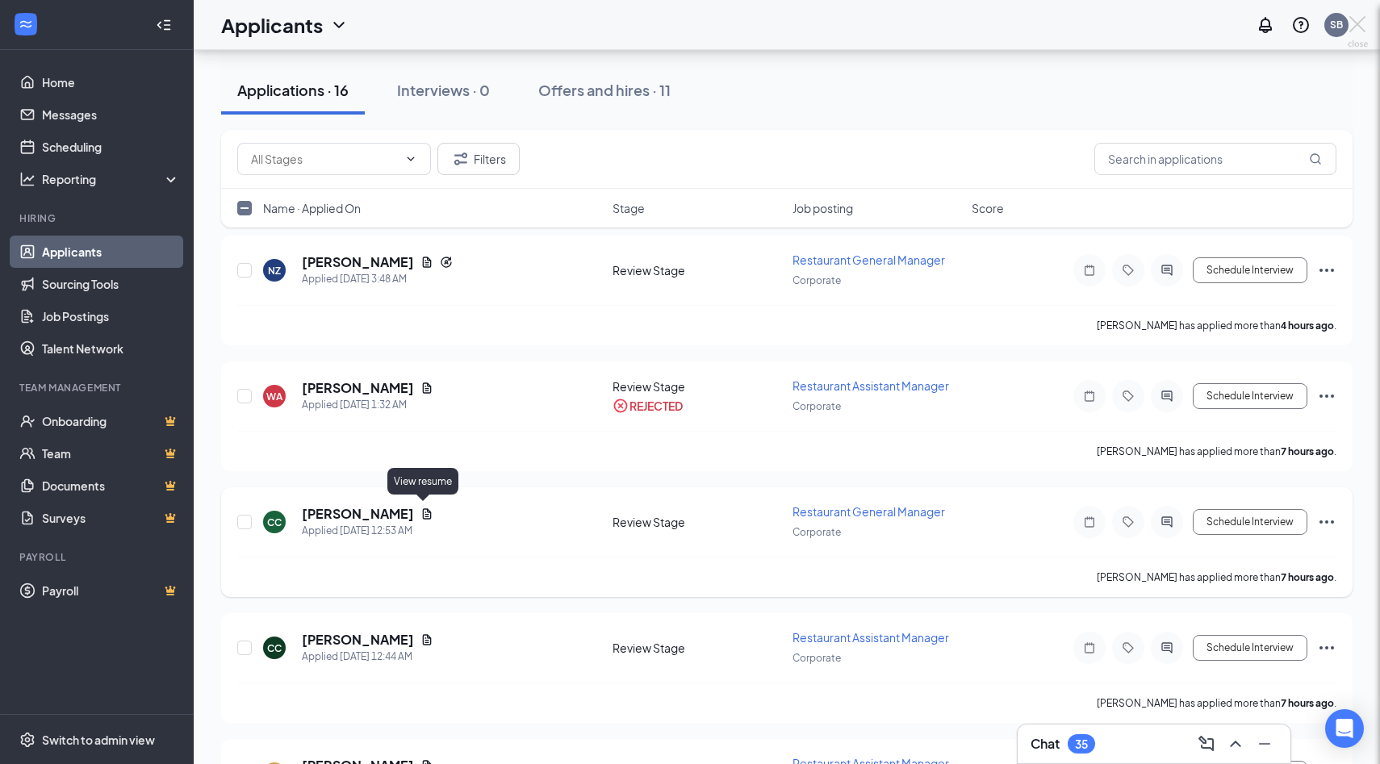
checkbox input "false"
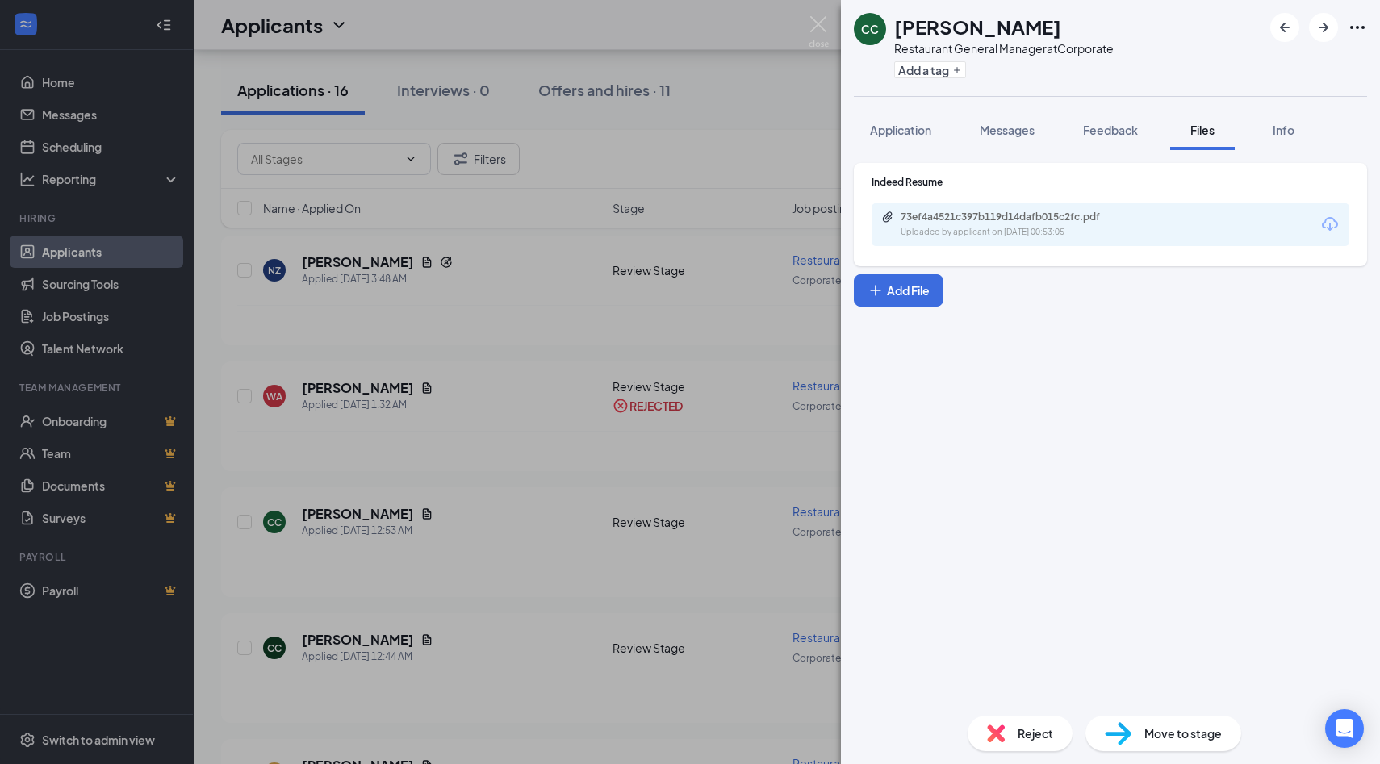
click at [1299, 226] on icon "Download" at bounding box center [1329, 224] width 19 height 19
click at [819, 20] on img at bounding box center [819, 31] width 20 height 31
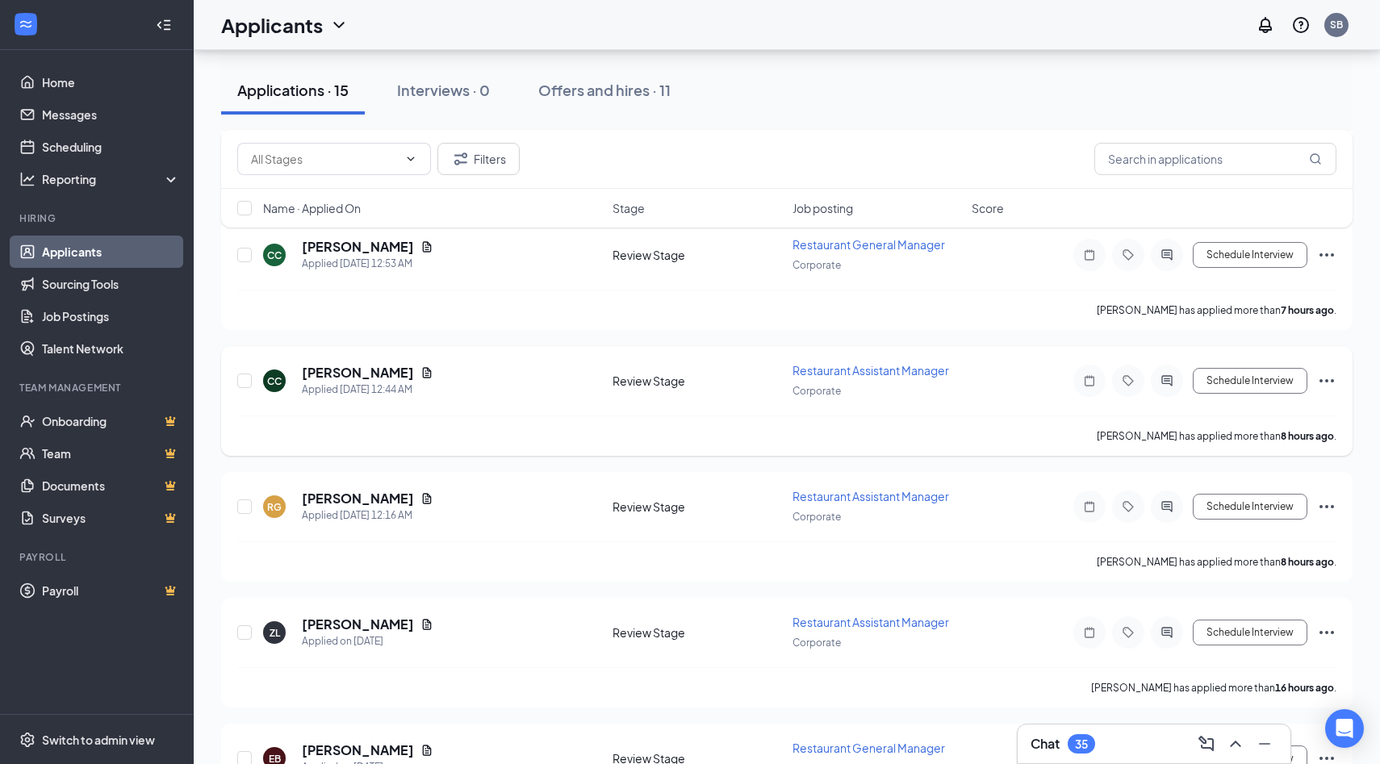
scroll to position [315, 0]
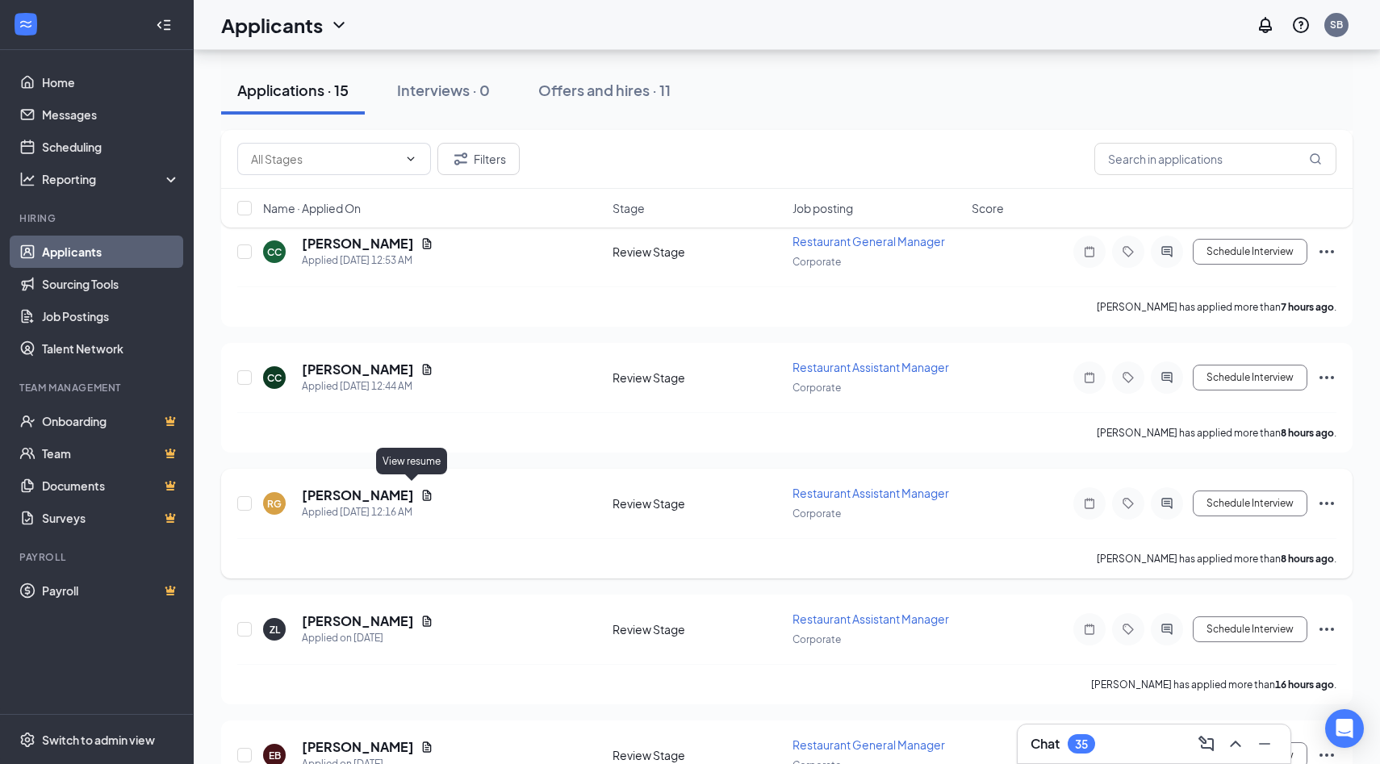
click at [423, 492] on icon "Document" at bounding box center [427, 495] width 9 height 10
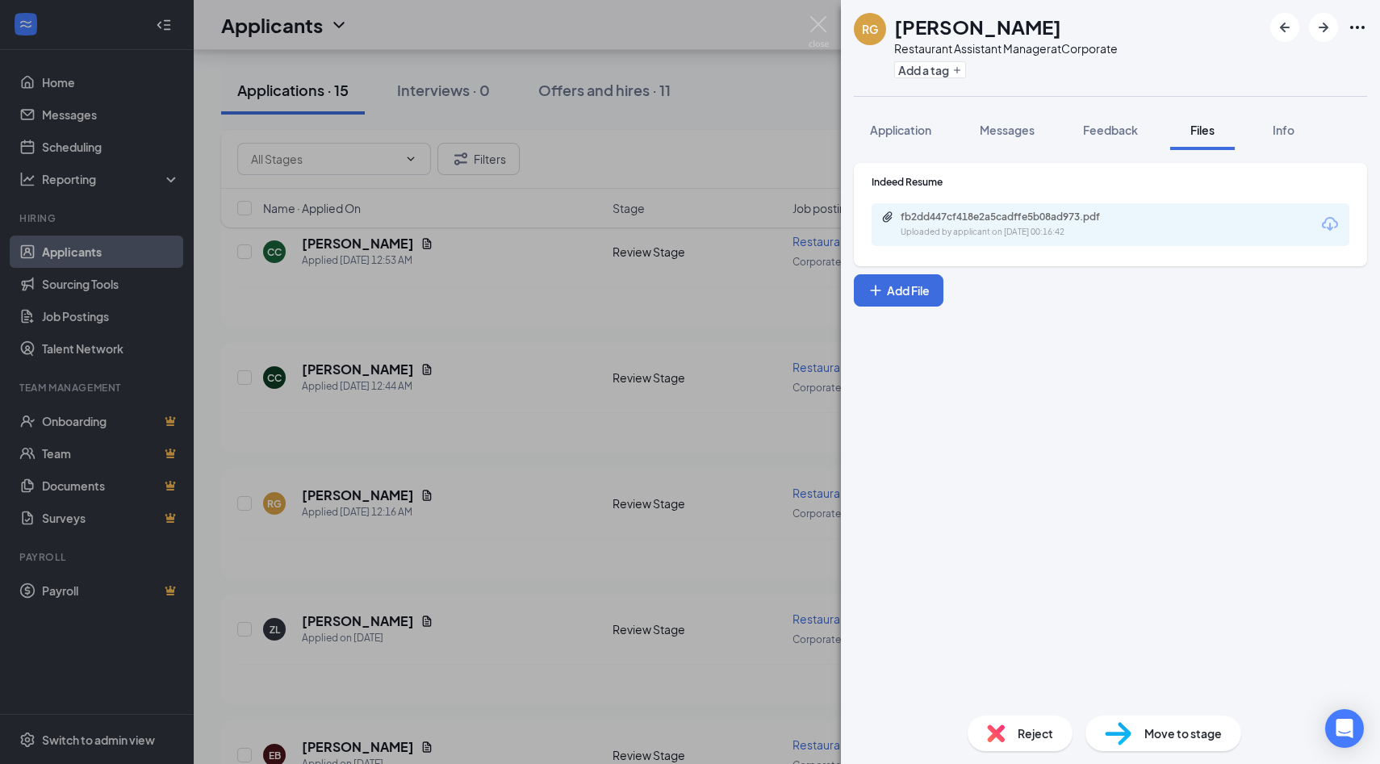
click at [1299, 224] on icon "Download" at bounding box center [1329, 224] width 19 height 19
click at [822, 23] on img at bounding box center [819, 31] width 20 height 31
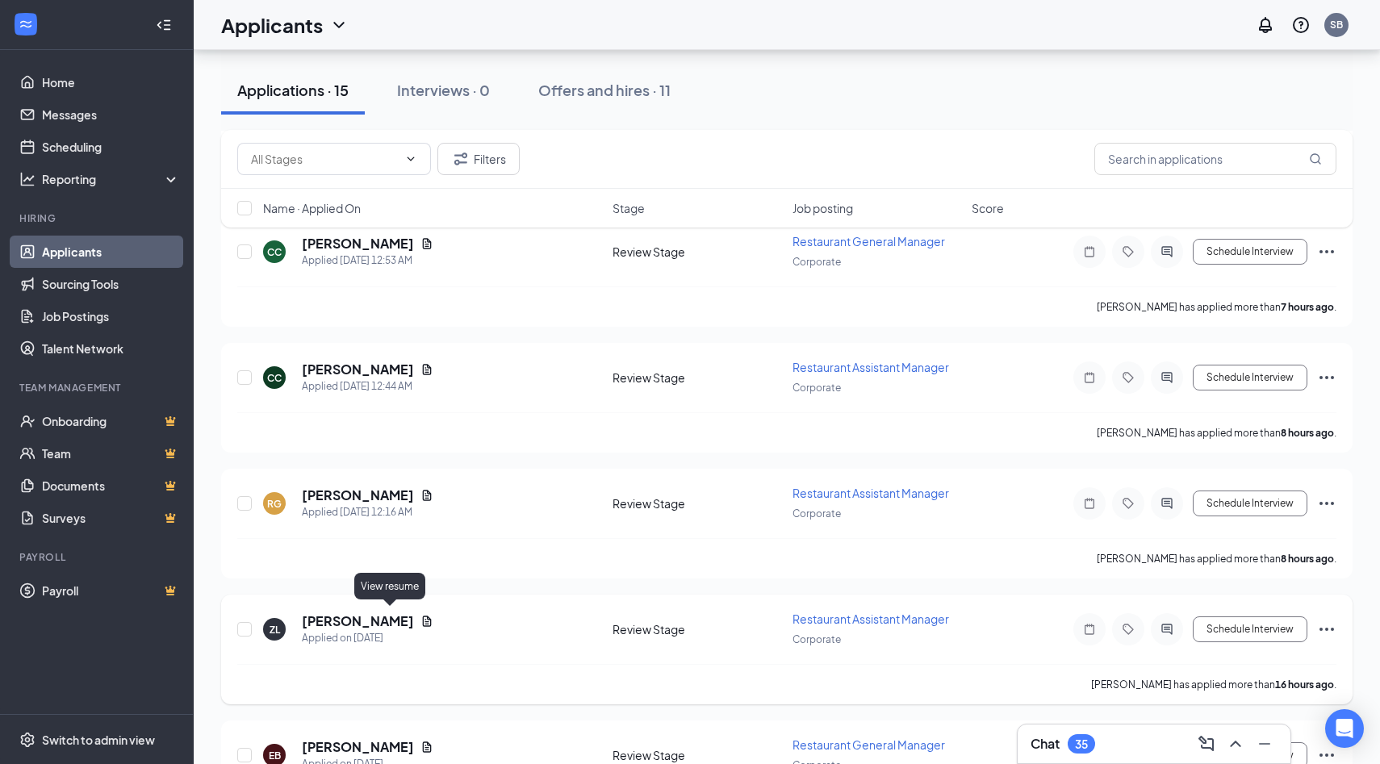
click at [420, 615] on icon "Document" at bounding box center [426, 621] width 13 height 13
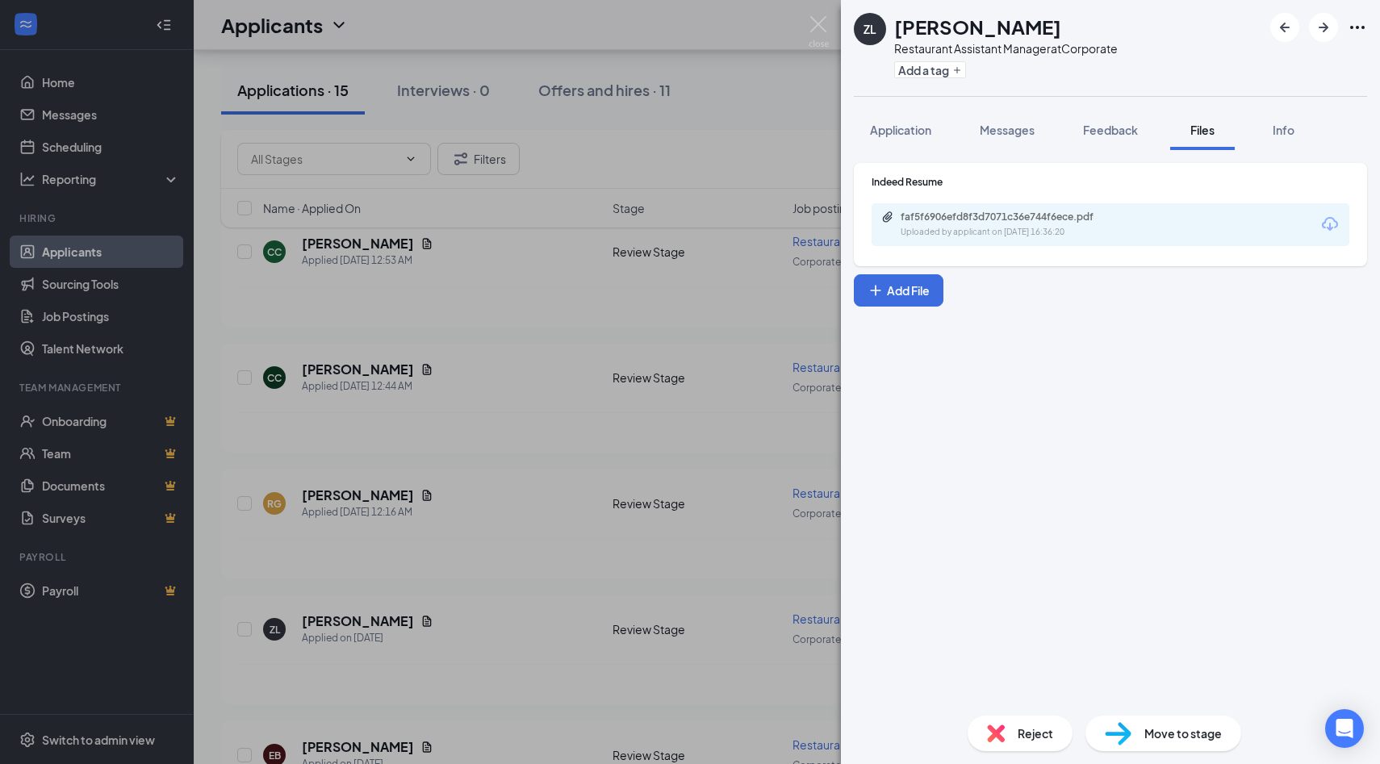
click at [1299, 224] on icon "Download" at bounding box center [1329, 224] width 19 height 19
click at [821, 25] on img at bounding box center [819, 31] width 20 height 31
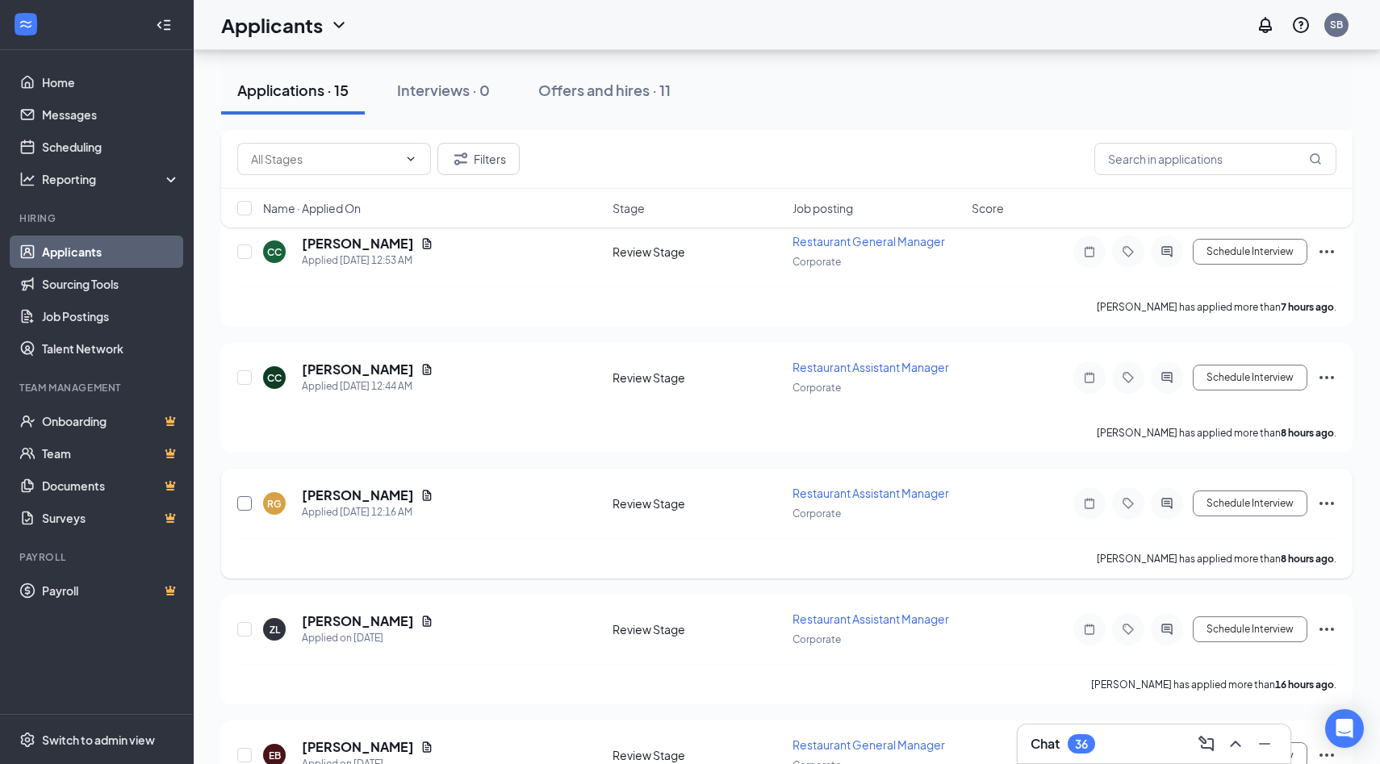
click at [243, 500] on input "checkbox" at bounding box center [244, 503] width 15 height 15
checkbox input "true"
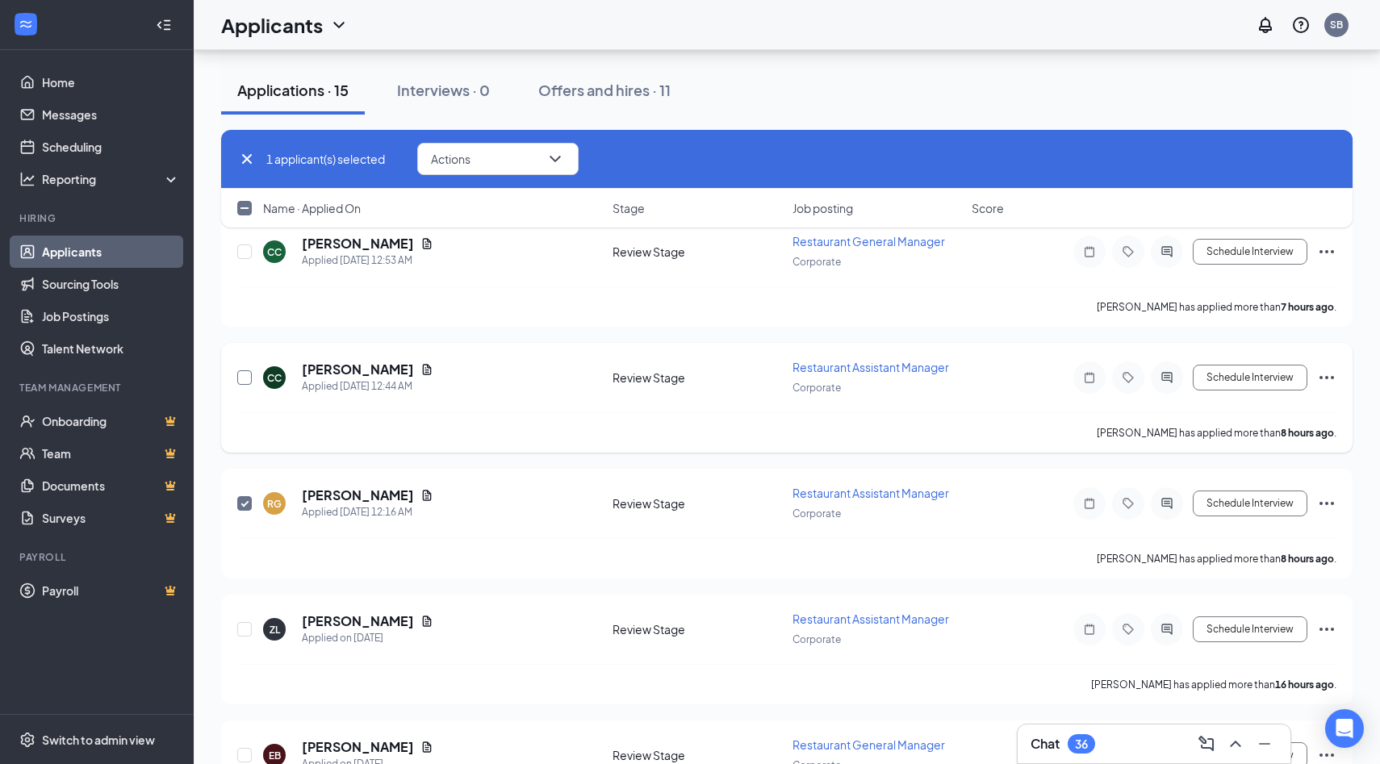
click at [245, 375] on input "checkbox" at bounding box center [244, 377] width 15 height 15
checkbox input "true"
click at [242, 255] on input "checkbox" at bounding box center [244, 252] width 15 height 15
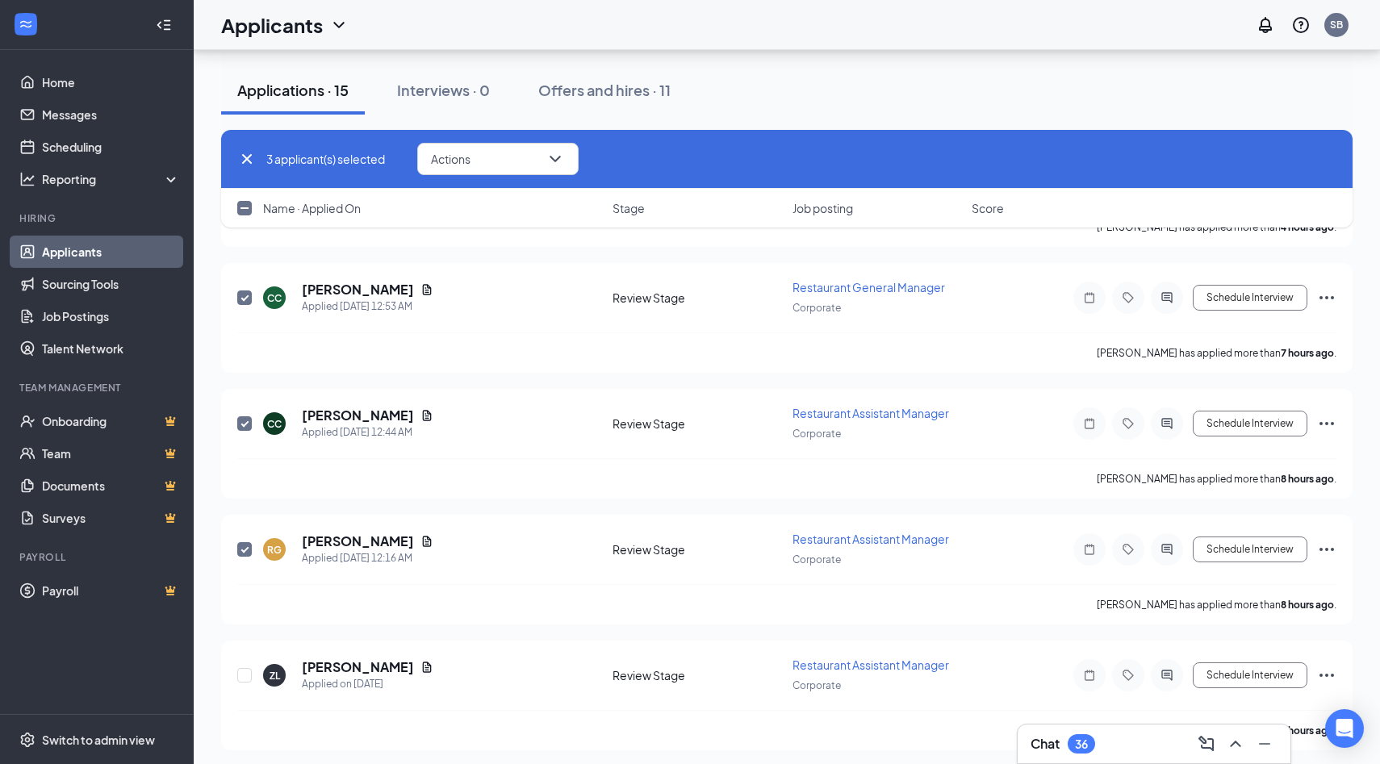
scroll to position [263, 0]
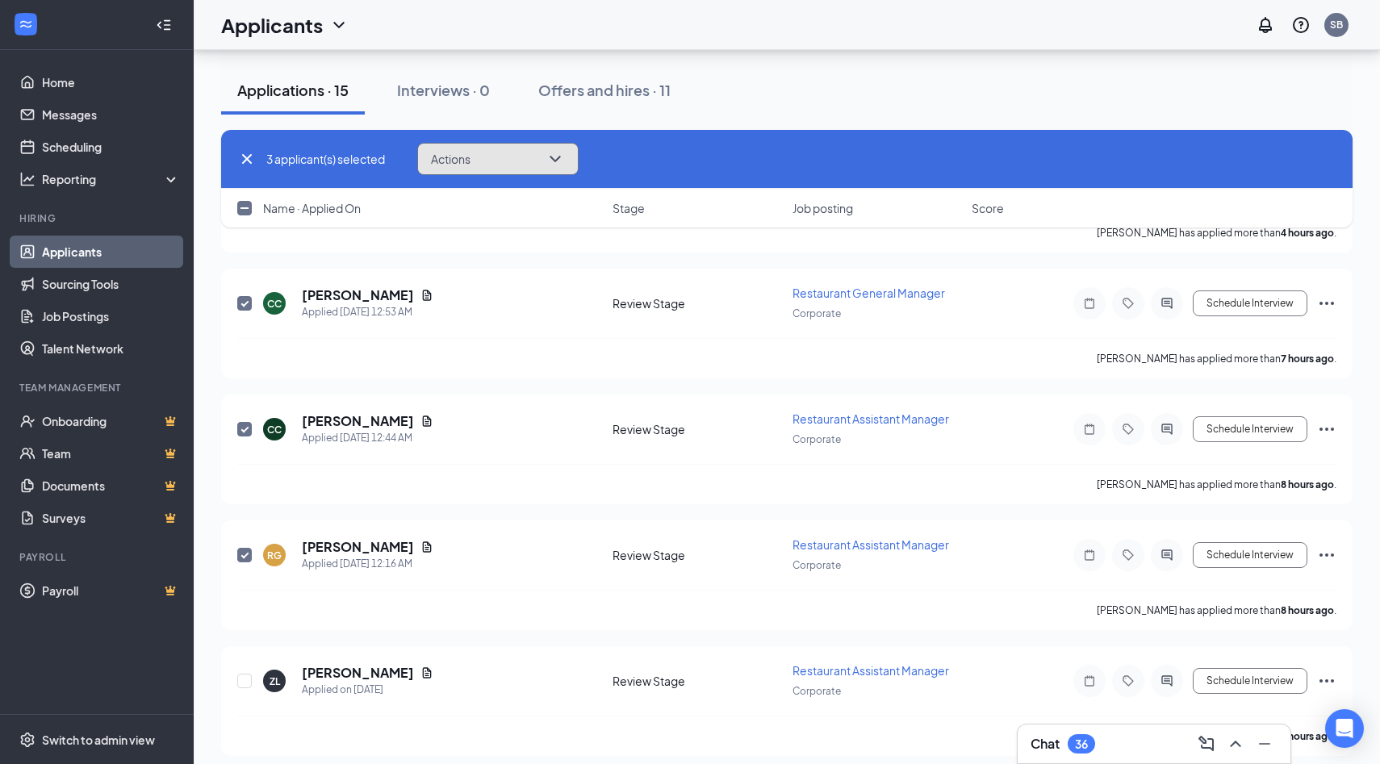
click at [542, 161] on button "Actions" at bounding box center [497, 159] width 161 height 32
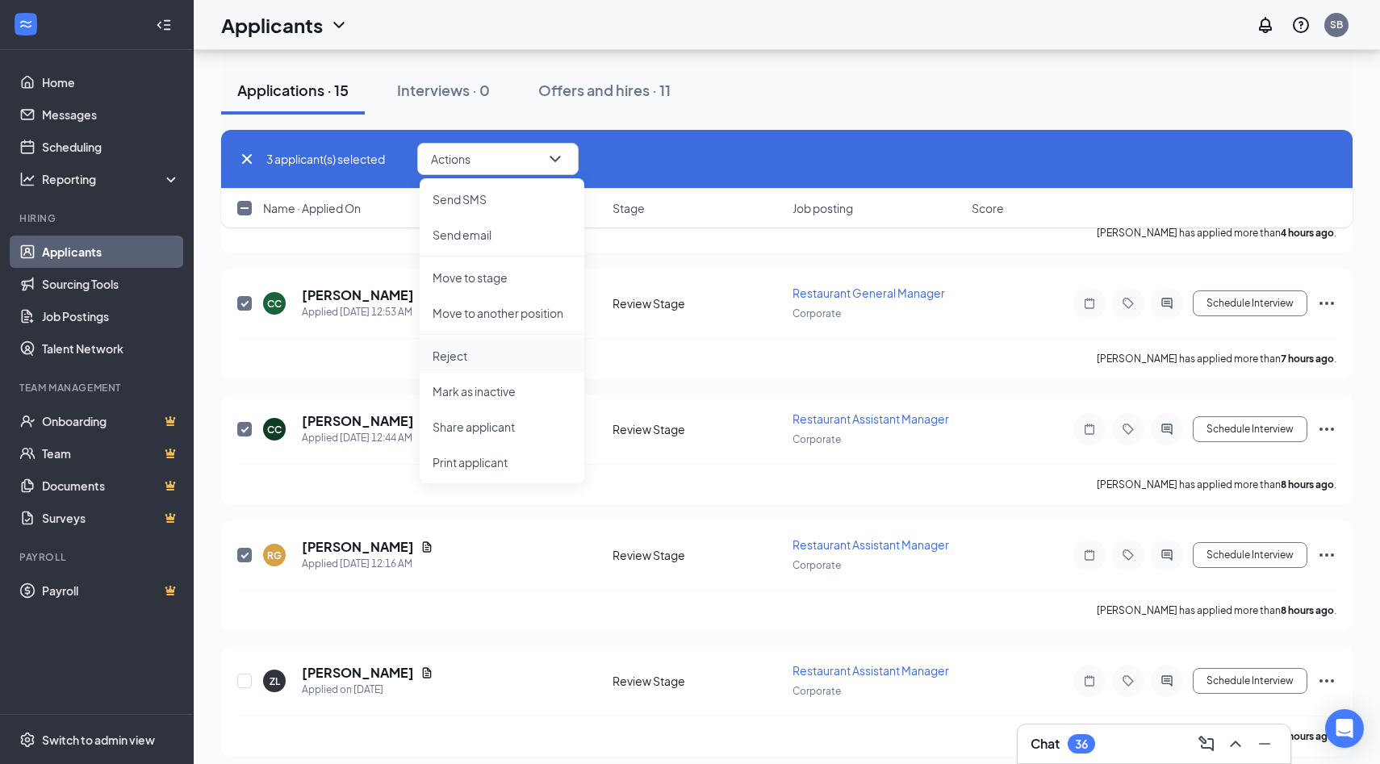
click at [460, 352] on p "Reject" at bounding box center [502, 356] width 139 height 16
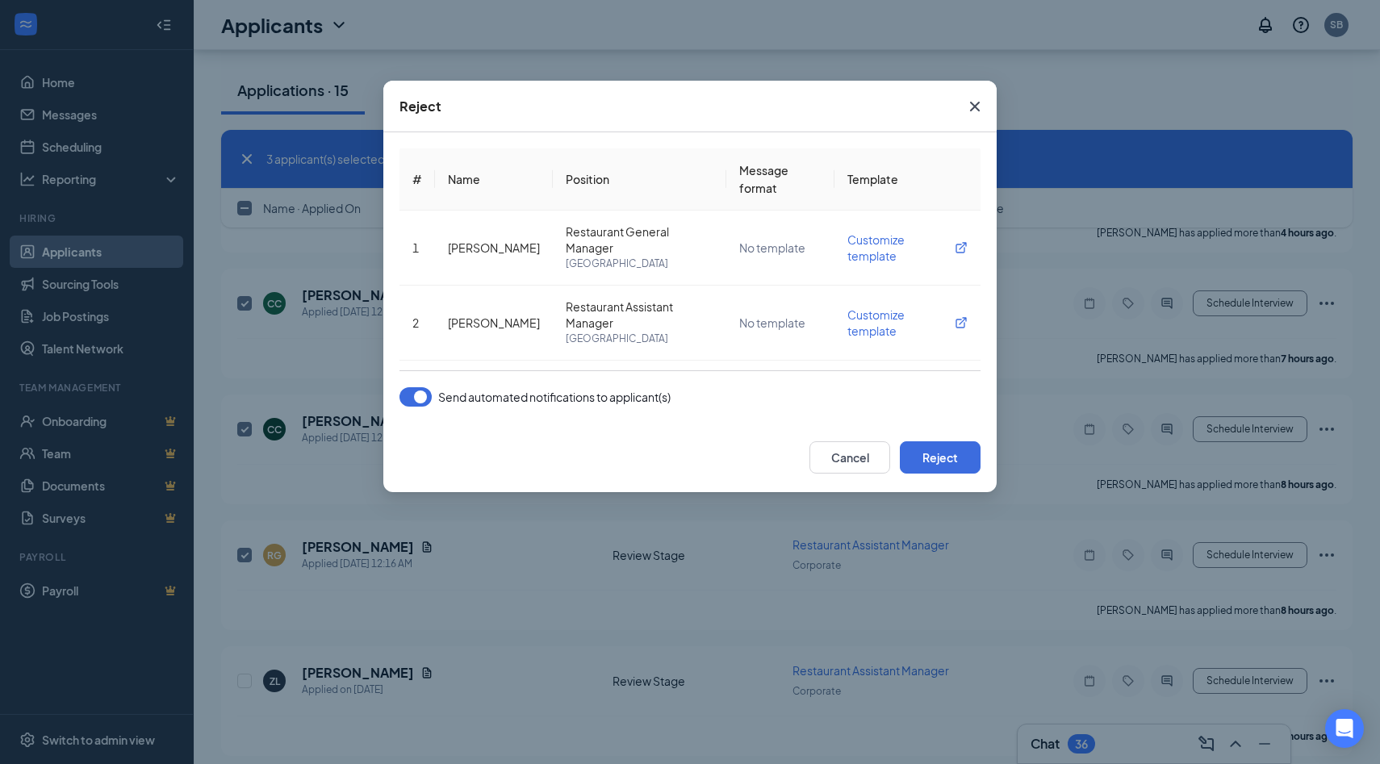
click at [420, 394] on button "button" at bounding box center [416, 396] width 32 height 19
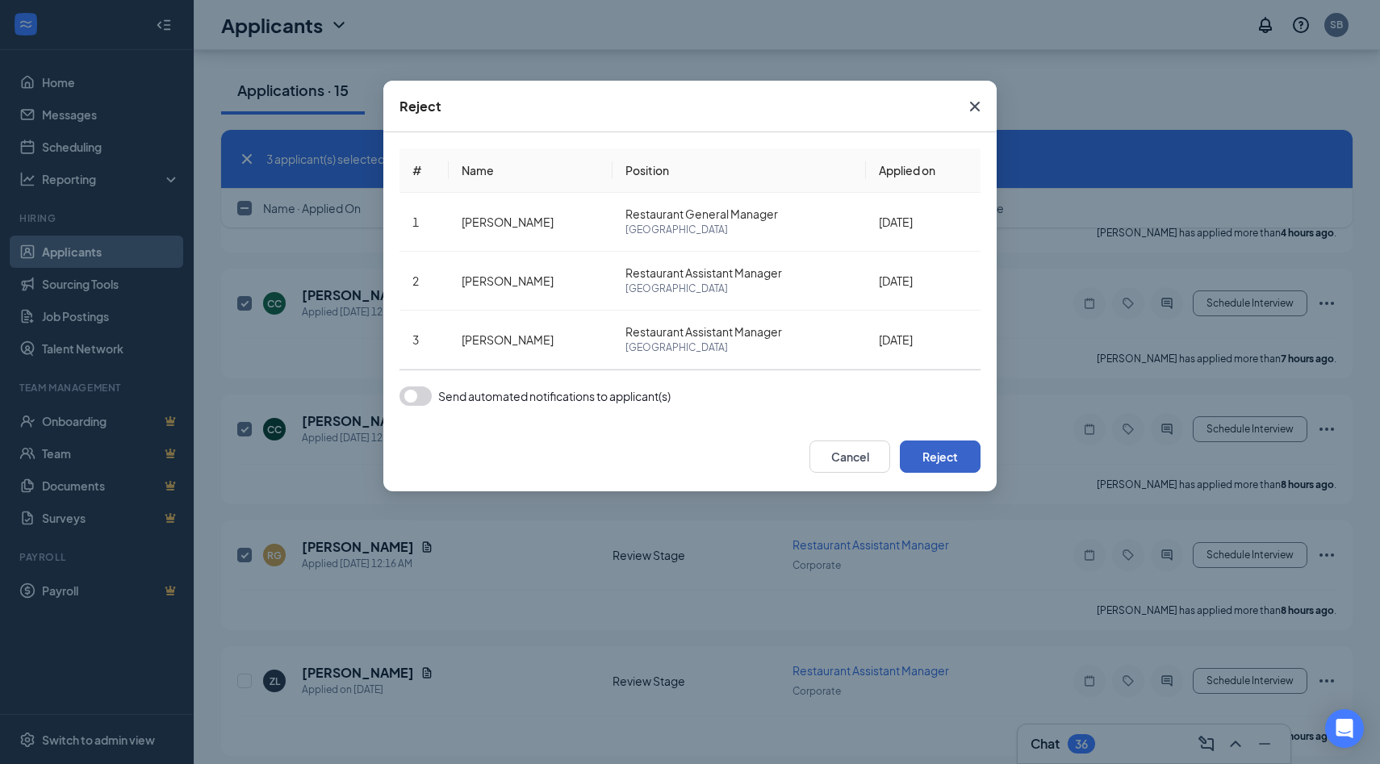
click at [950, 456] on button "Reject" at bounding box center [940, 457] width 81 height 32
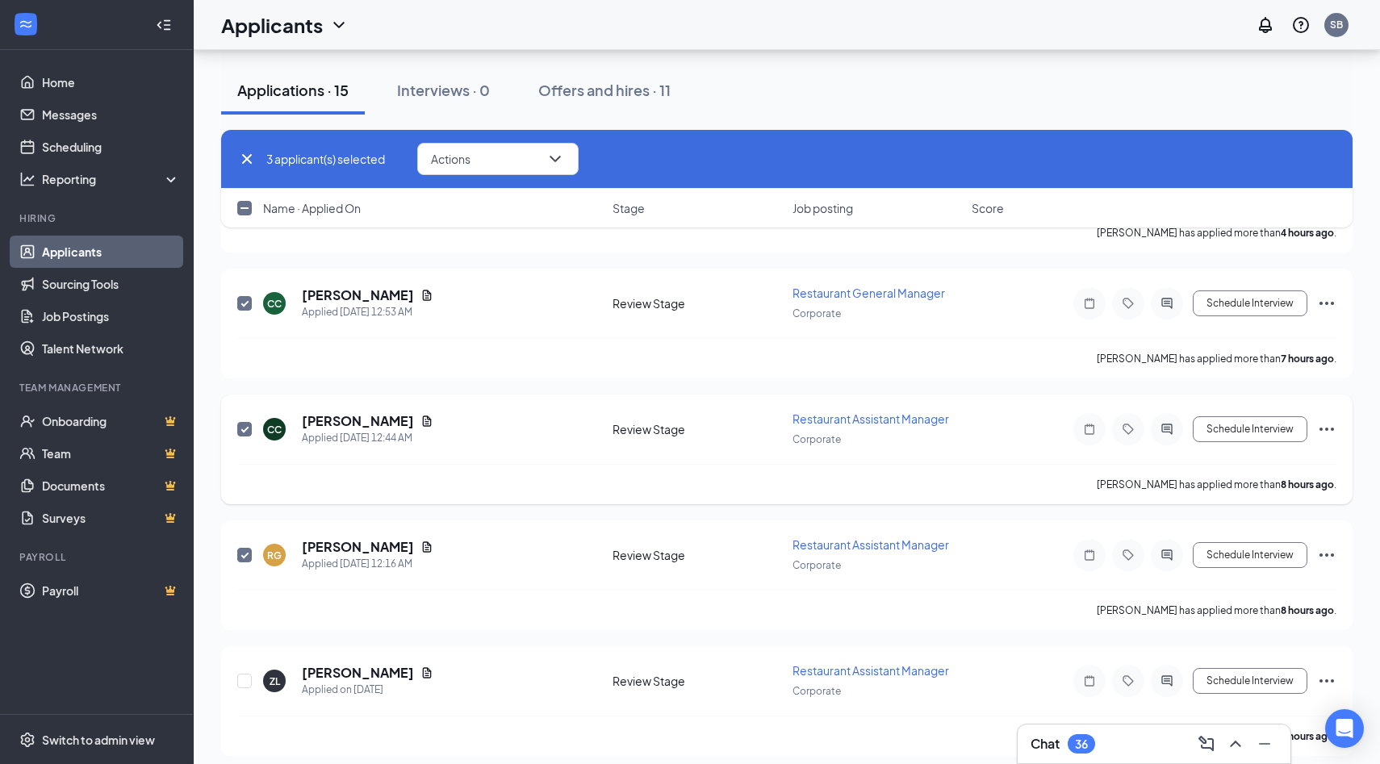
checkbox input "false"
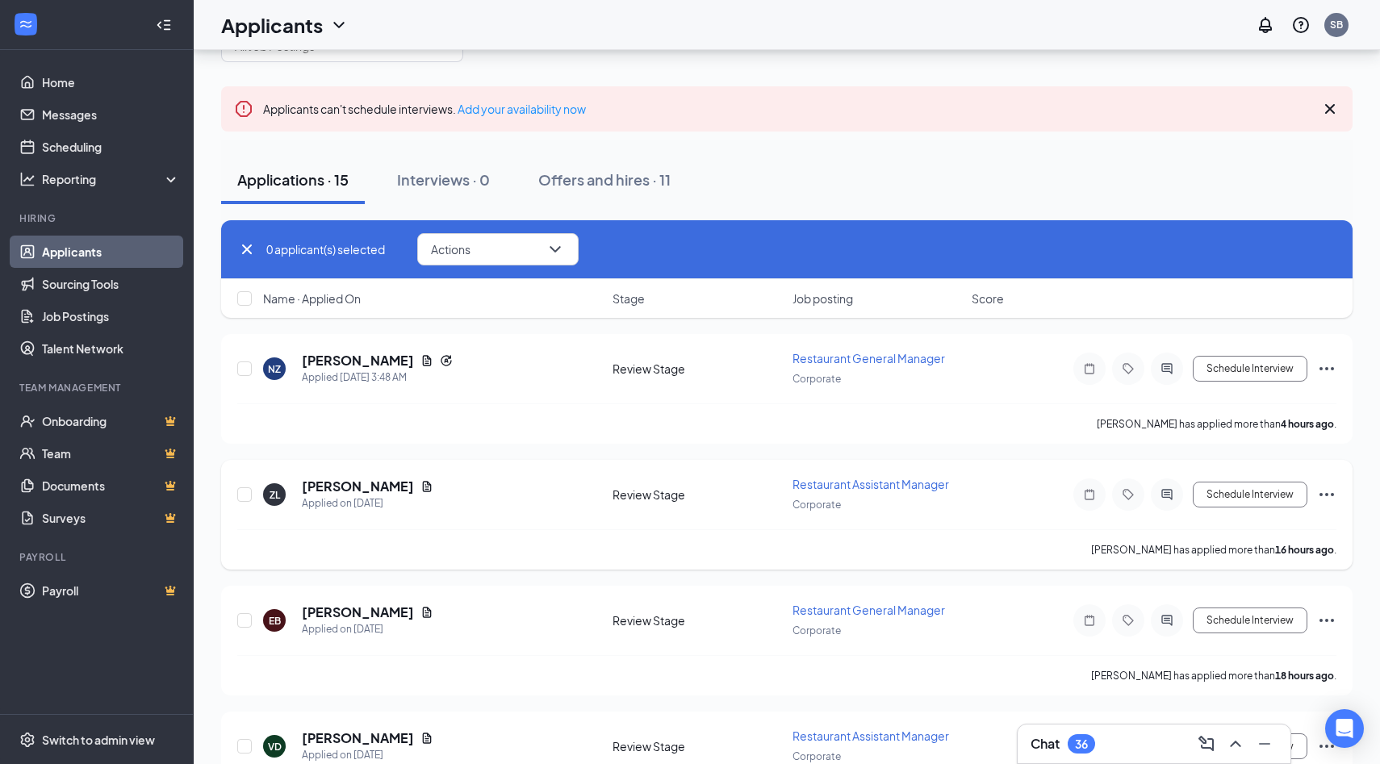
scroll to position [73, 0]
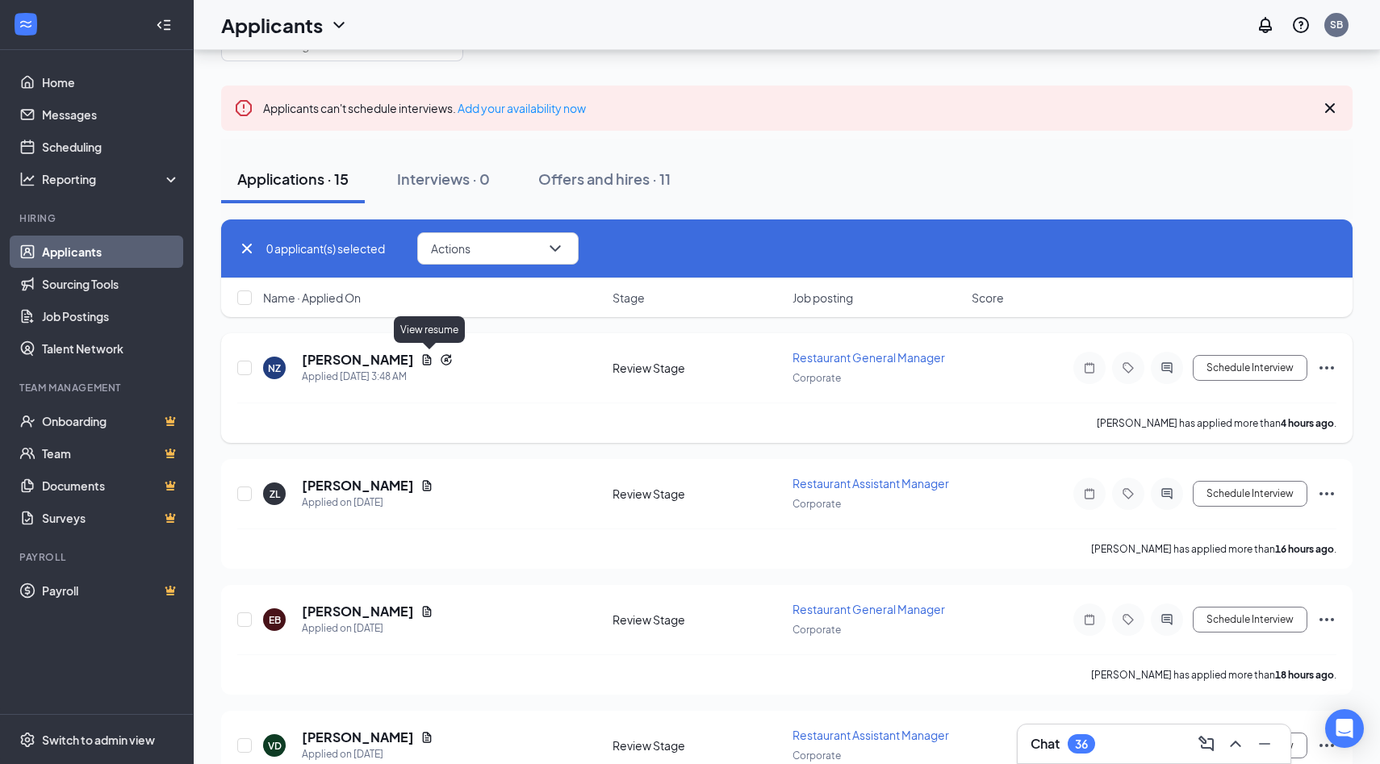
click at [429, 359] on icon "Document" at bounding box center [427, 359] width 9 height 10
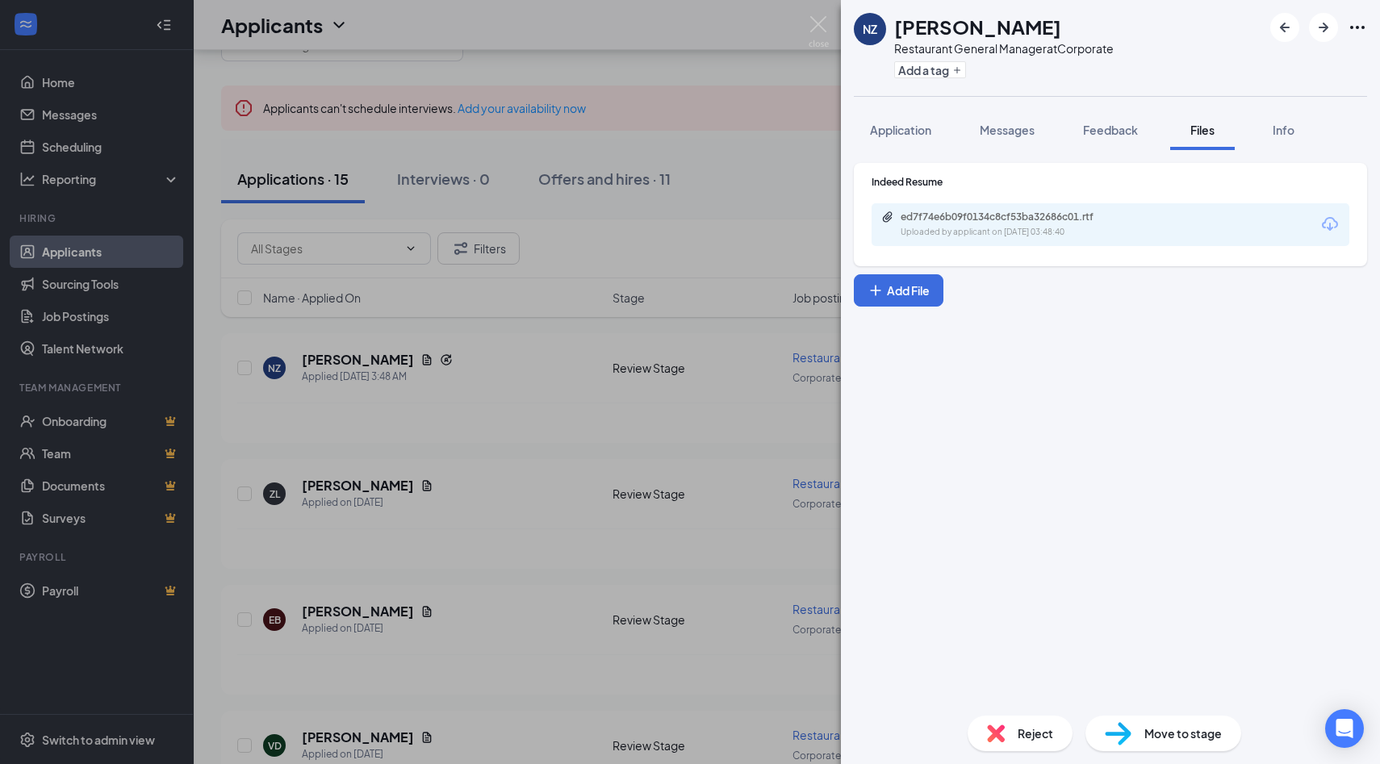
click at [1299, 222] on icon "Download" at bounding box center [1329, 224] width 19 height 19
click at [818, 24] on img at bounding box center [819, 31] width 20 height 31
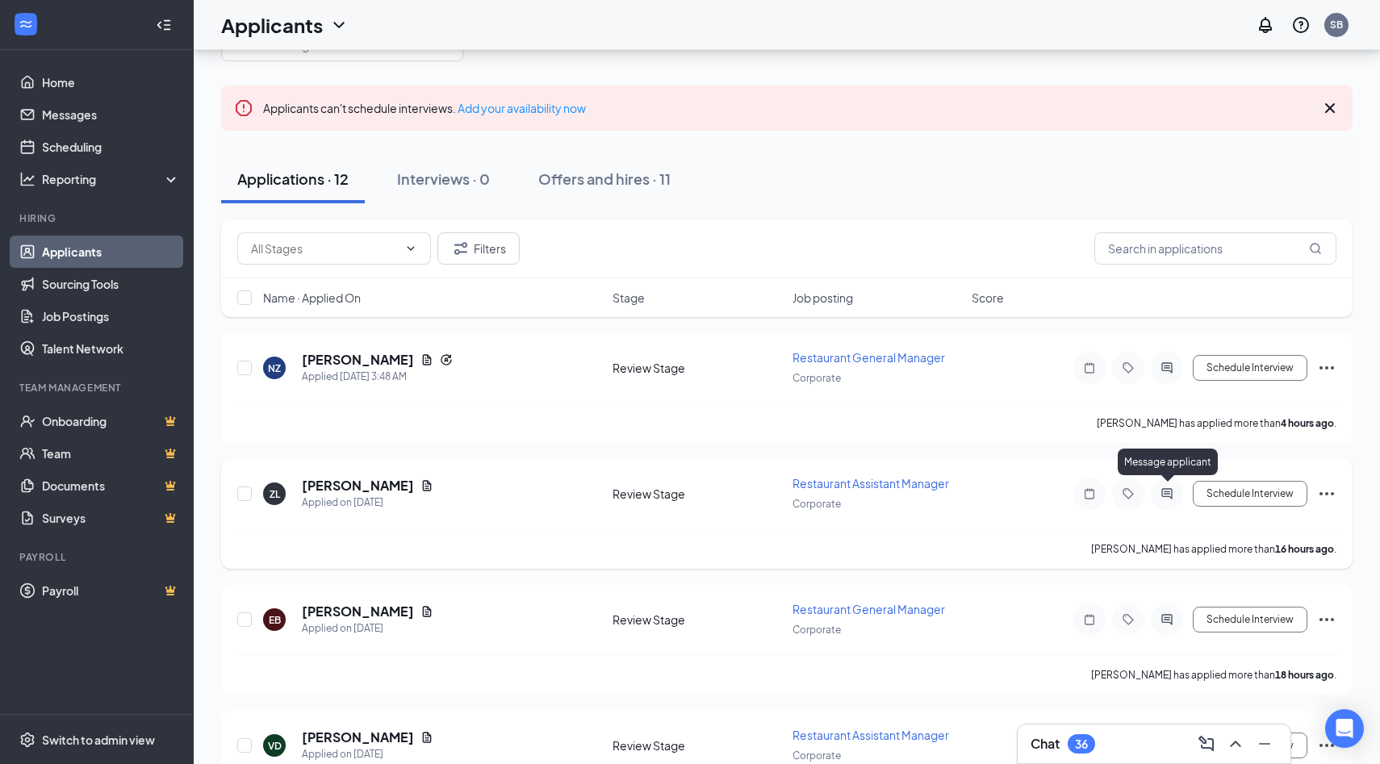
click at [1169, 493] on icon "ActiveChat" at bounding box center [1166, 493] width 19 height 13
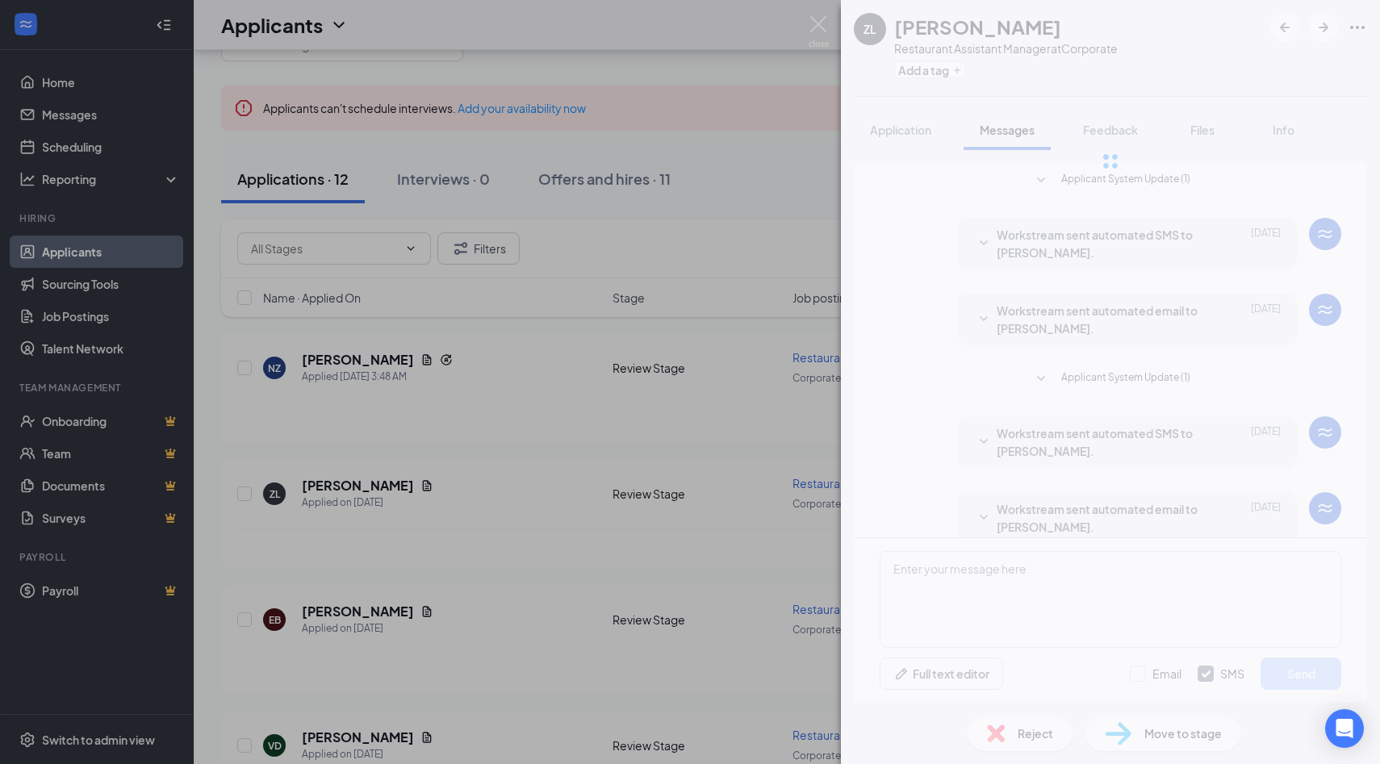
scroll to position [23, 0]
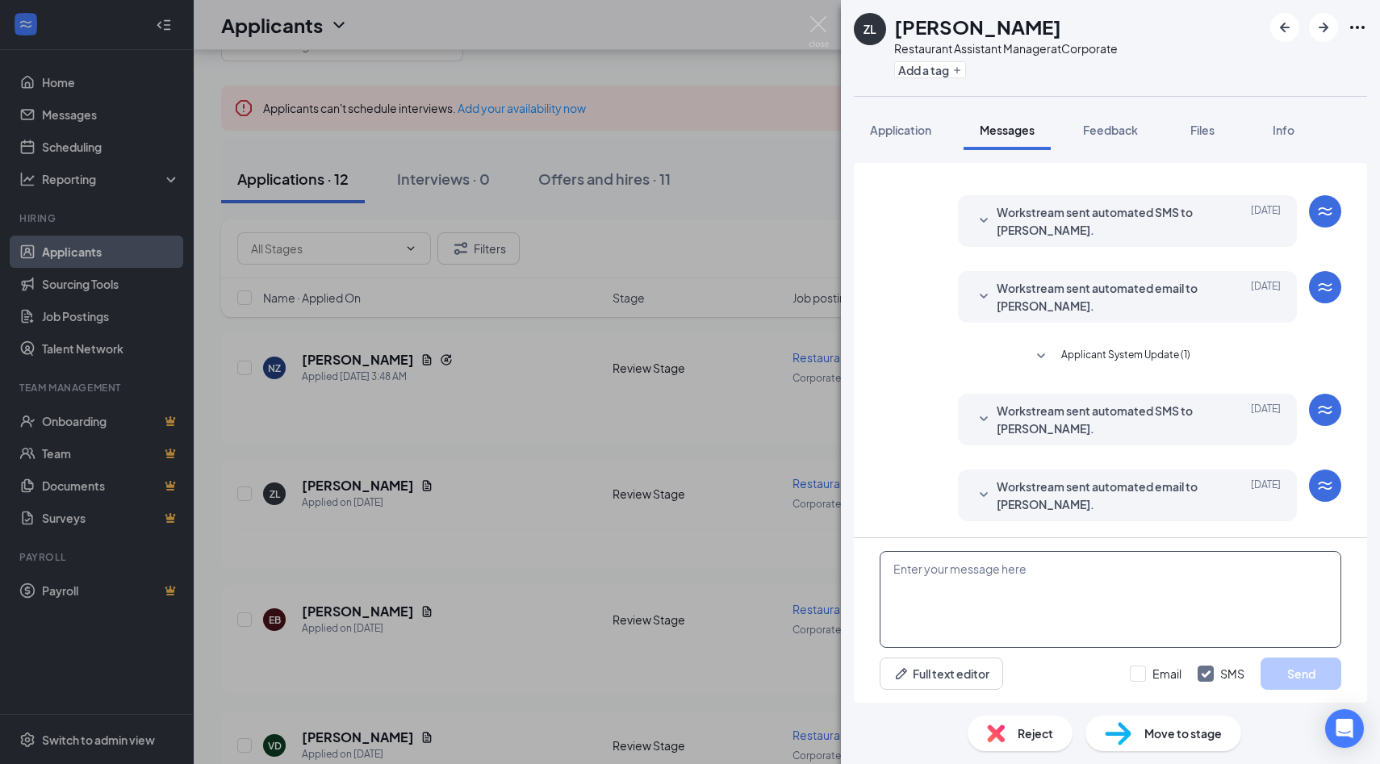
click at [943, 583] on textarea at bounding box center [1111, 599] width 462 height 97
paste textarea "Hi [PERSON_NAME], Thanks for applying with Cowboy Chicken! We would like to mov…"
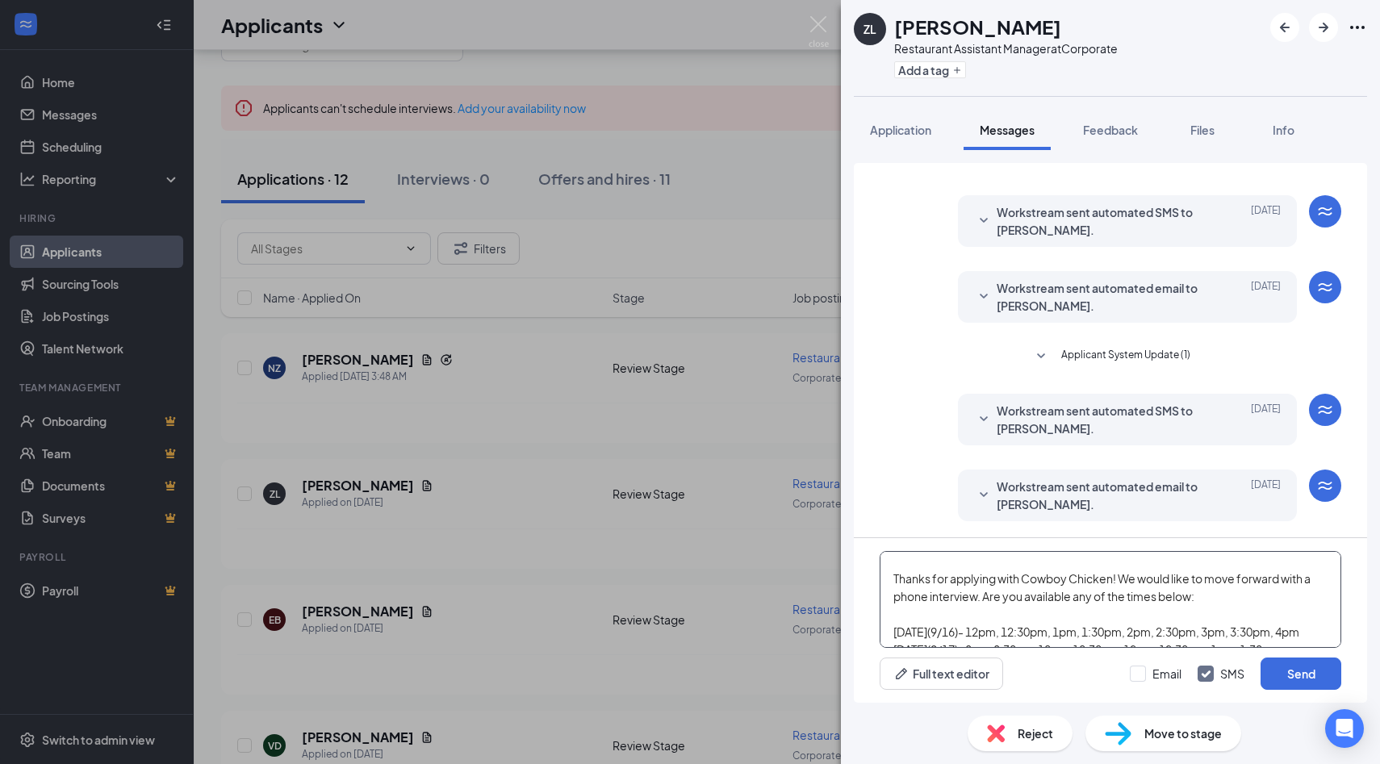
scroll to position [0, 0]
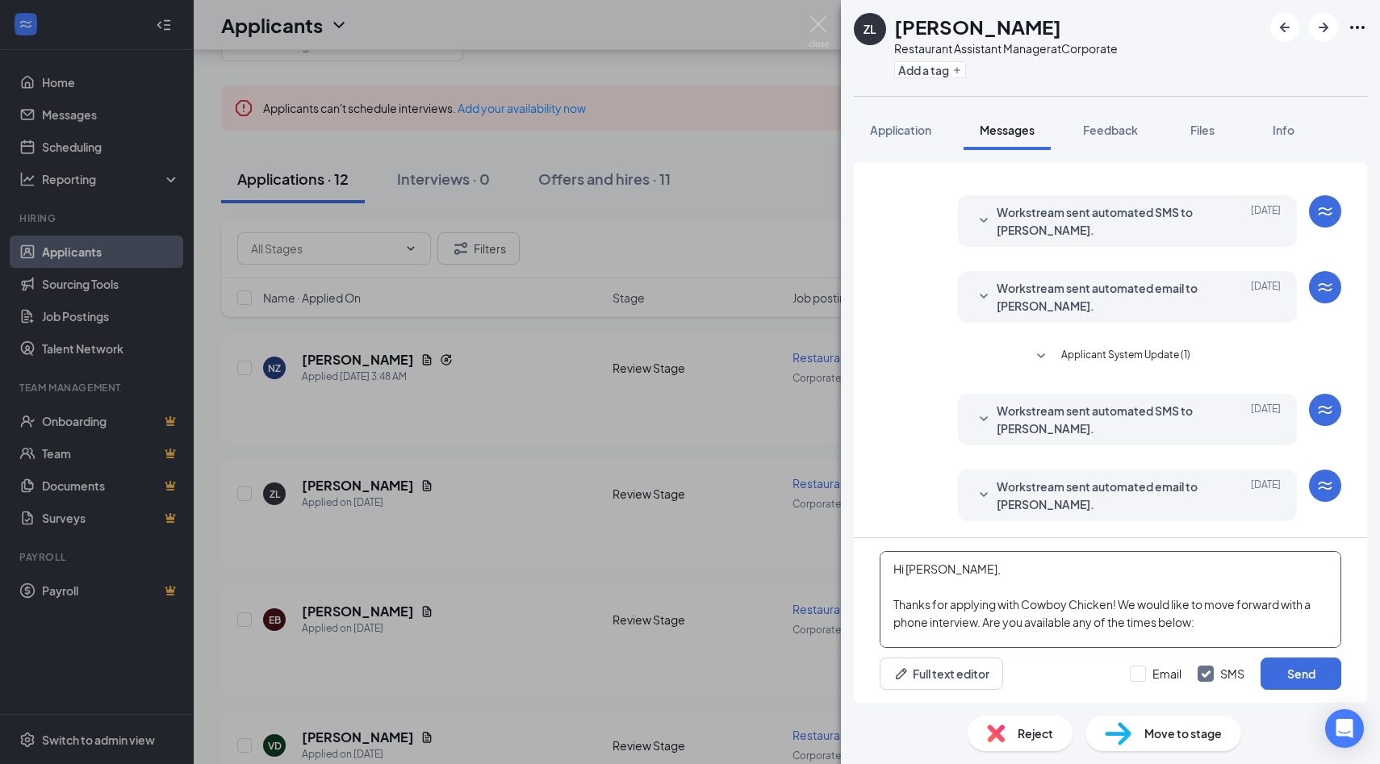
drag, startPoint x: 947, startPoint y: 570, endPoint x: 908, endPoint y: 567, distance: 38.9
click at [908, 567] on textarea "Hi [PERSON_NAME], Thanks for applying with Cowboy Chicken! We would like to mov…" at bounding box center [1111, 599] width 462 height 97
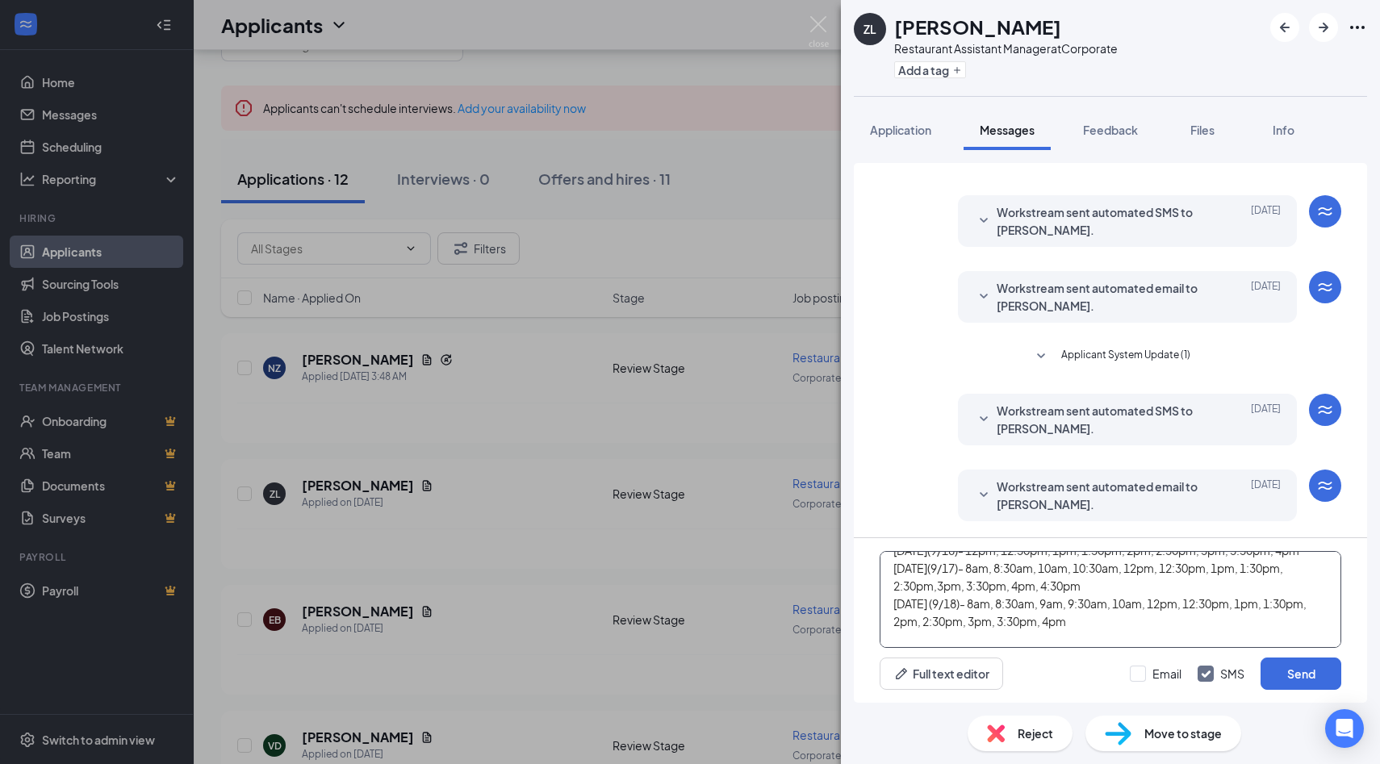
scroll to position [152, 0]
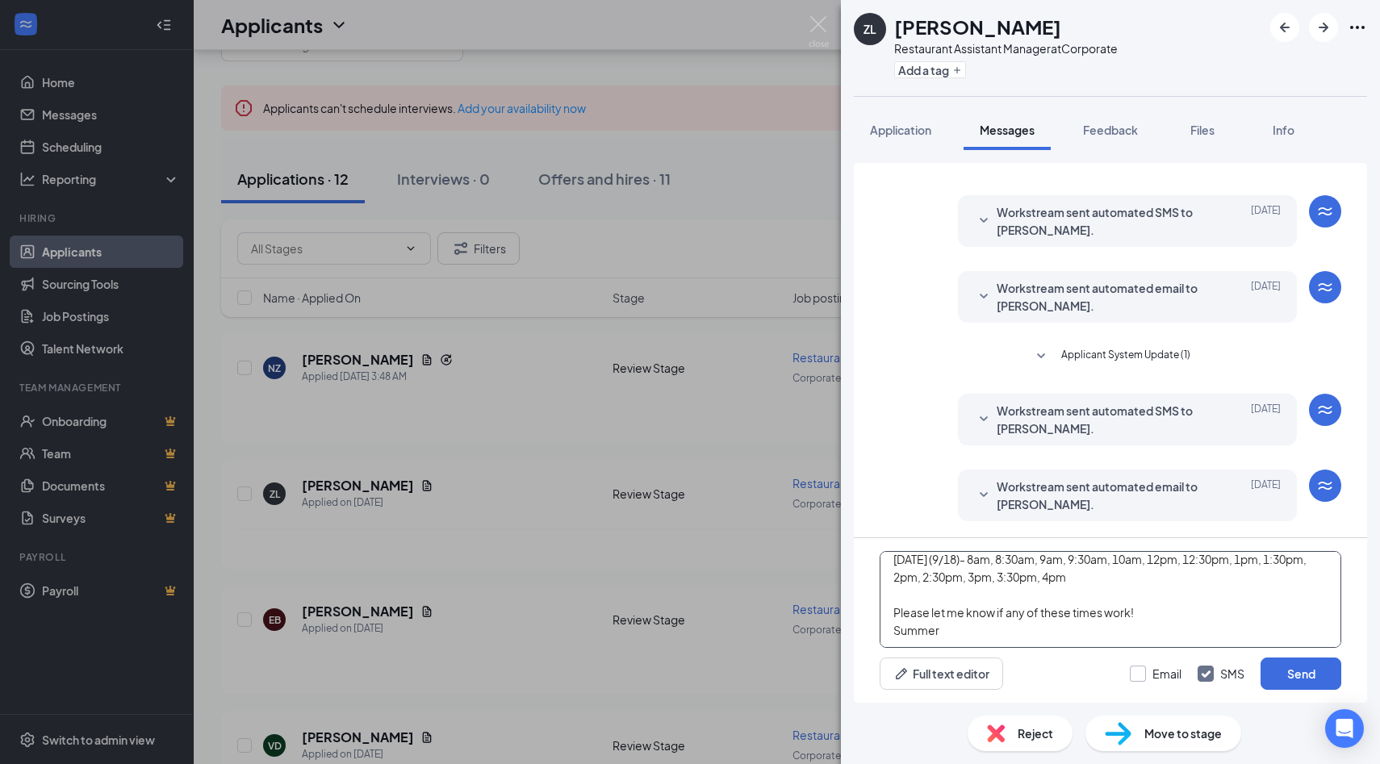
type textarea "Hi [PERSON_NAME], Thanks for applying with Cowboy Chicken! We would like to mov…"
click at [1135, 672] on input "Email" at bounding box center [1156, 674] width 52 height 16
checkbox input "true"
click at [1299, 676] on button "Send" at bounding box center [1301, 674] width 81 height 32
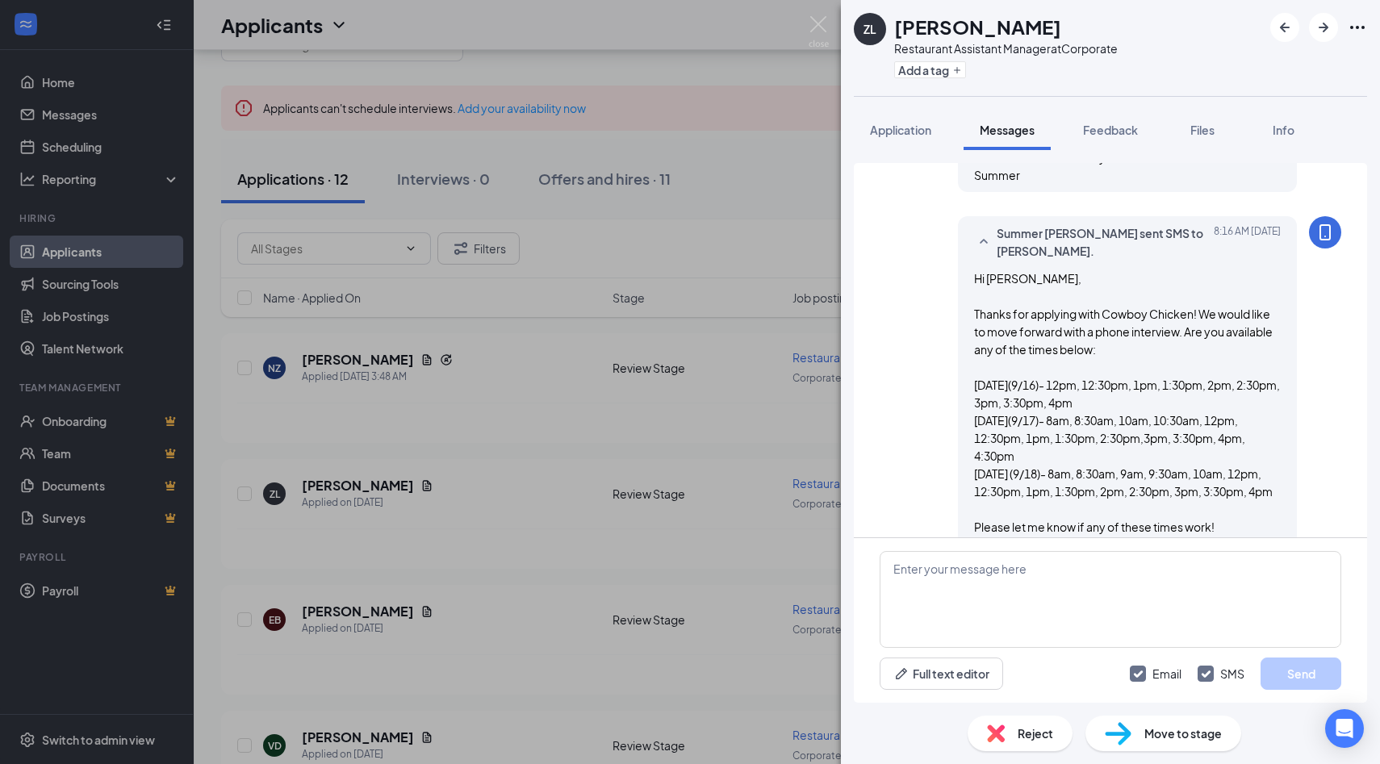
scroll to position [762, 0]
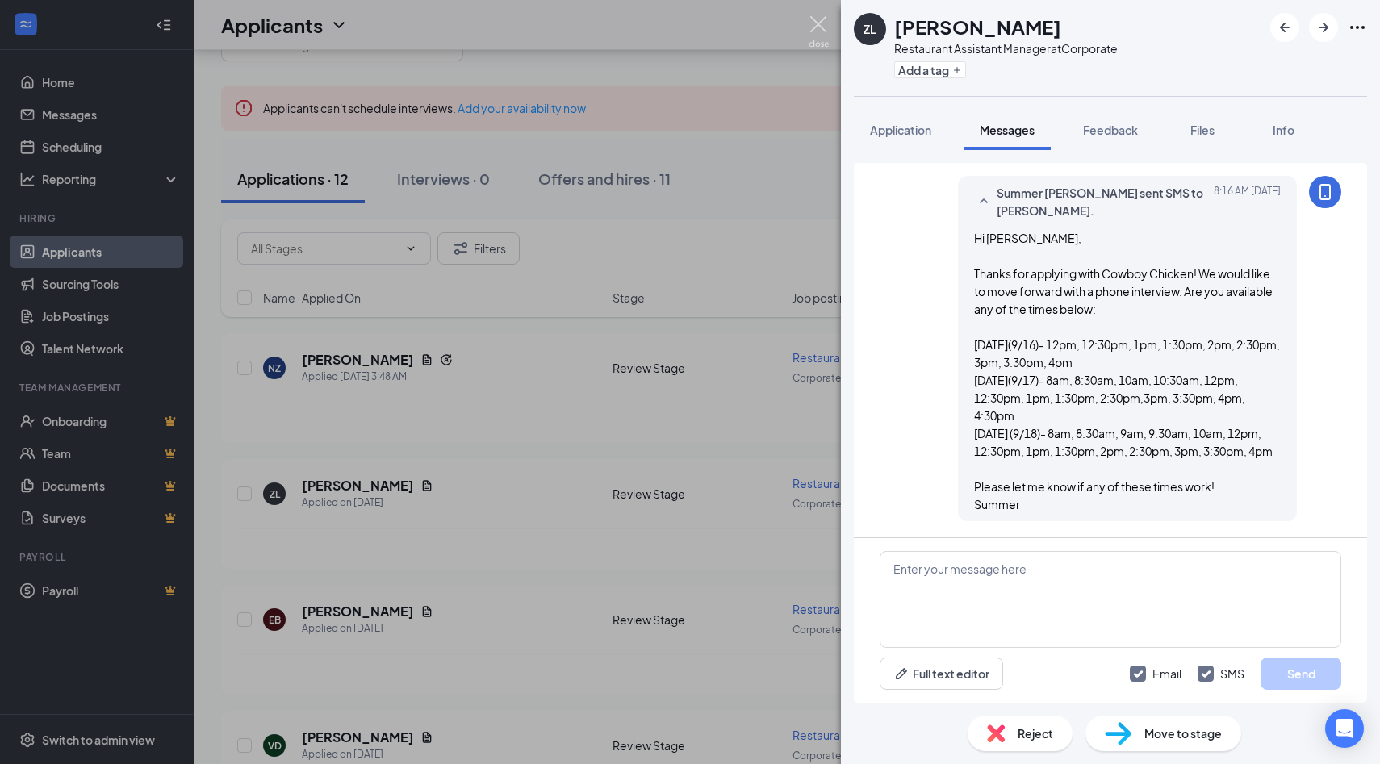
click at [816, 23] on img at bounding box center [819, 31] width 20 height 31
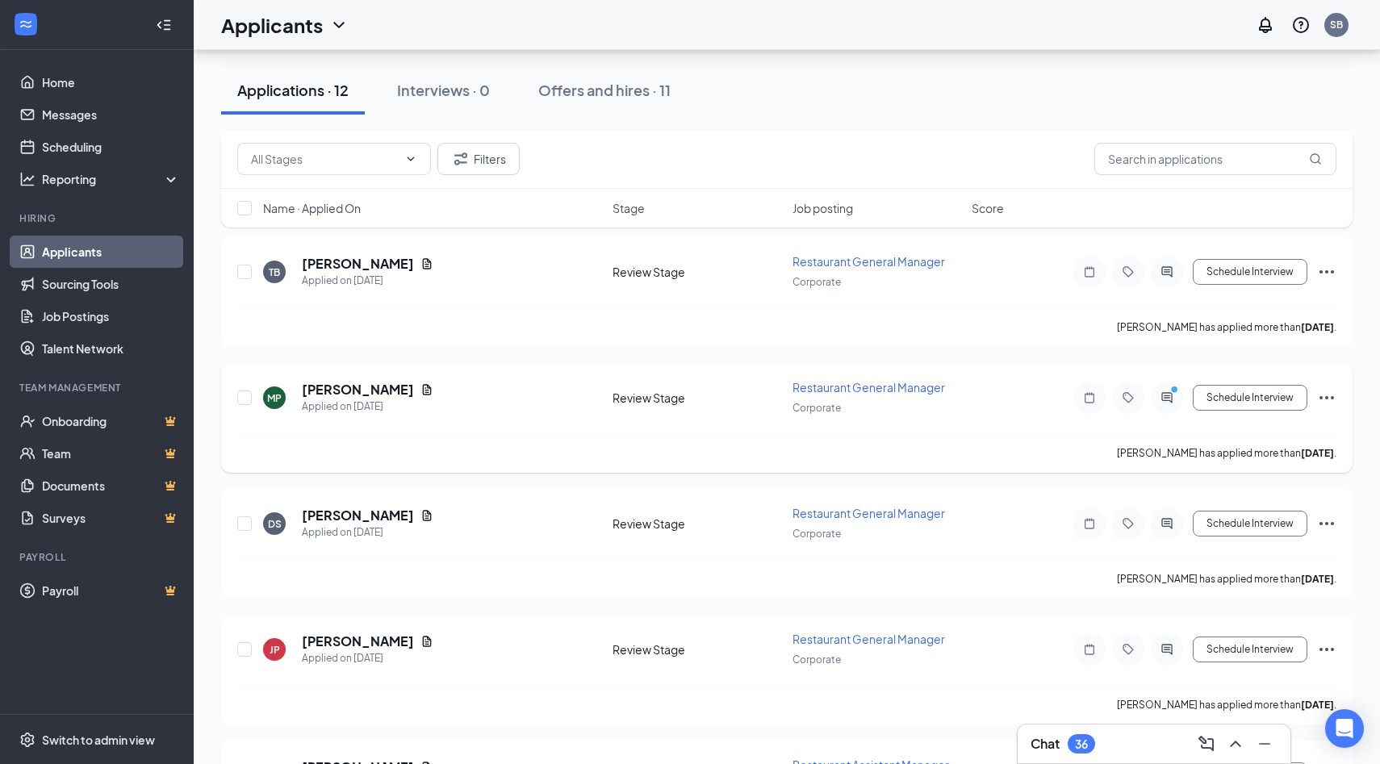
scroll to position [1070, 0]
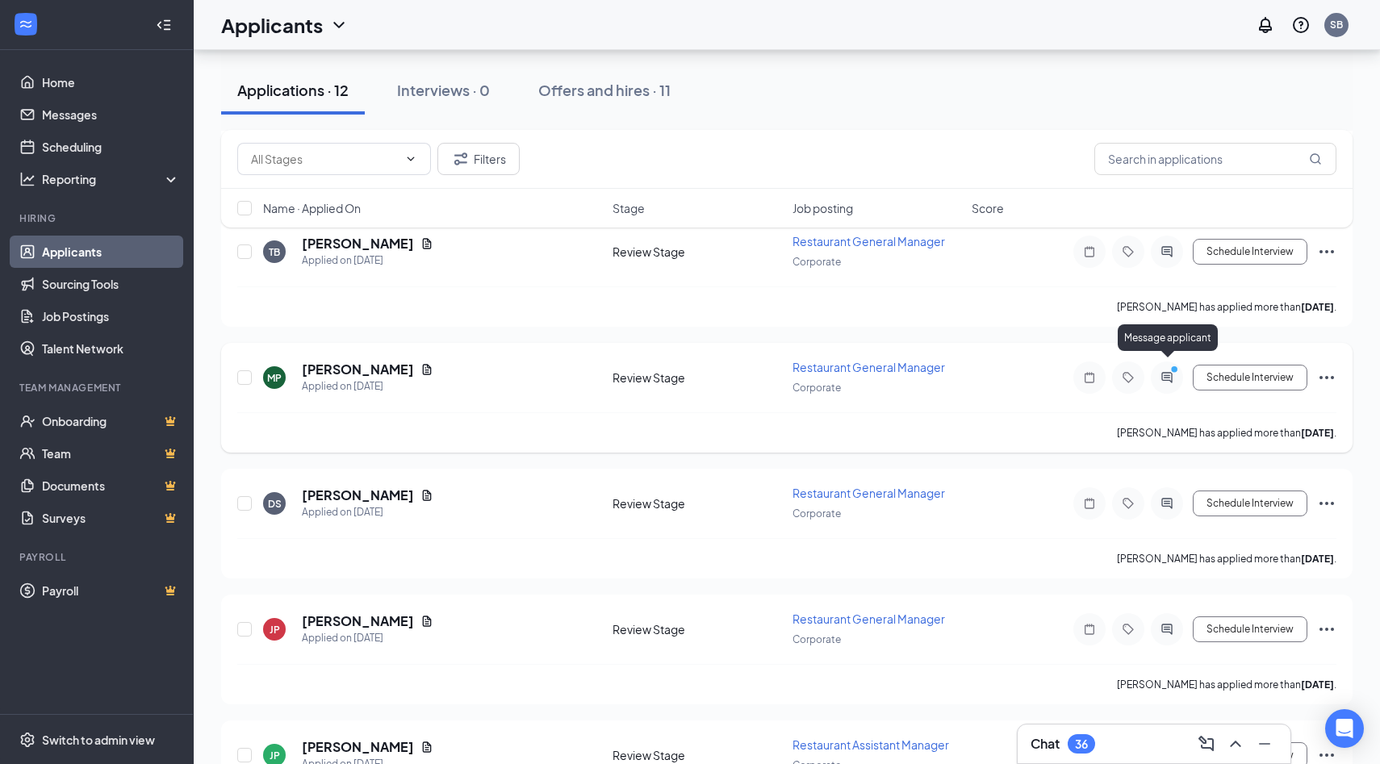
click at [1173, 366] on icon "PrimaryDot" at bounding box center [1176, 371] width 19 height 13
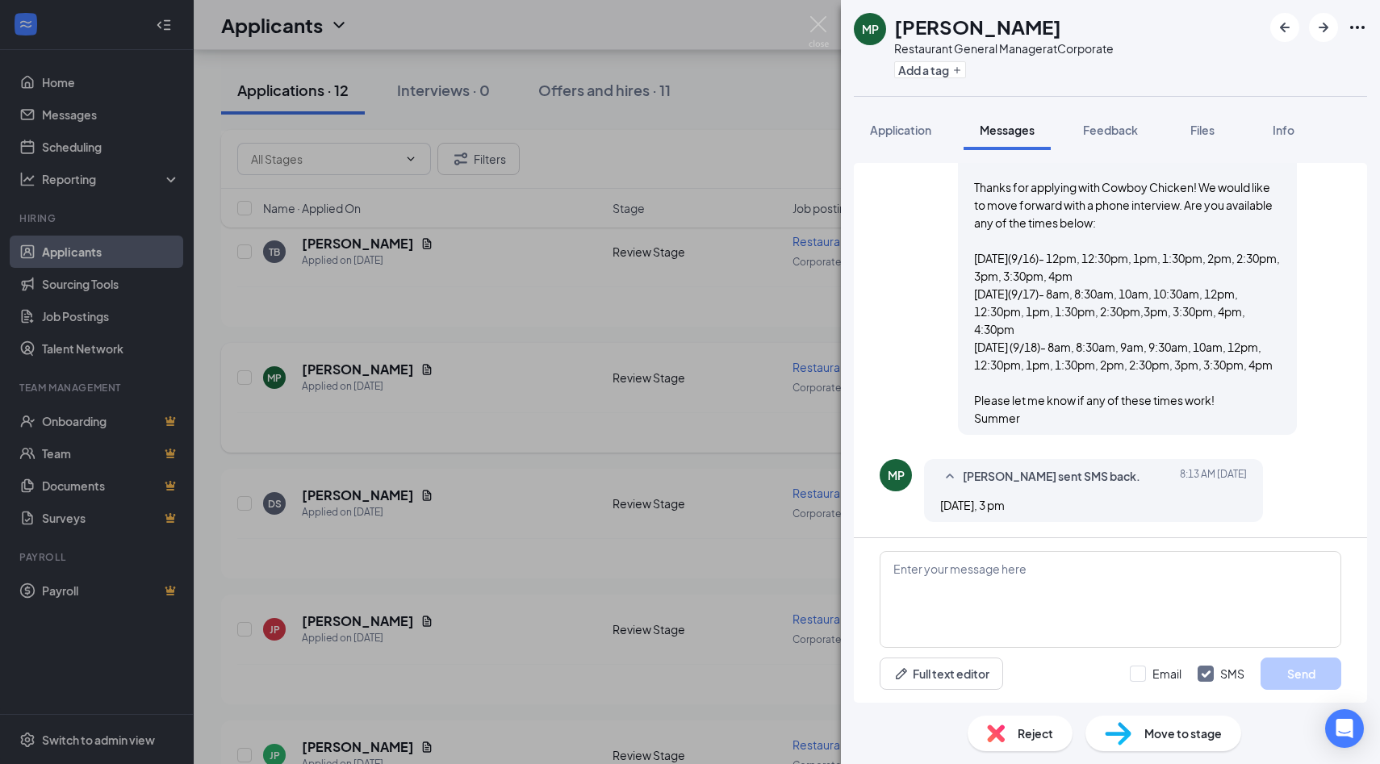
scroll to position [802, 0]
click at [904, 574] on textarea at bounding box center [1111, 599] width 462 height 97
type textarea "Awesome! I will give you a call at that time from a private number"
click at [1138, 671] on input "Email" at bounding box center [1156, 674] width 52 height 16
checkbox input "true"
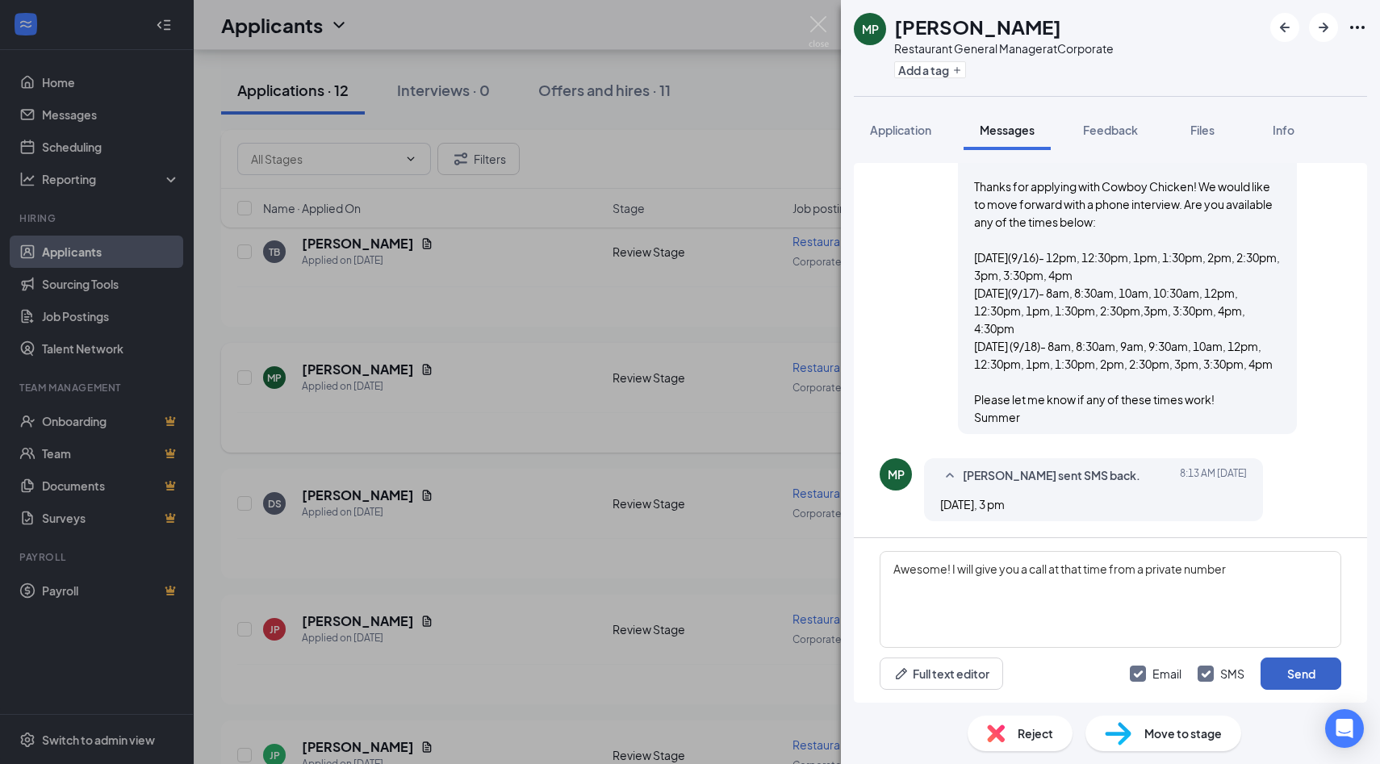
click at [1299, 673] on button "Send" at bounding box center [1301, 674] width 81 height 32
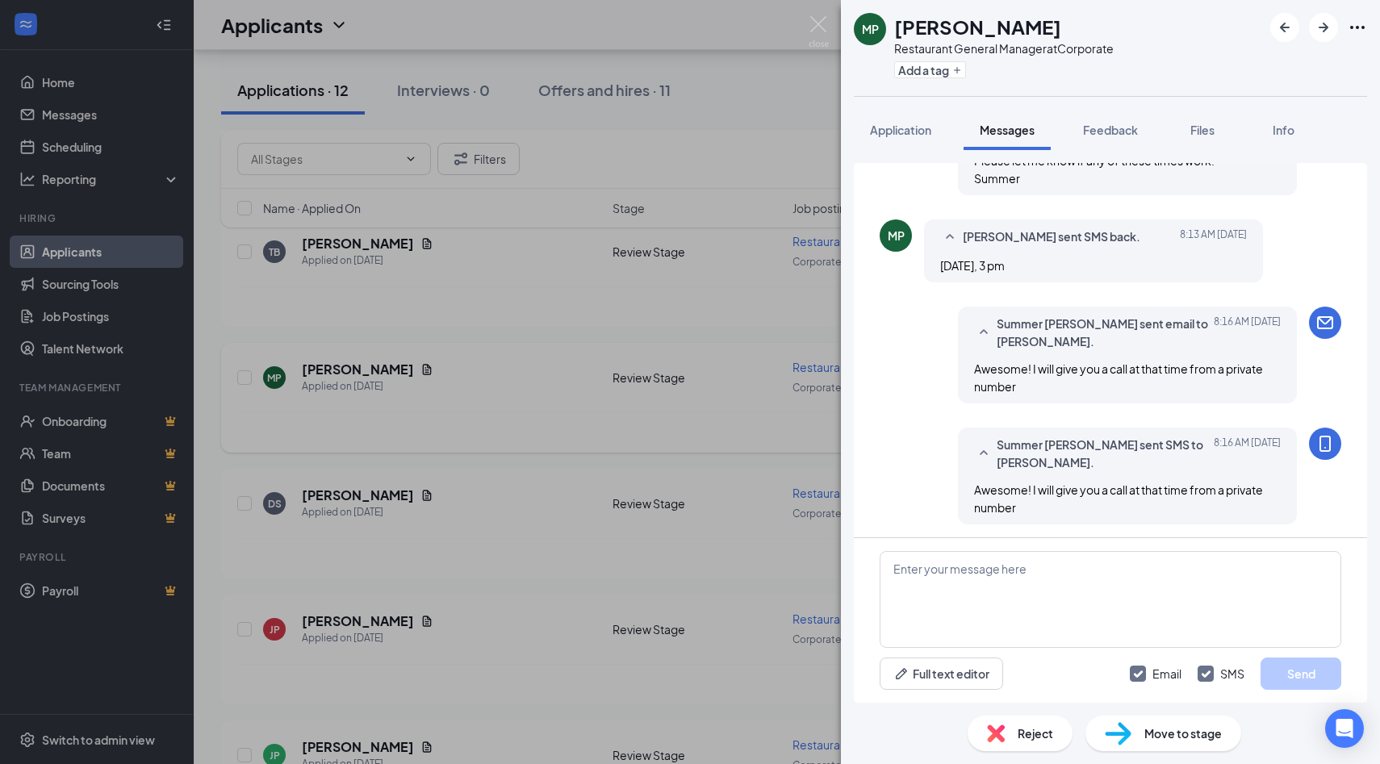
scroll to position [1044, 0]
click at [820, 25] on img at bounding box center [819, 31] width 20 height 31
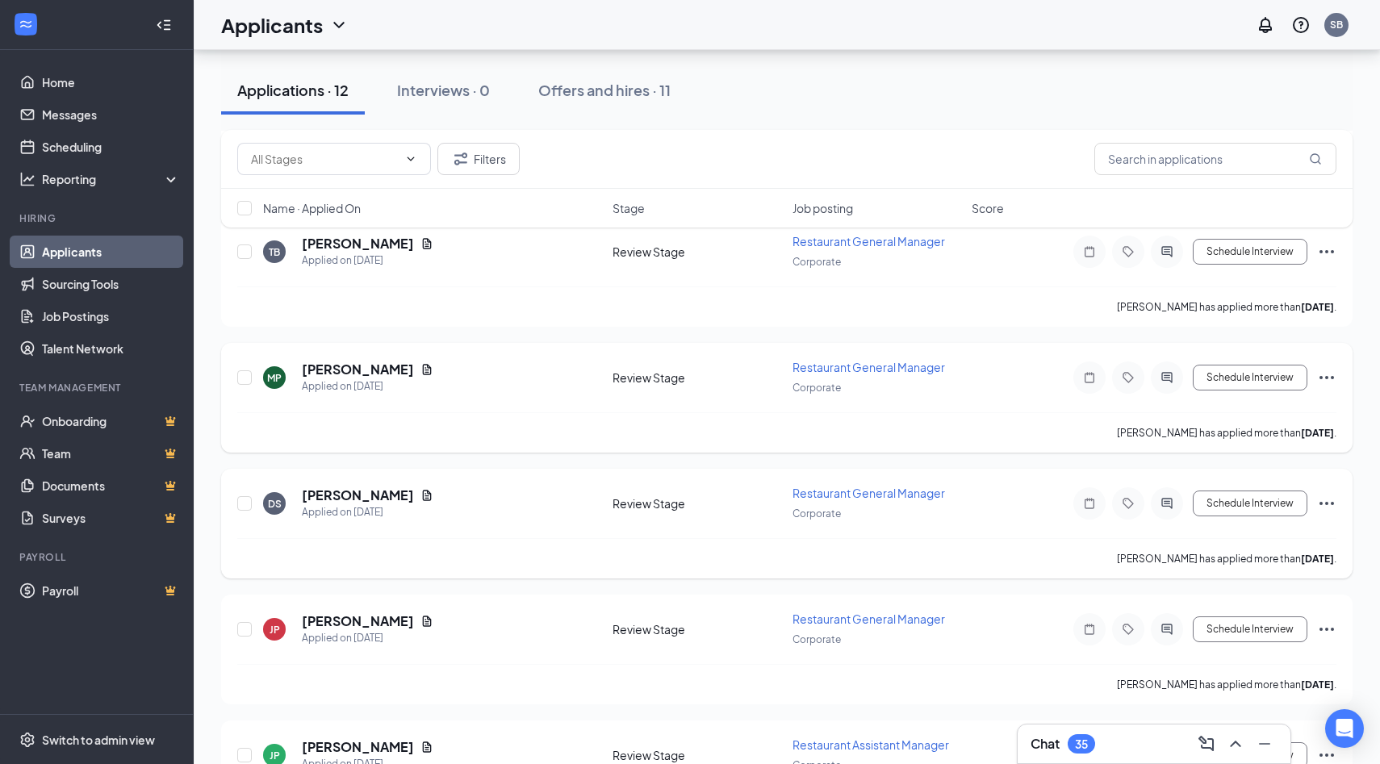
scroll to position [1141, 0]
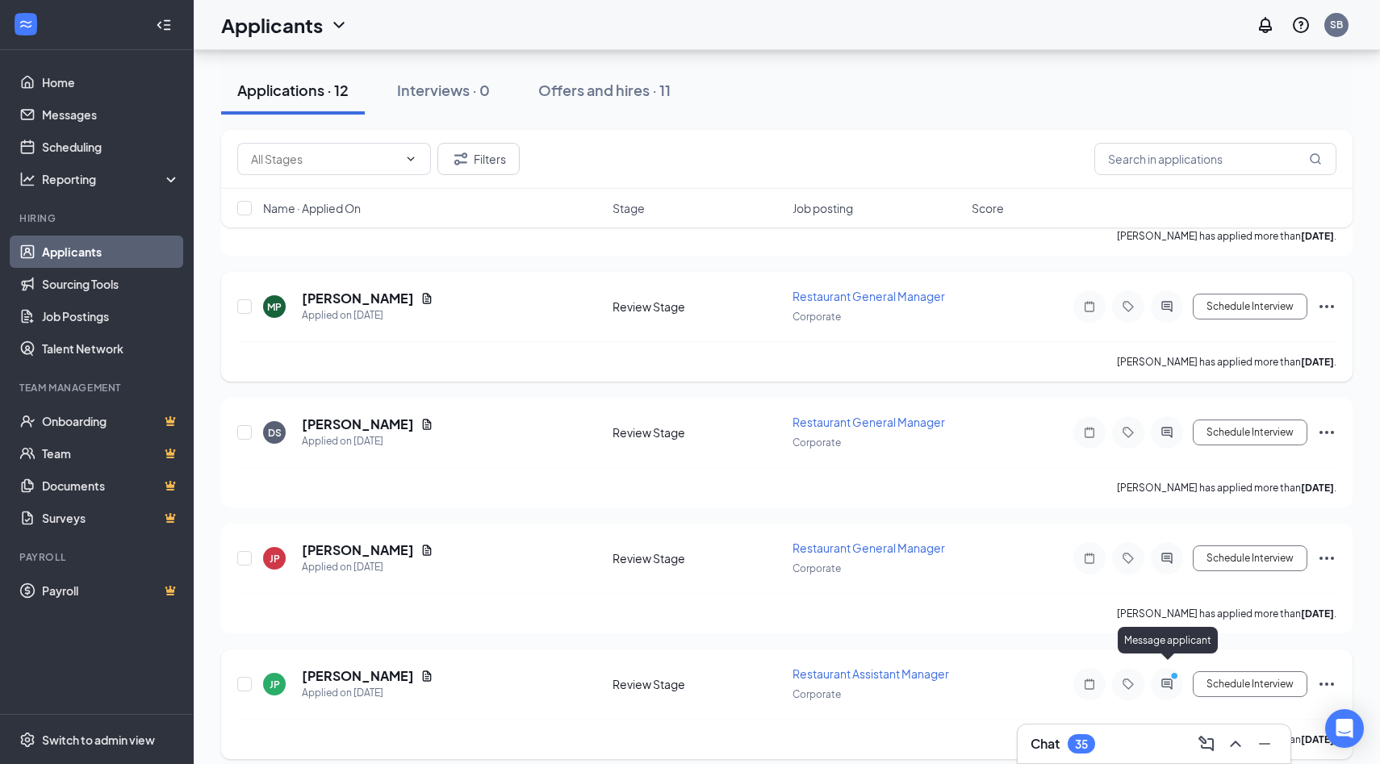
click at [1165, 678] on icon "ActiveChat" at bounding box center [1166, 684] width 19 height 13
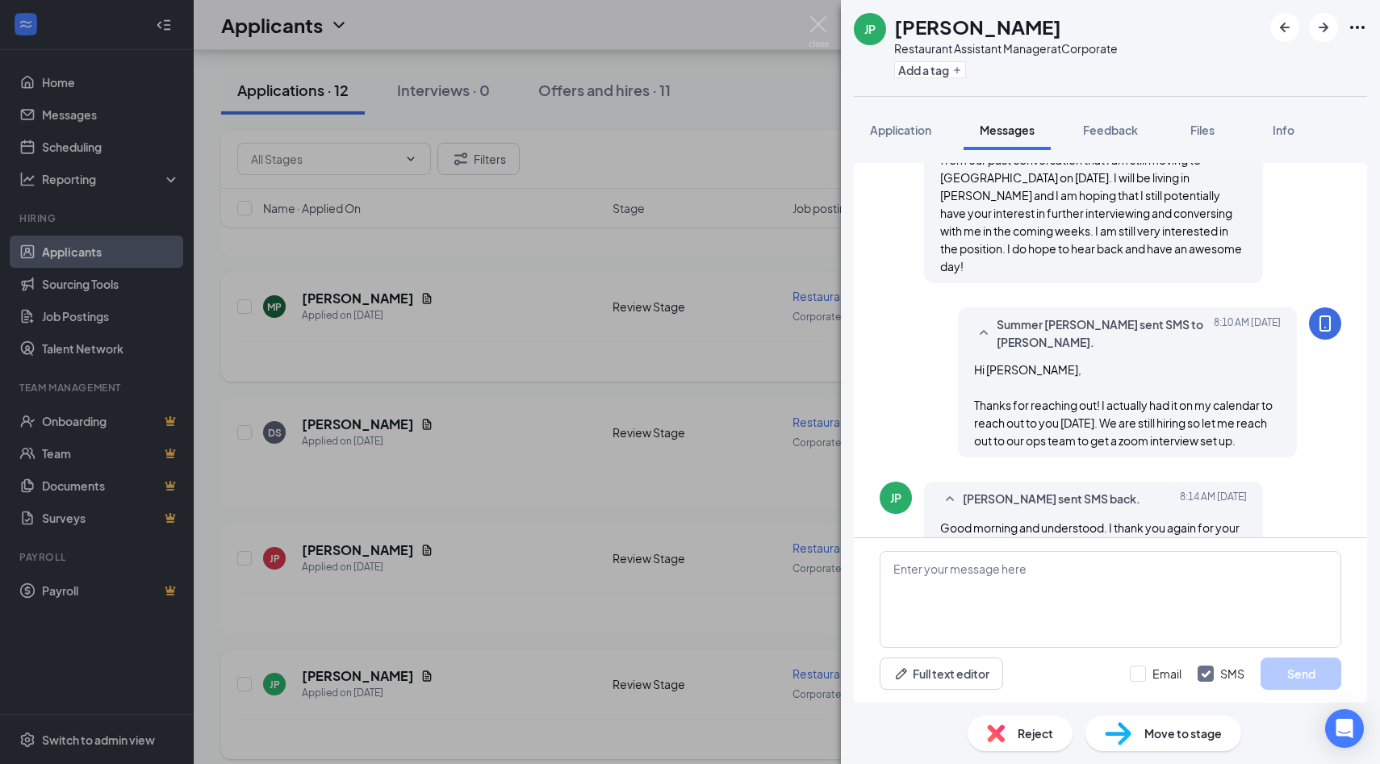
scroll to position [889, 0]
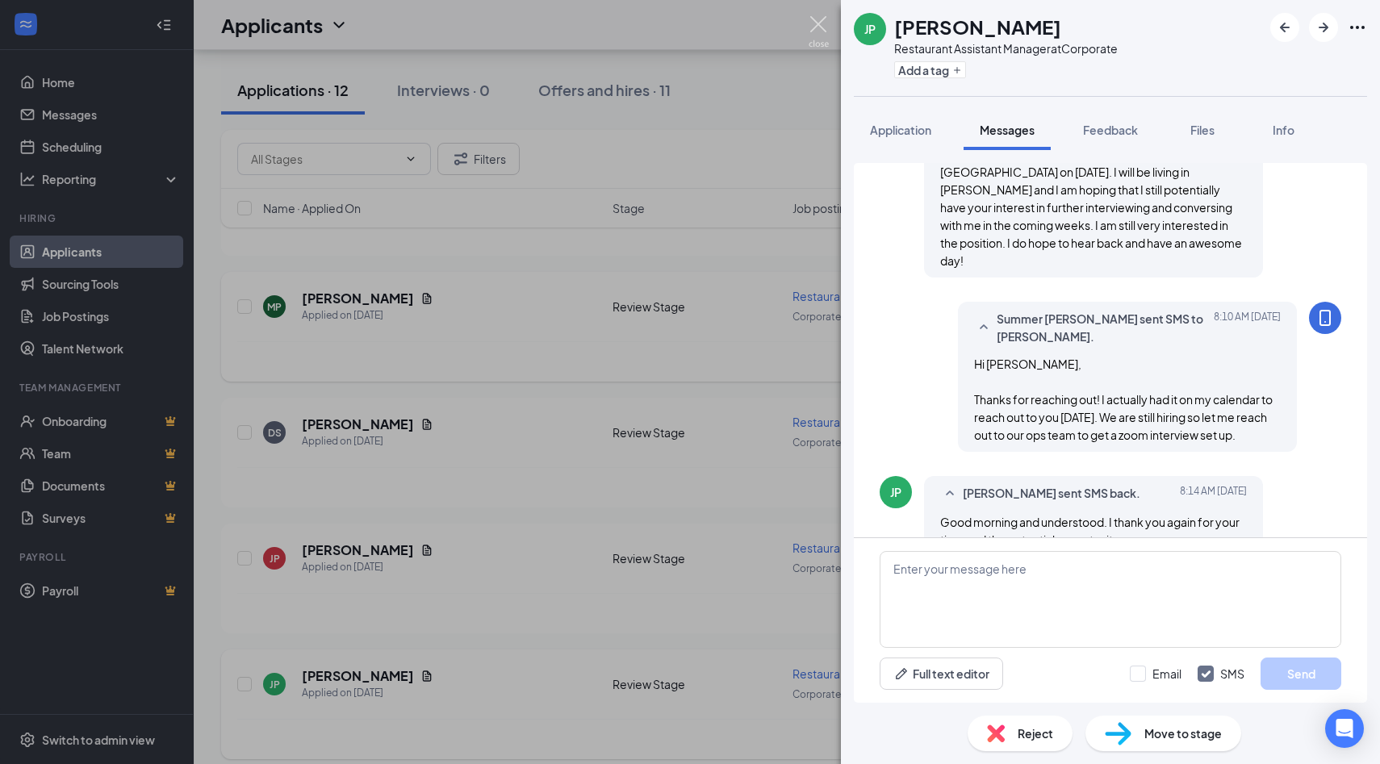
click at [815, 29] on img at bounding box center [819, 31] width 20 height 31
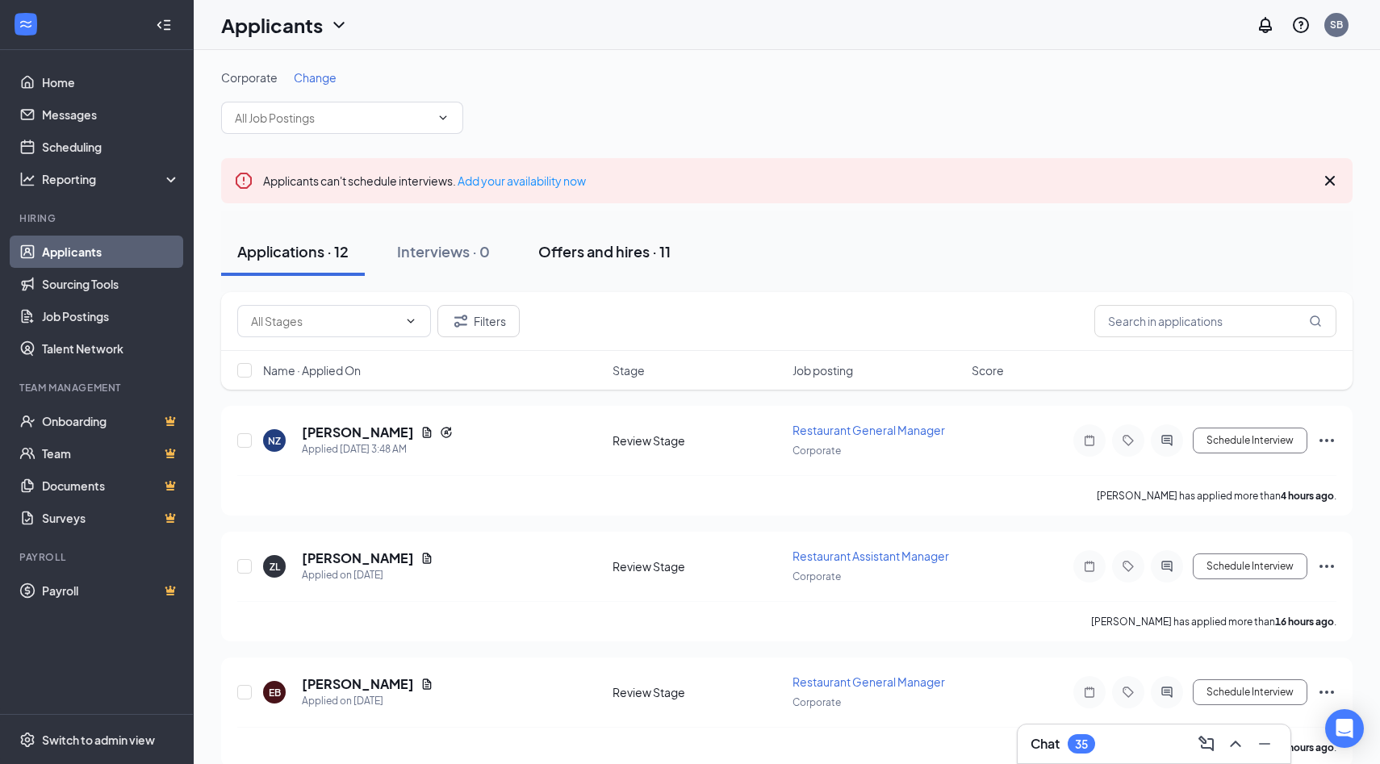
click at [602, 252] on div "Offers and hires · 11" at bounding box center [604, 251] width 132 height 20
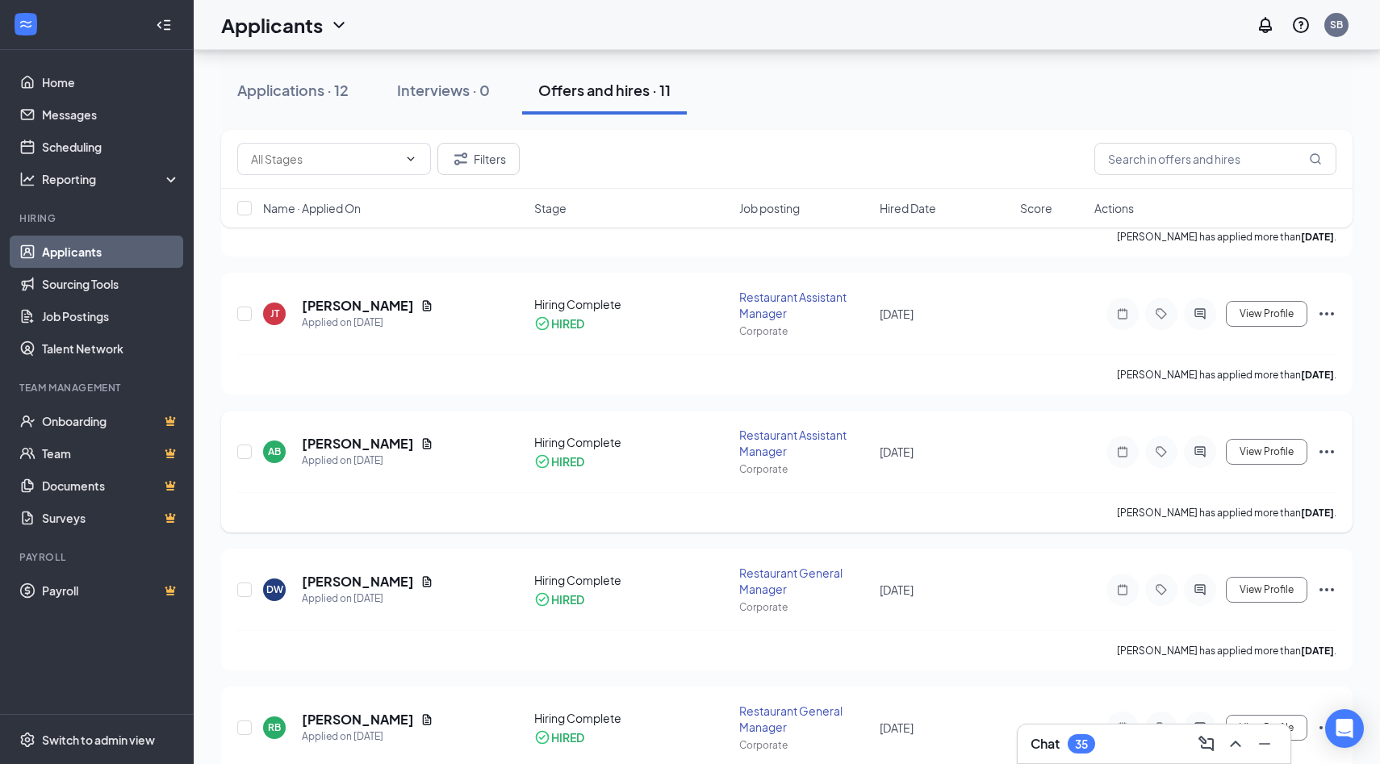
scroll to position [276, 0]
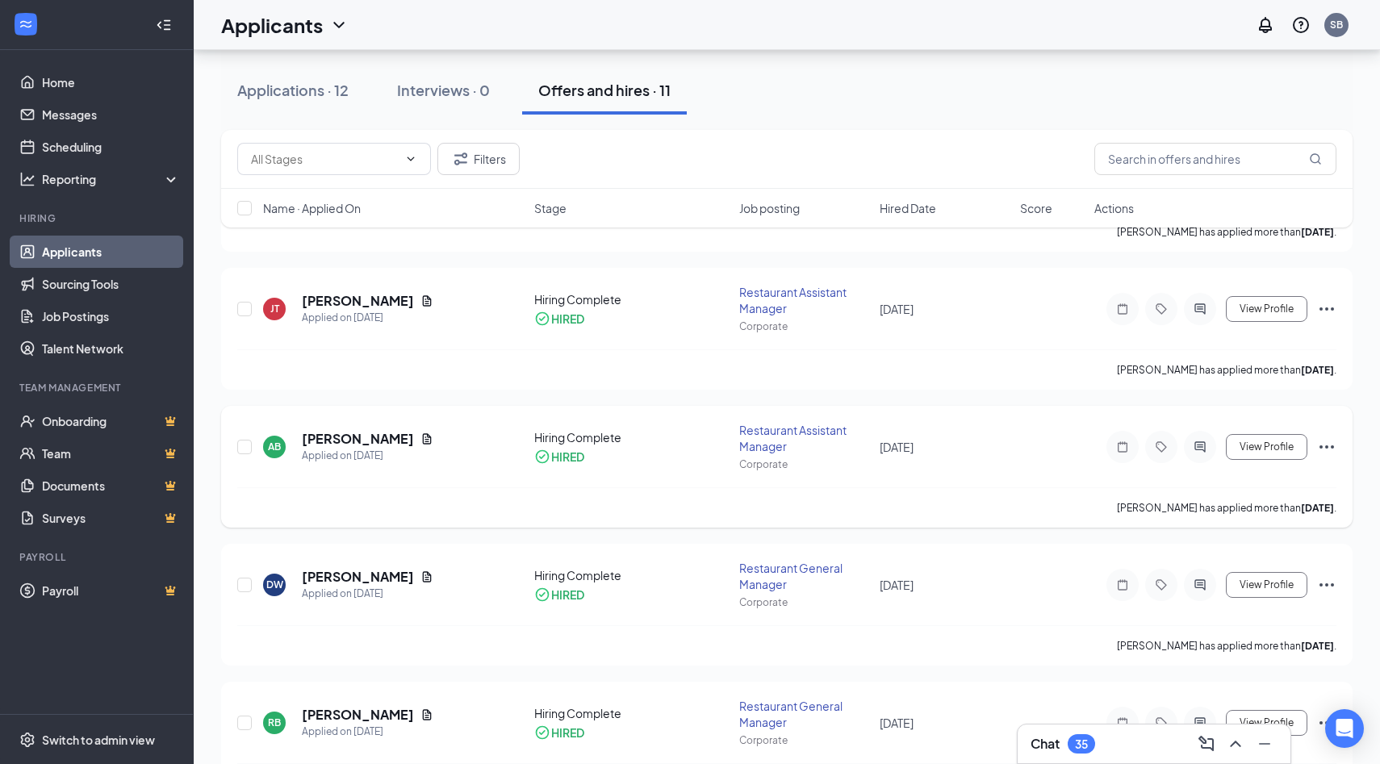
click at [1299, 448] on icon "Ellipses" at bounding box center [1326, 446] width 19 height 19
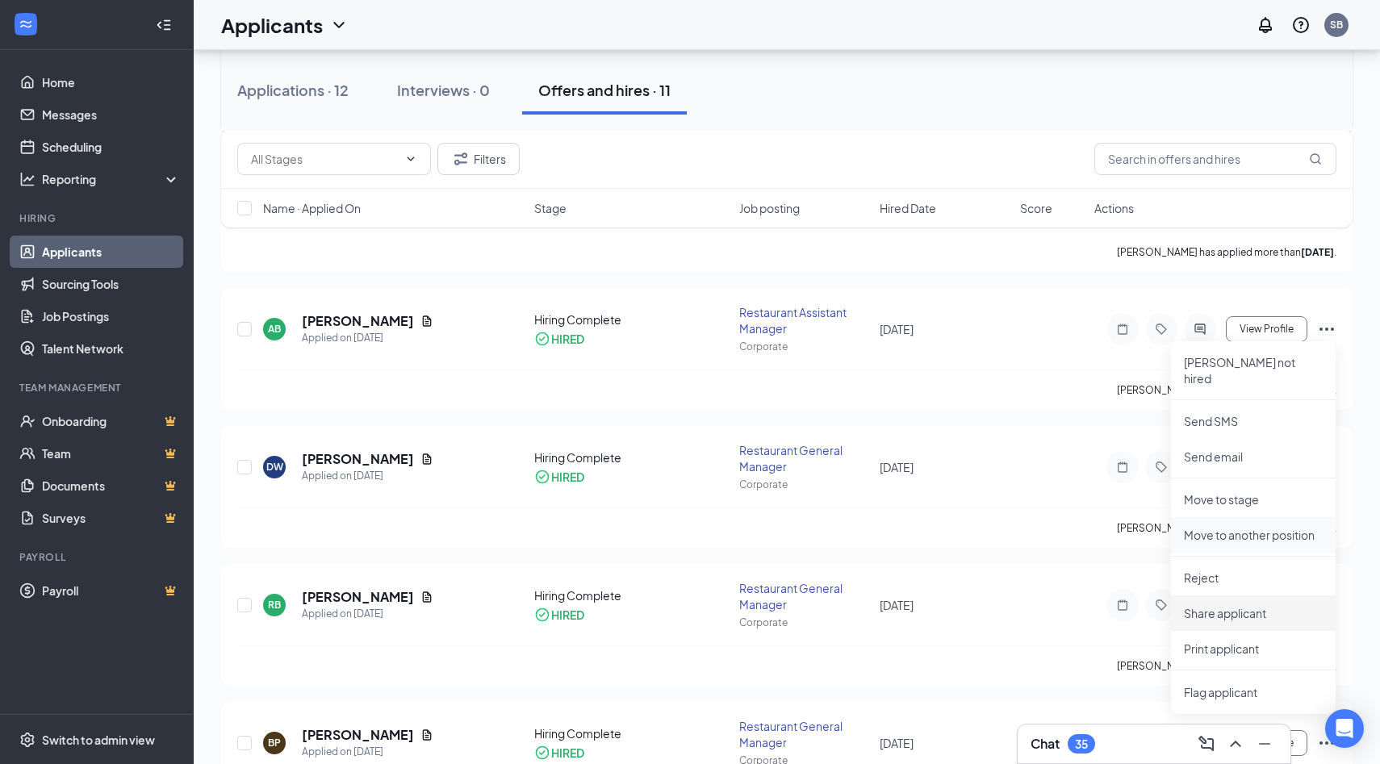
scroll to position [414, 0]
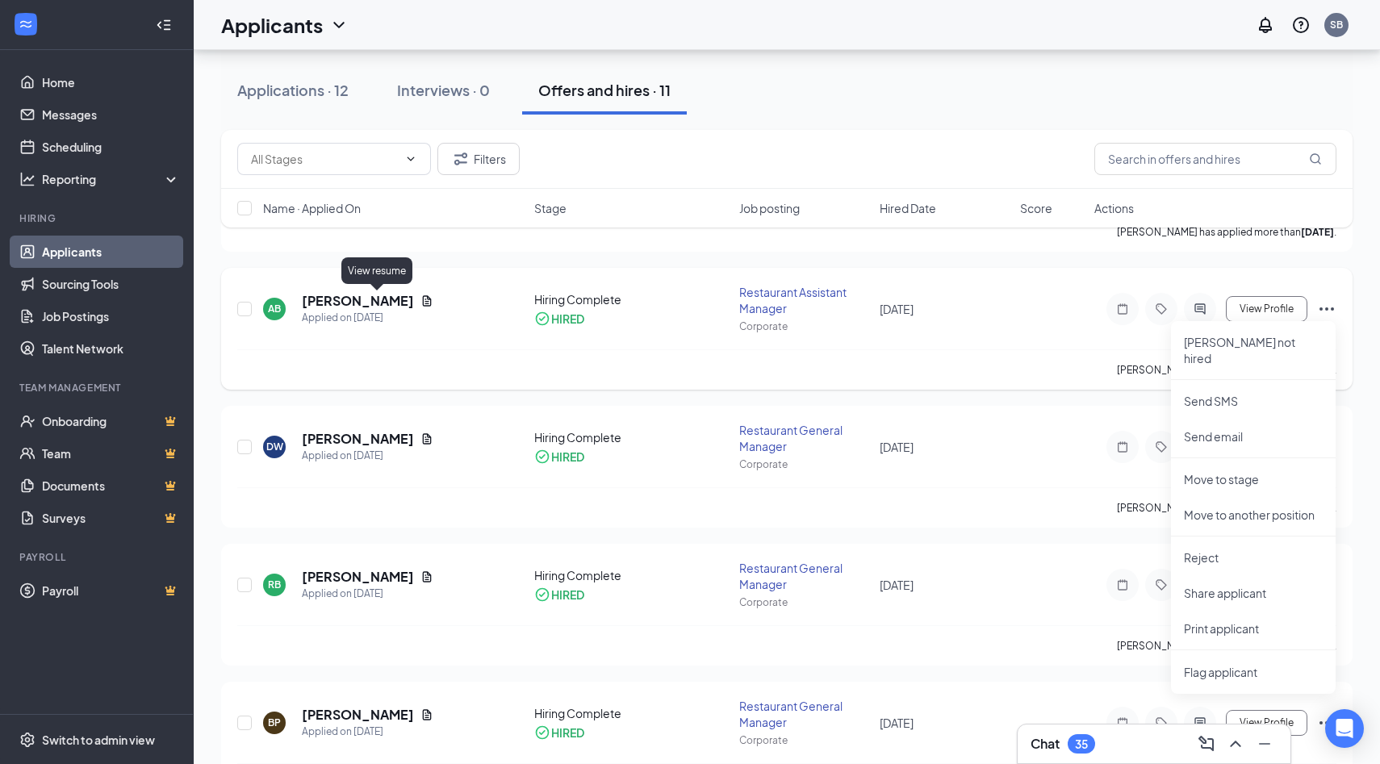
click at [420, 300] on icon "Document" at bounding box center [426, 301] width 13 height 13
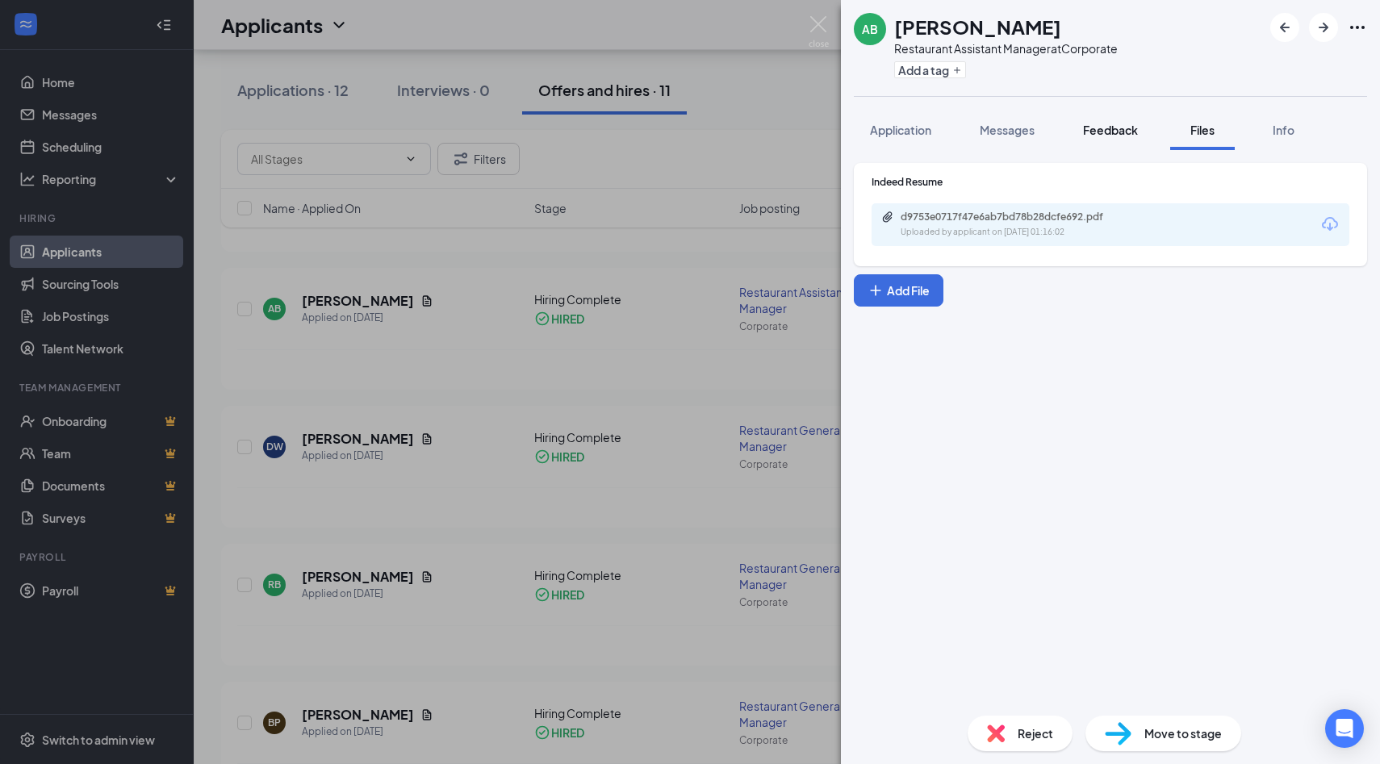
click at [1135, 126] on span "Feedback" at bounding box center [1110, 130] width 55 height 15
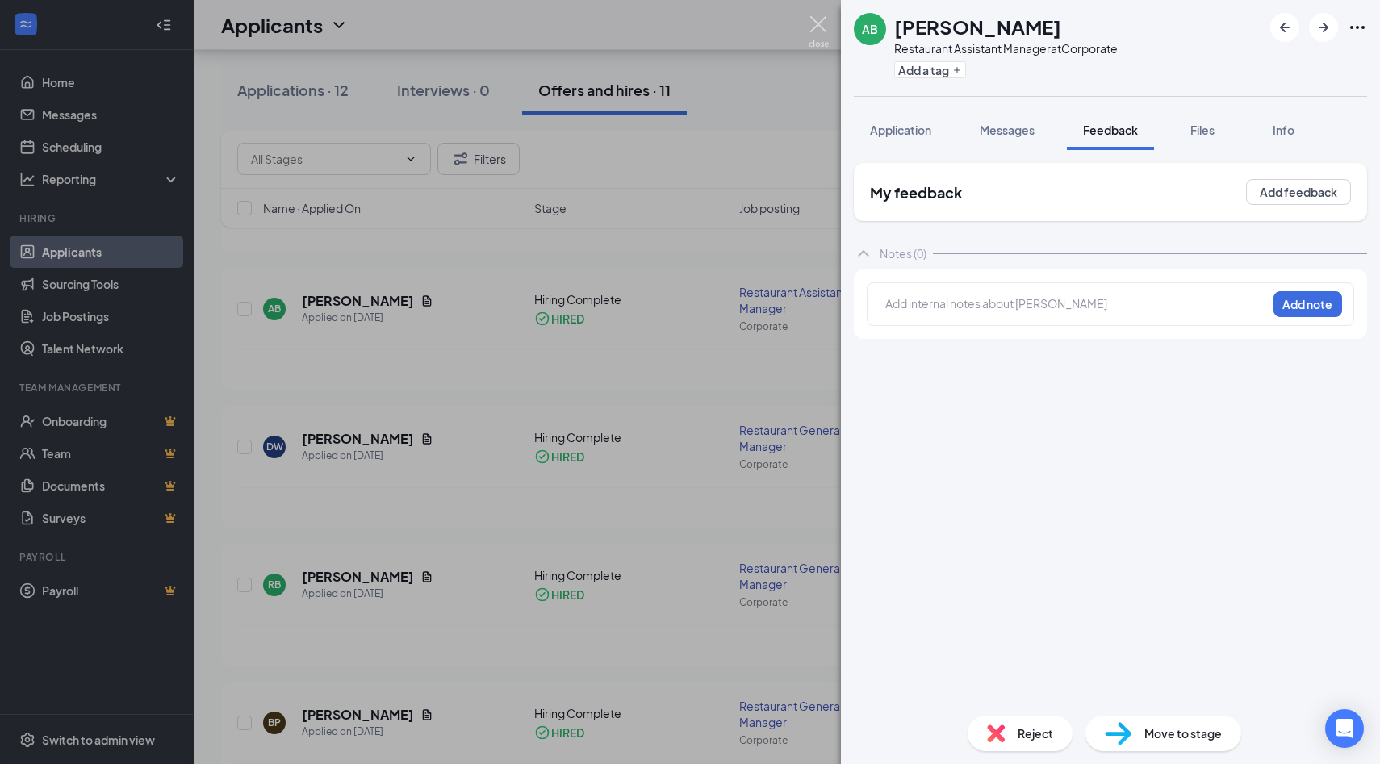
click at [820, 24] on img at bounding box center [819, 31] width 20 height 31
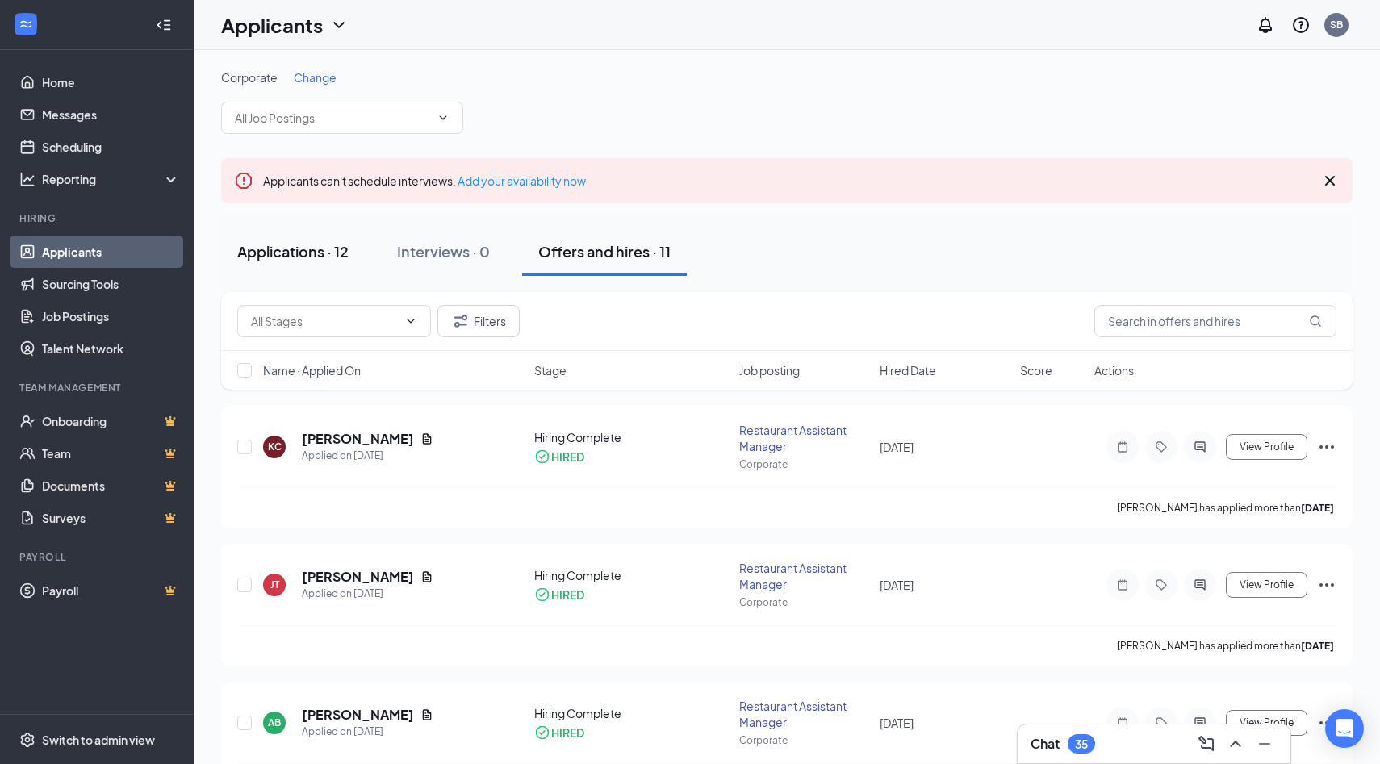
click at [295, 250] on div "Applications · 12" at bounding box center [292, 251] width 111 height 20
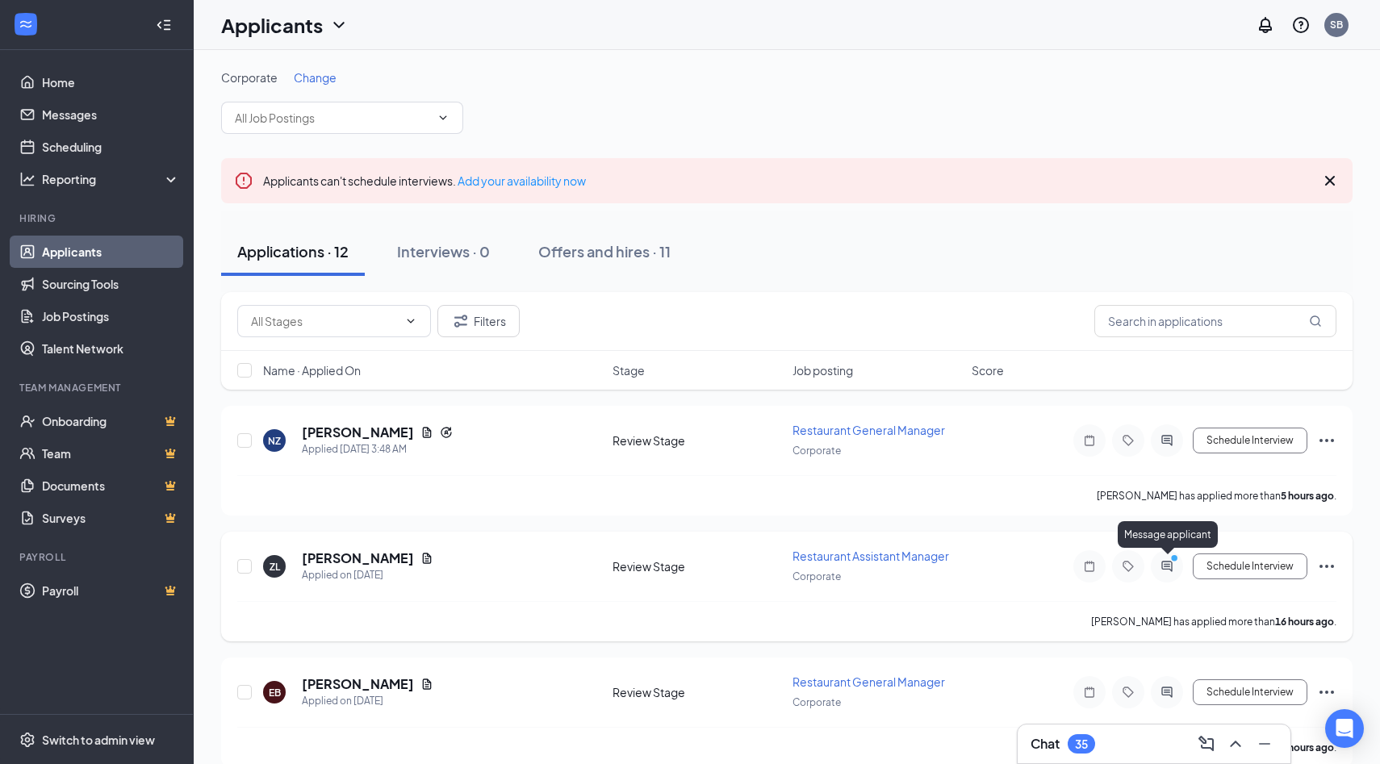
click at [1169, 563] on icon "PrimaryDot" at bounding box center [1176, 560] width 19 height 13
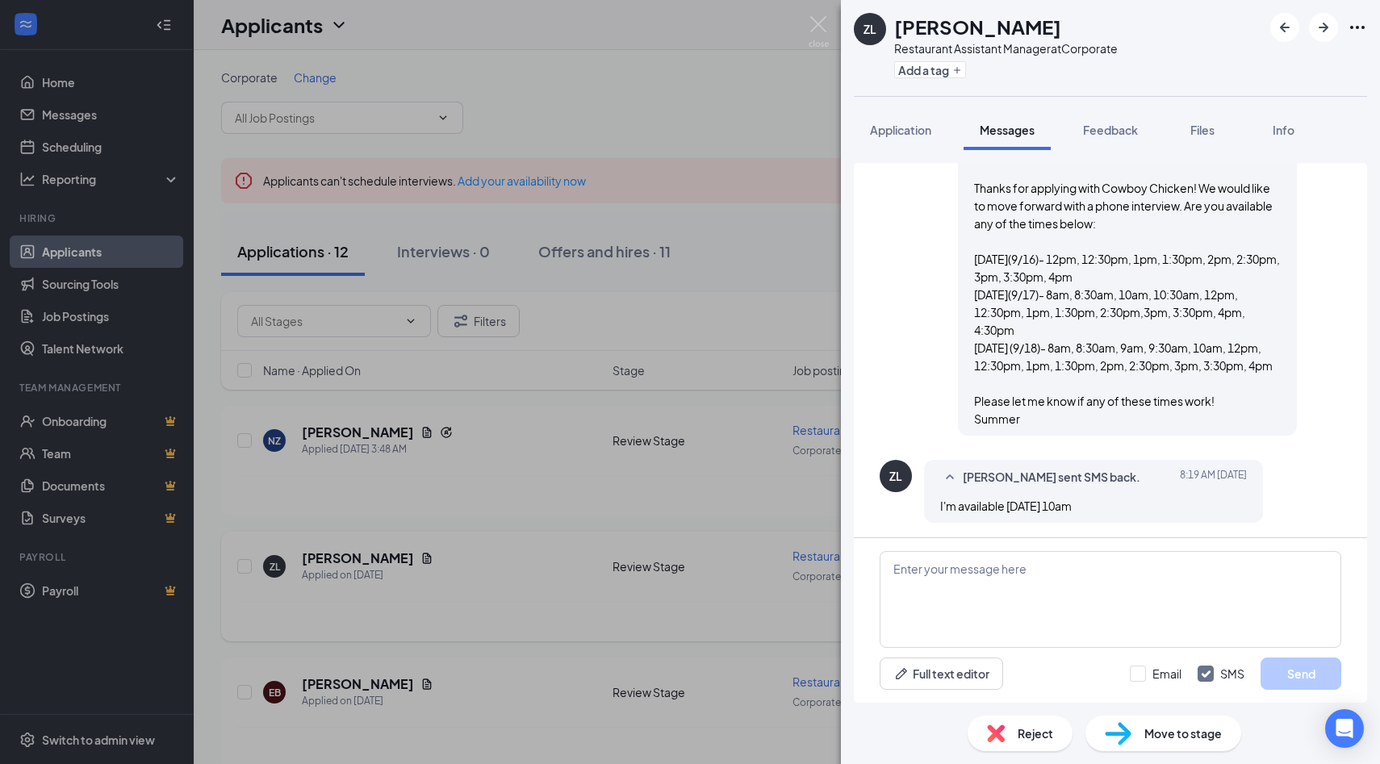
scroll to position [849, 0]
click at [1041, 576] on textarea at bounding box center [1111, 599] width 462 height 97
type textarea "Awesome! I will give you a call then from a private number"
click at [1299, 675] on button "Send" at bounding box center [1301, 674] width 81 height 32
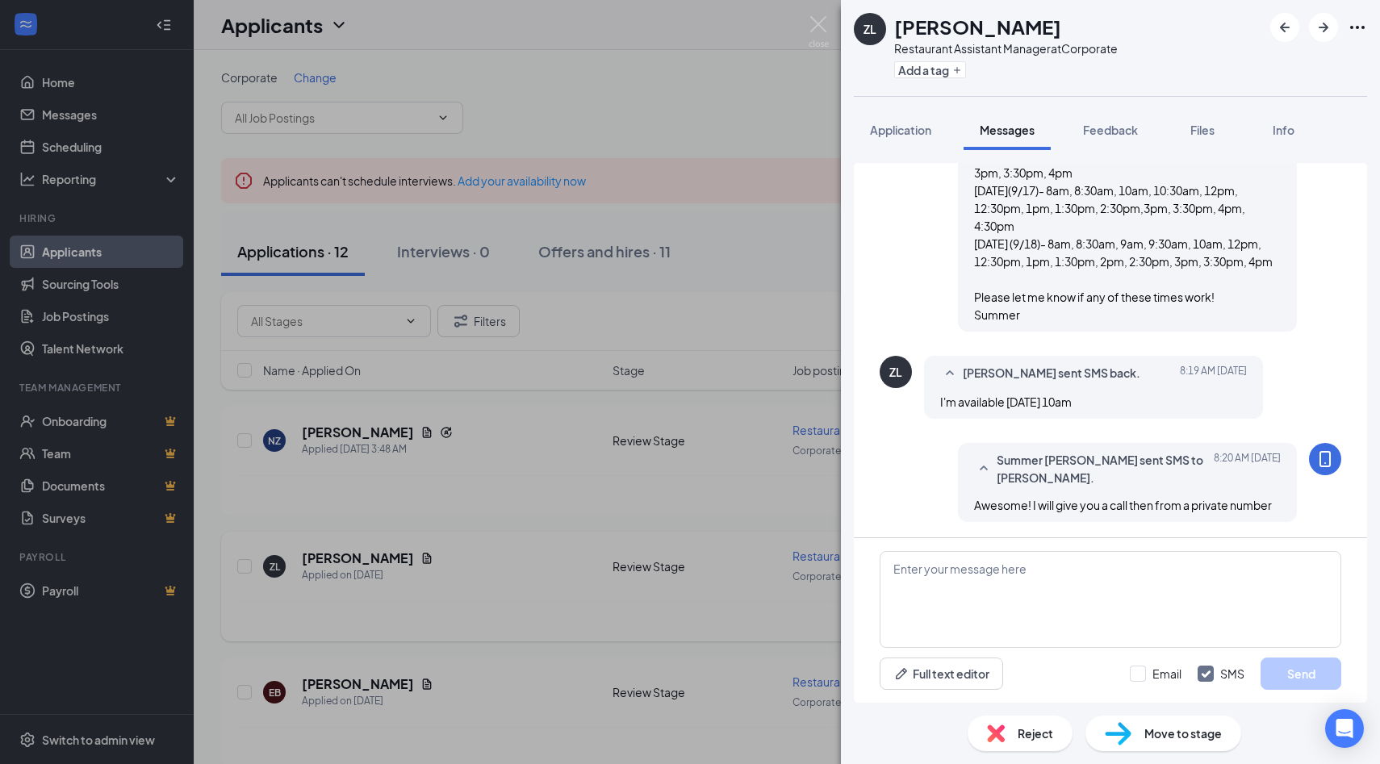
scroll to position [952, 0]
click at [812, 22] on img at bounding box center [819, 31] width 20 height 31
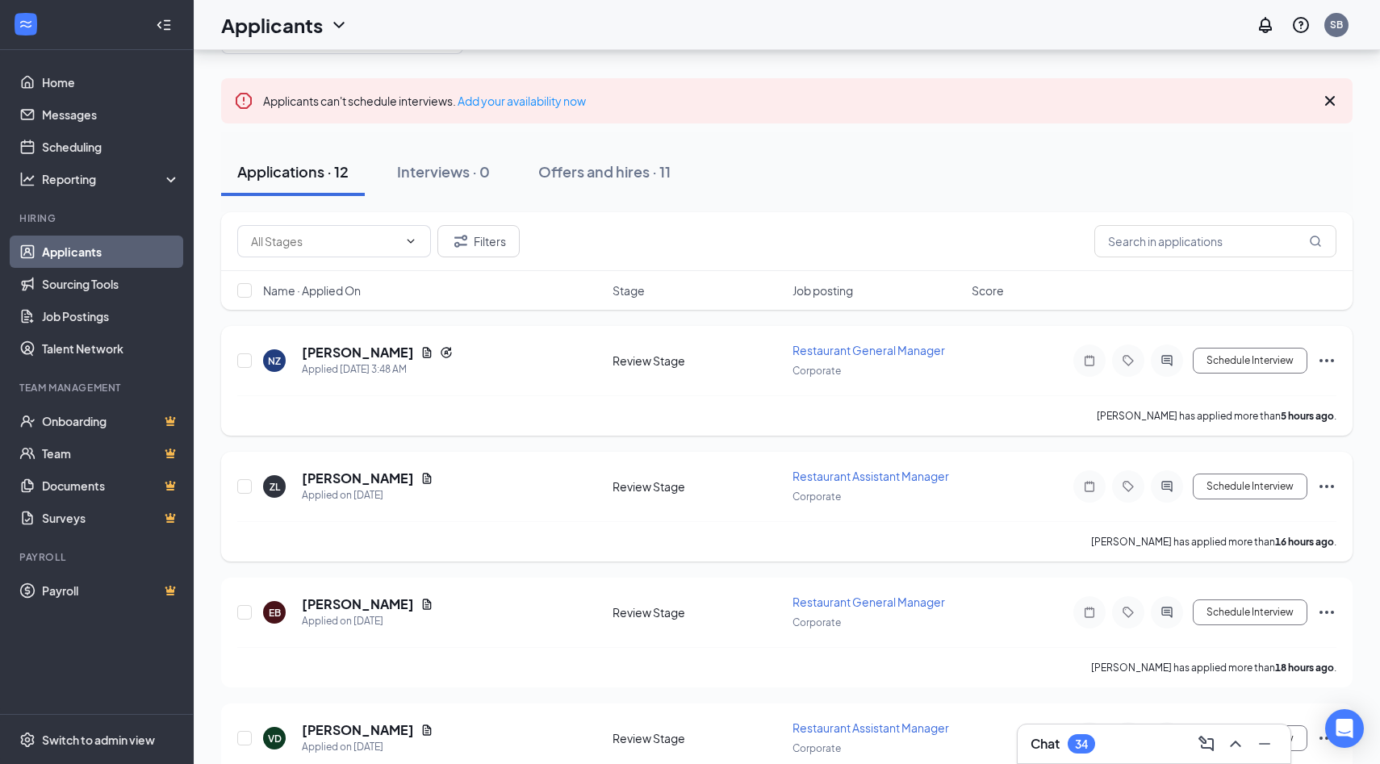
scroll to position [52, 0]
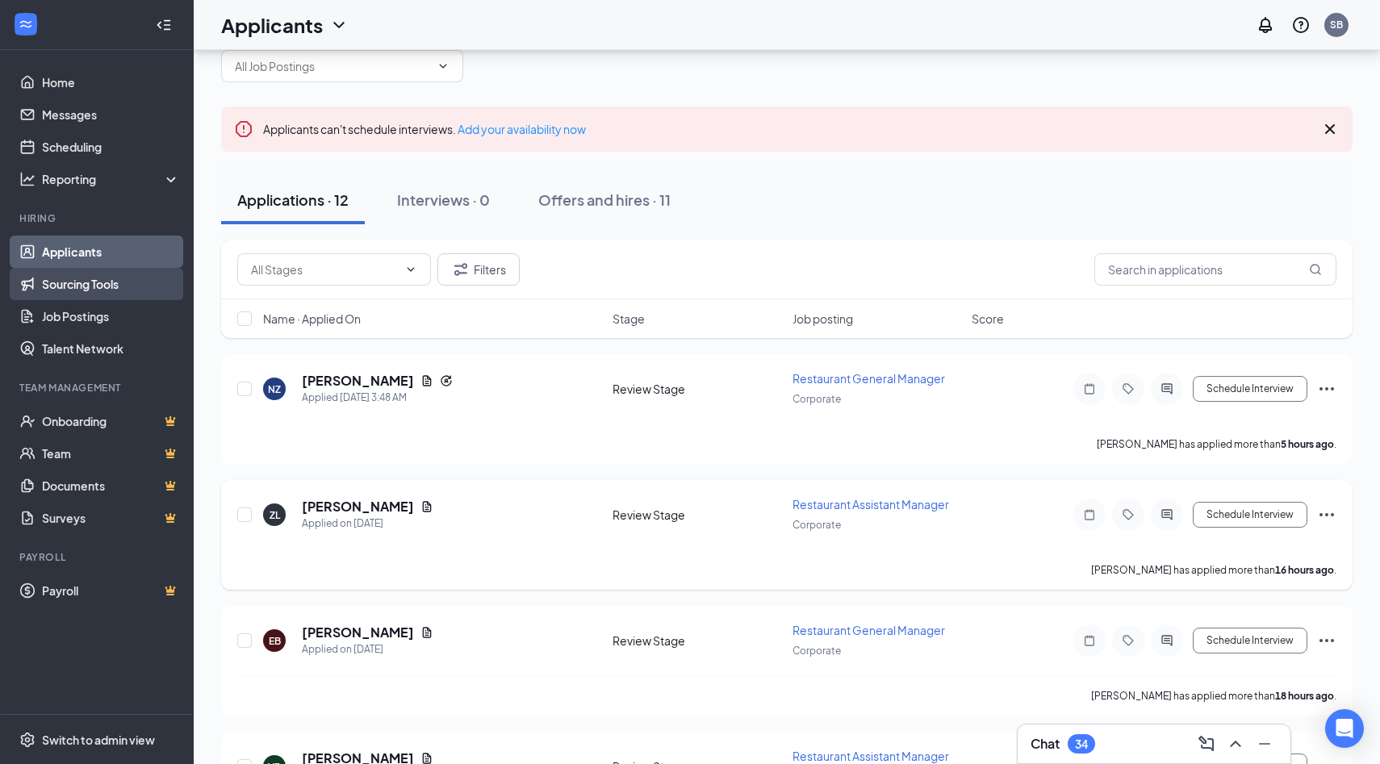
click at [87, 295] on link "Sourcing Tools" at bounding box center [111, 284] width 138 height 32
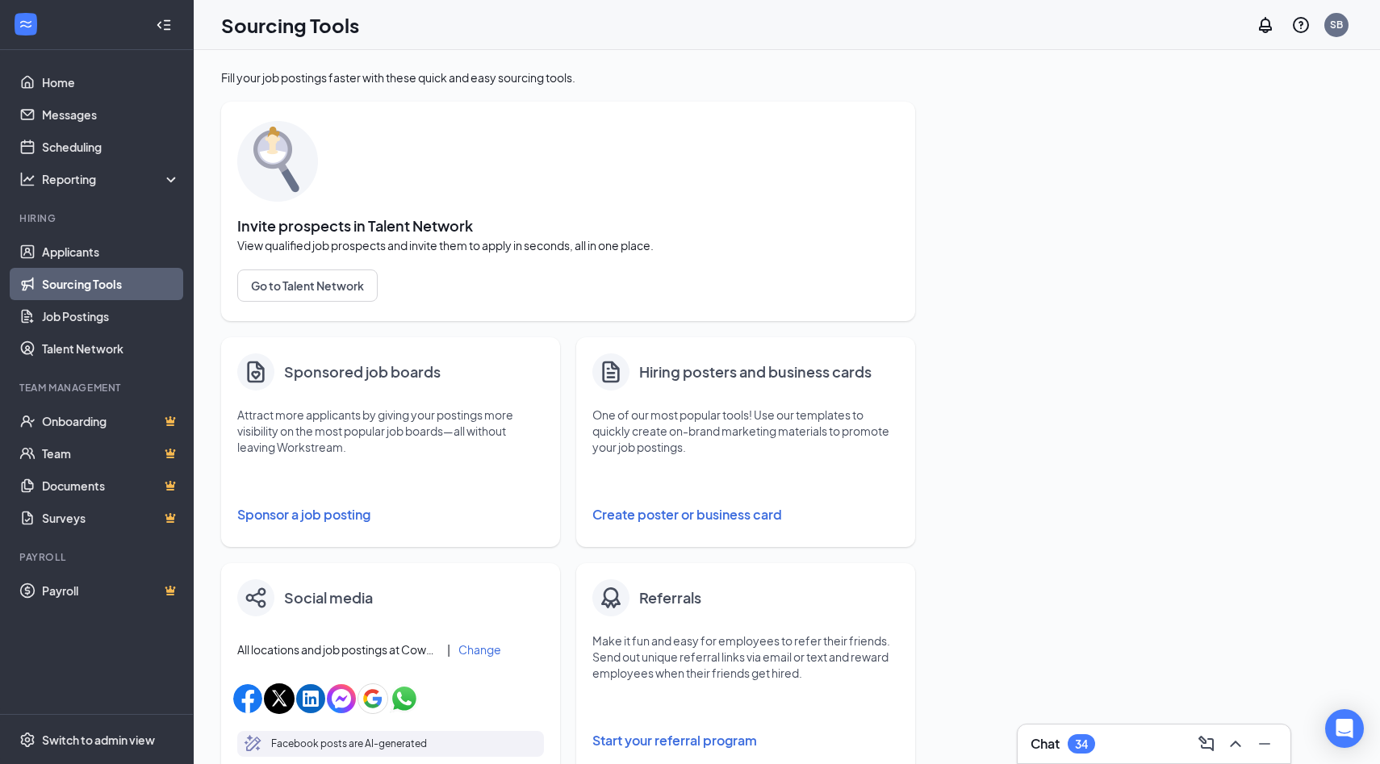
click at [329, 508] on button "Sponsor a job posting" at bounding box center [390, 515] width 307 height 32
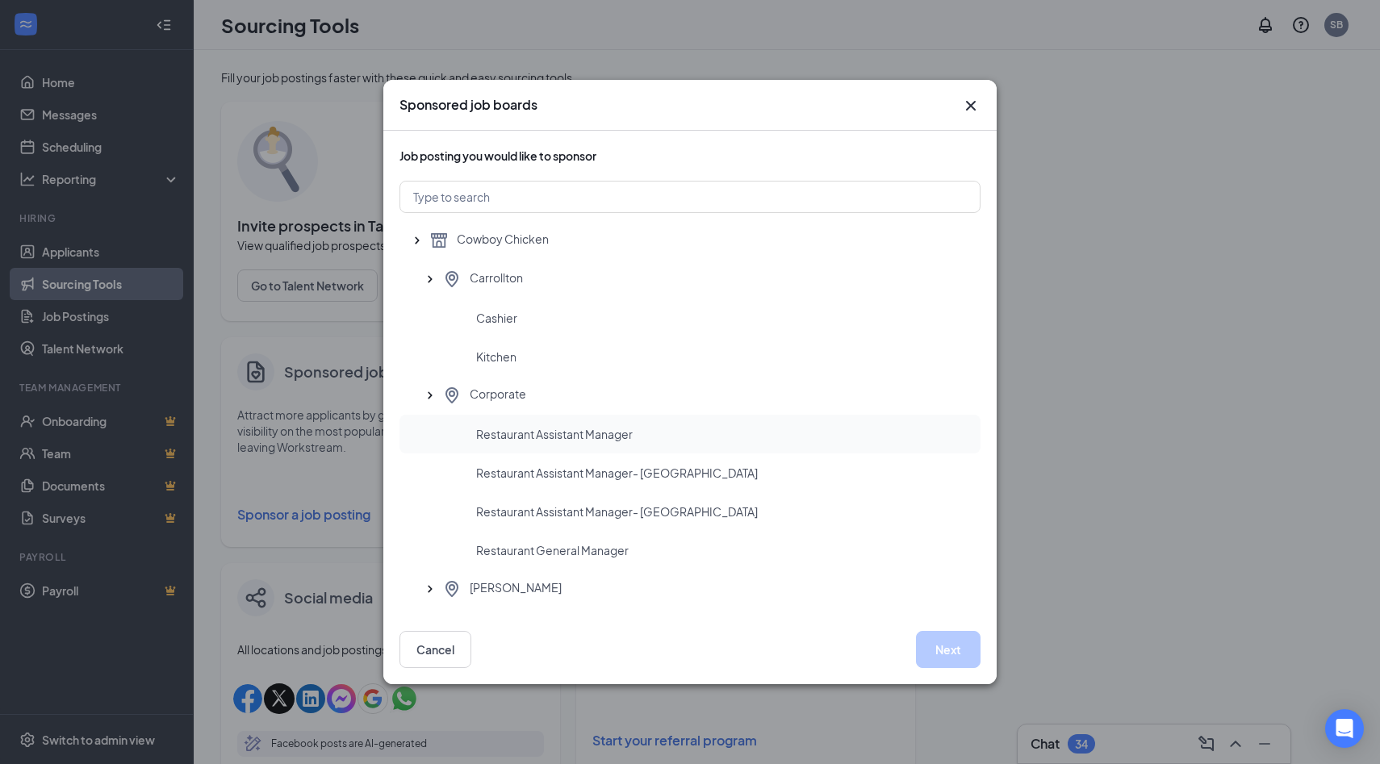
click at [572, 444] on div "Restaurant Assistant Manager" at bounding box center [690, 434] width 581 height 39
click at [961, 657] on button "Next" at bounding box center [948, 649] width 65 height 37
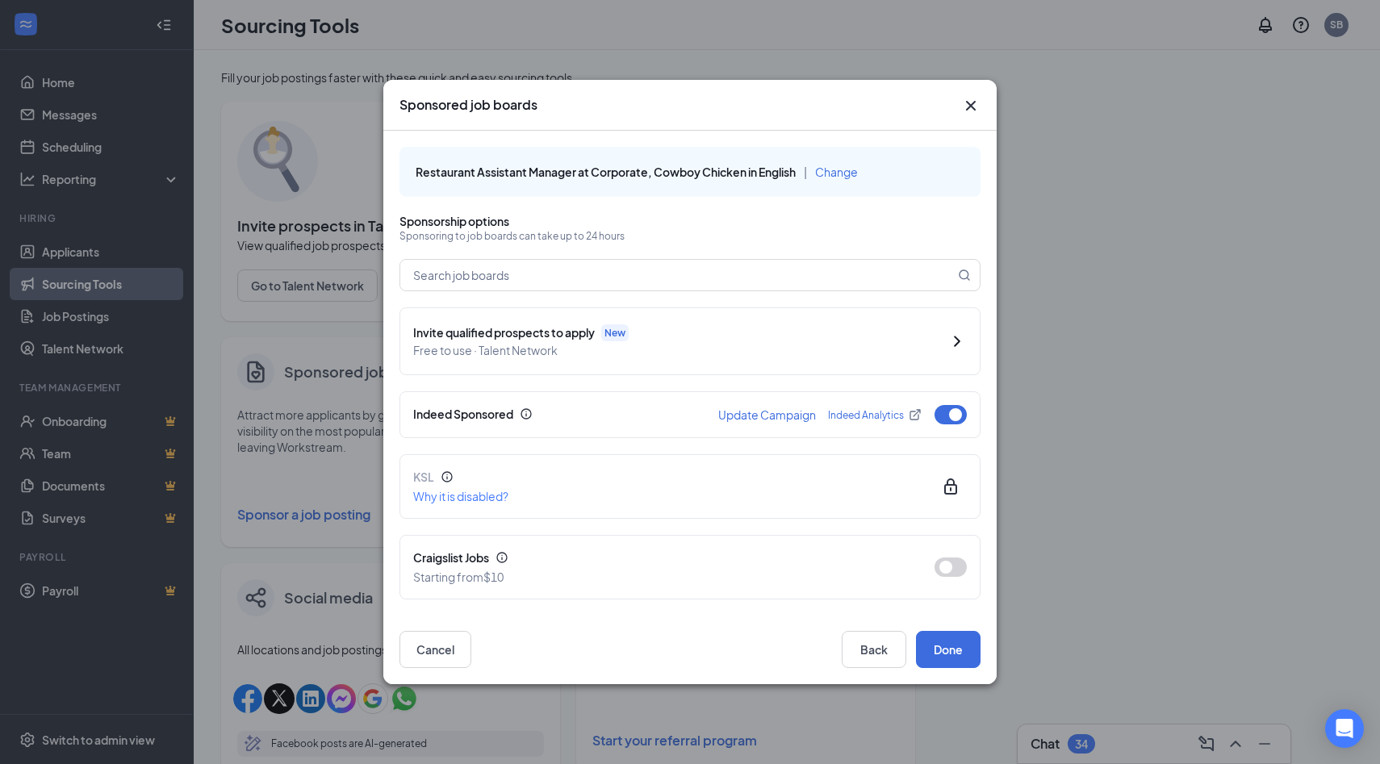
click at [973, 107] on icon "Cross" at bounding box center [971, 106] width 10 height 10
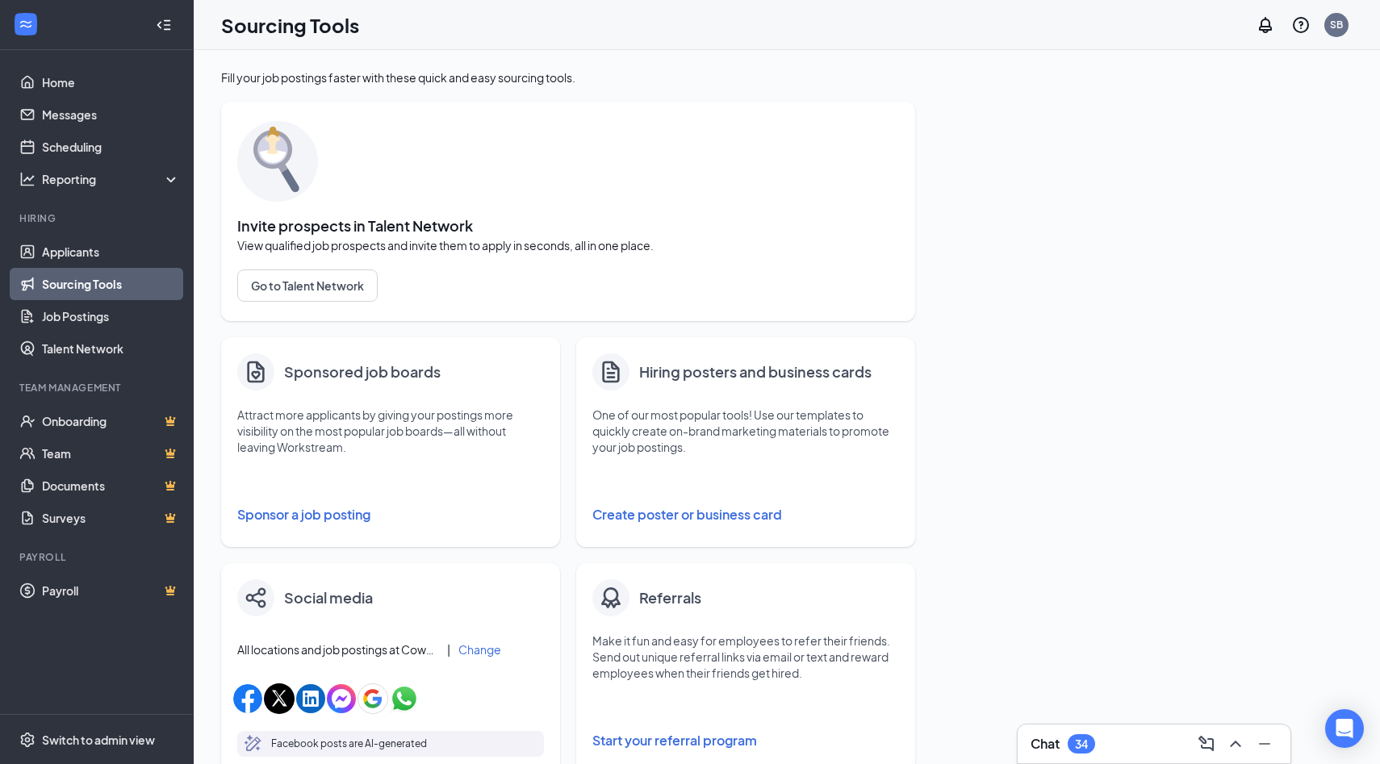
click at [303, 517] on button "Sponsor a job posting" at bounding box center [390, 515] width 307 height 32
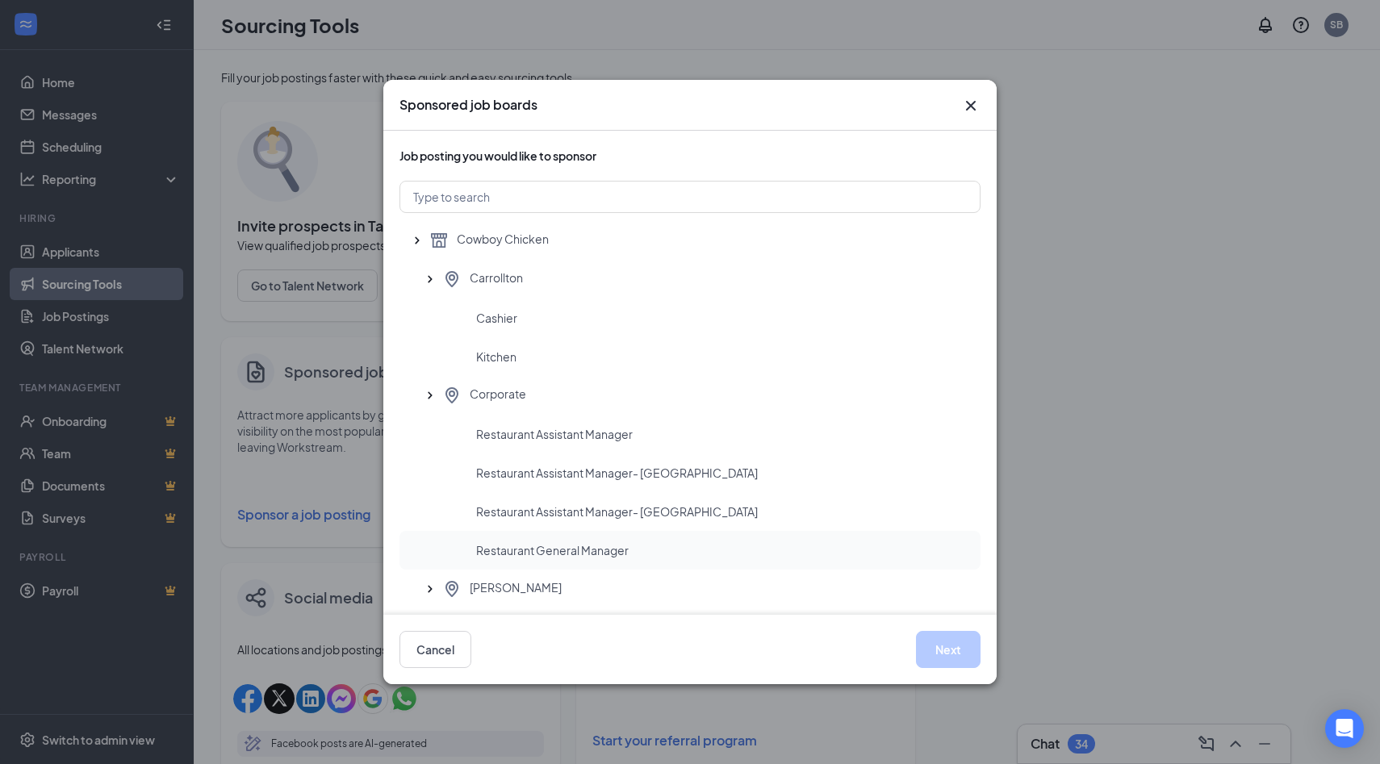
click at [505, 550] on span "Restaurant General Manager" at bounding box center [552, 550] width 153 height 16
click at [943, 655] on button "Next" at bounding box center [948, 649] width 65 height 37
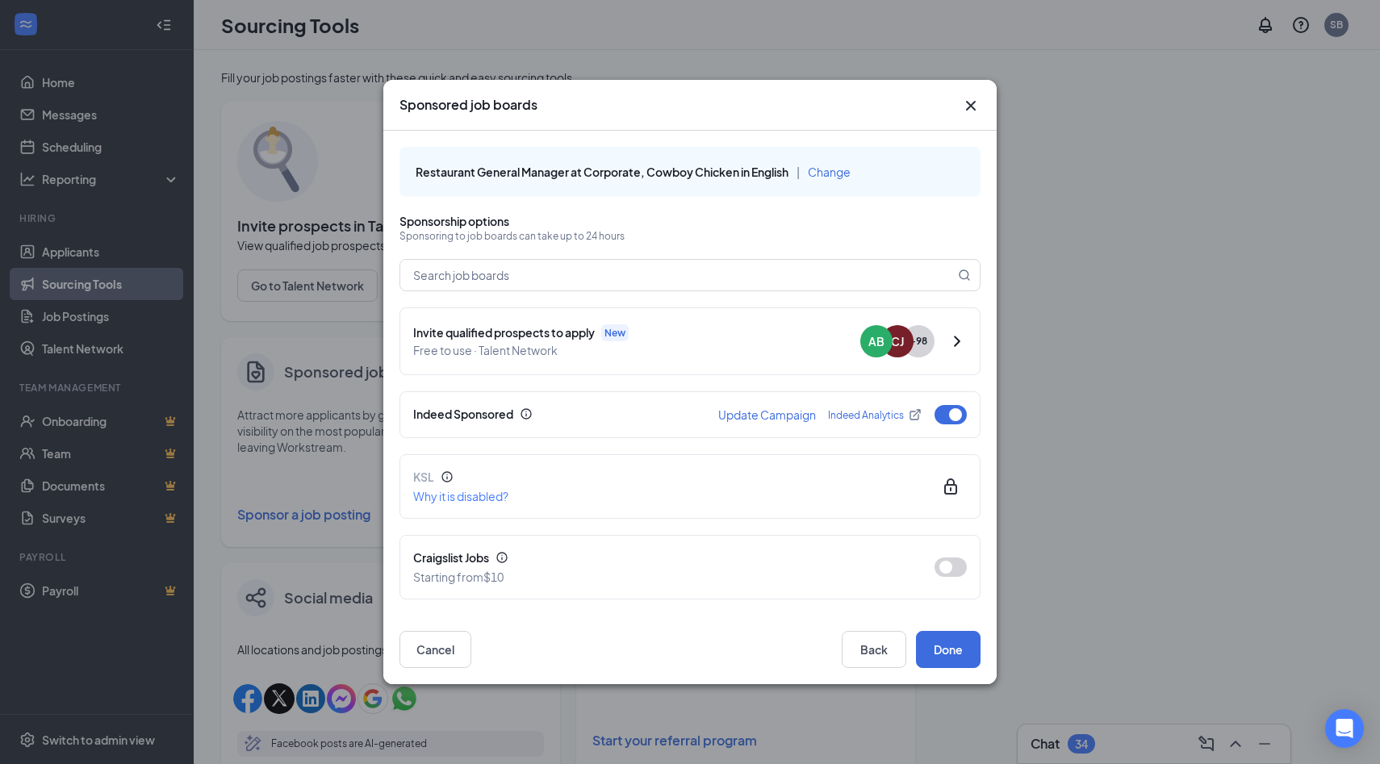
click at [973, 103] on icon "Cross" at bounding box center [971, 106] width 10 height 10
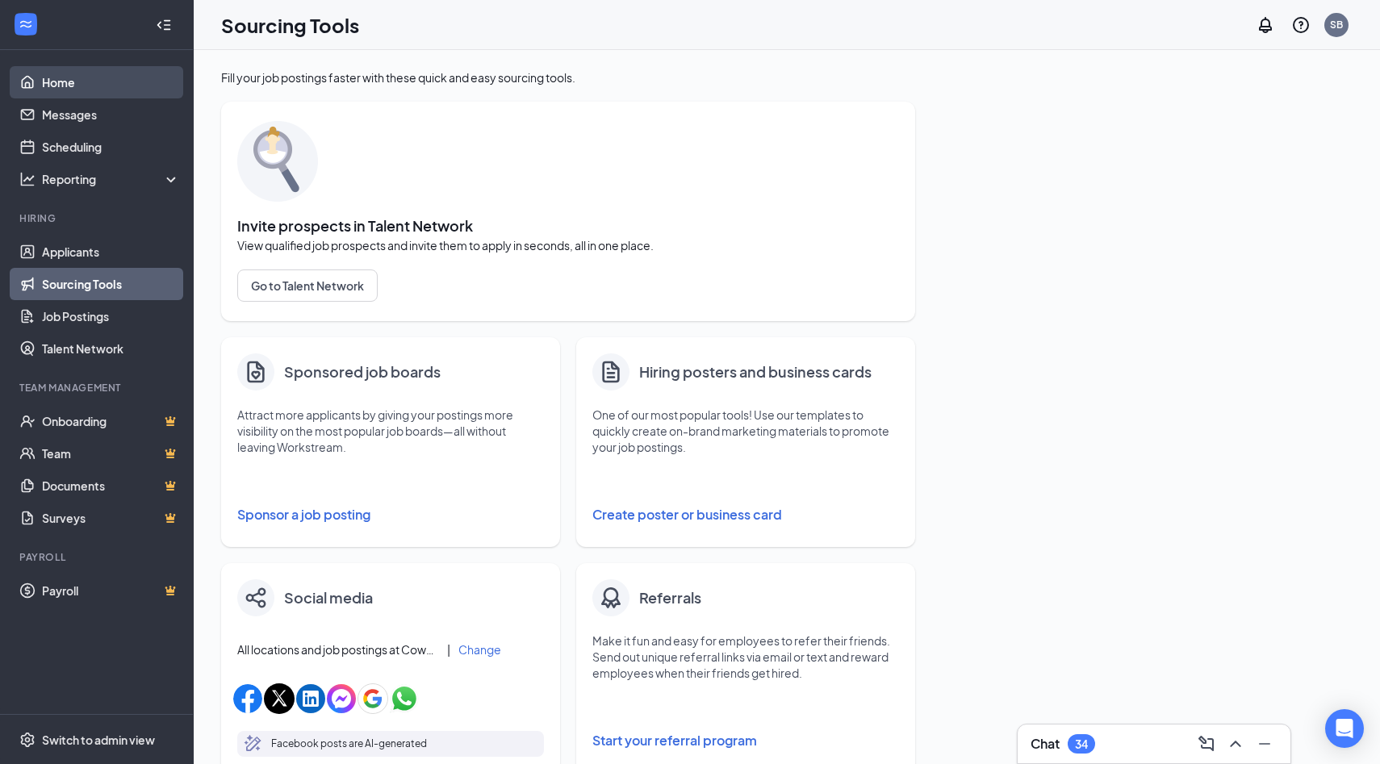
click at [96, 88] on link "Home" at bounding box center [111, 82] width 138 height 32
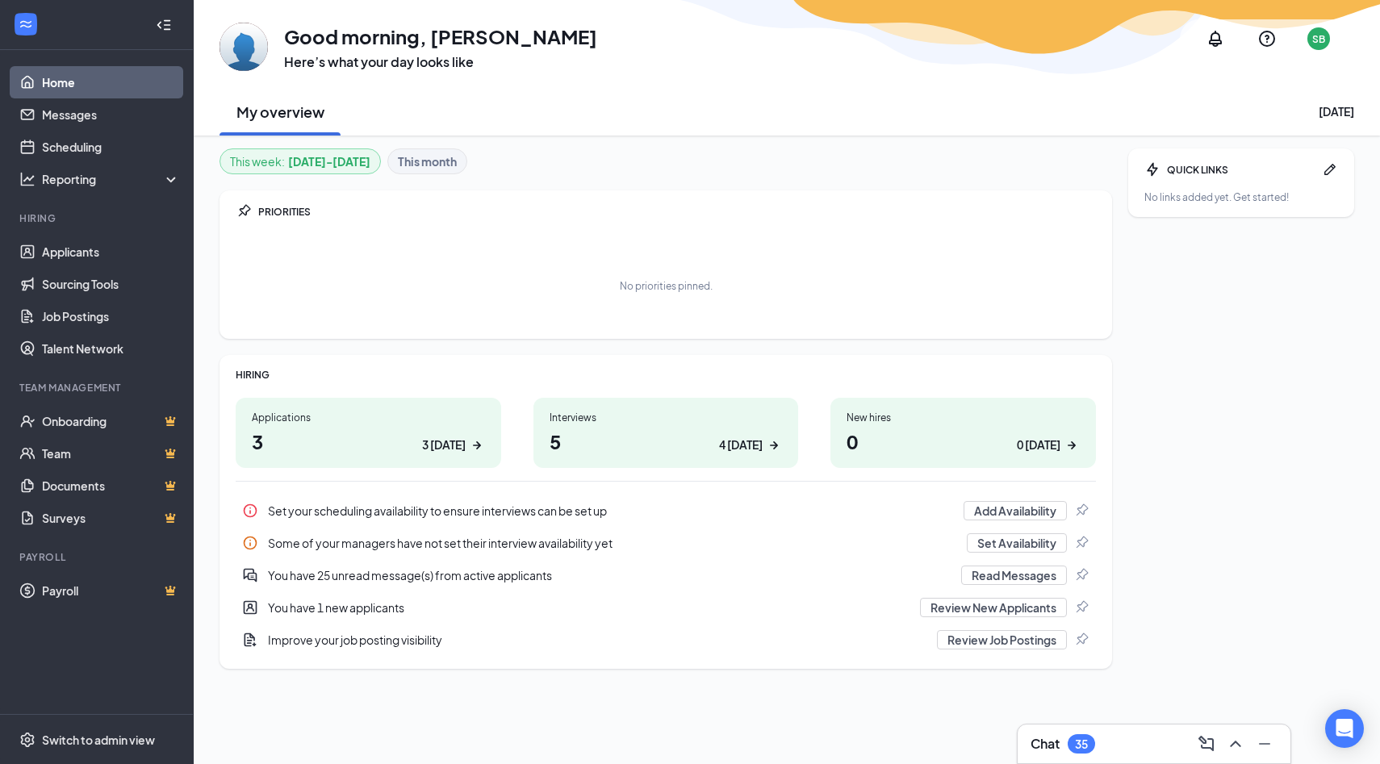
click at [307, 571] on div "You have 25 unread message(s) from active applicants" at bounding box center [610, 575] width 684 height 16
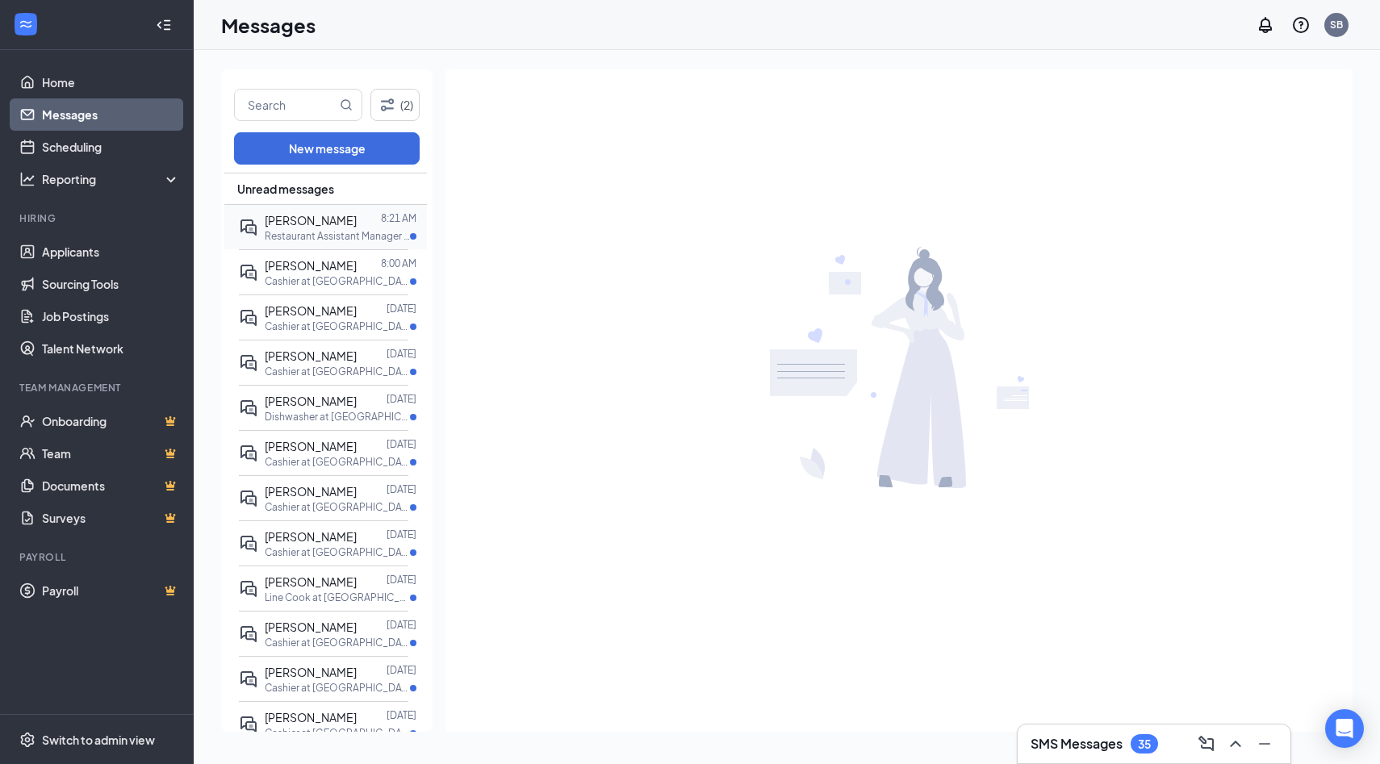
click at [299, 222] on span "[PERSON_NAME]" at bounding box center [311, 220] width 92 height 15
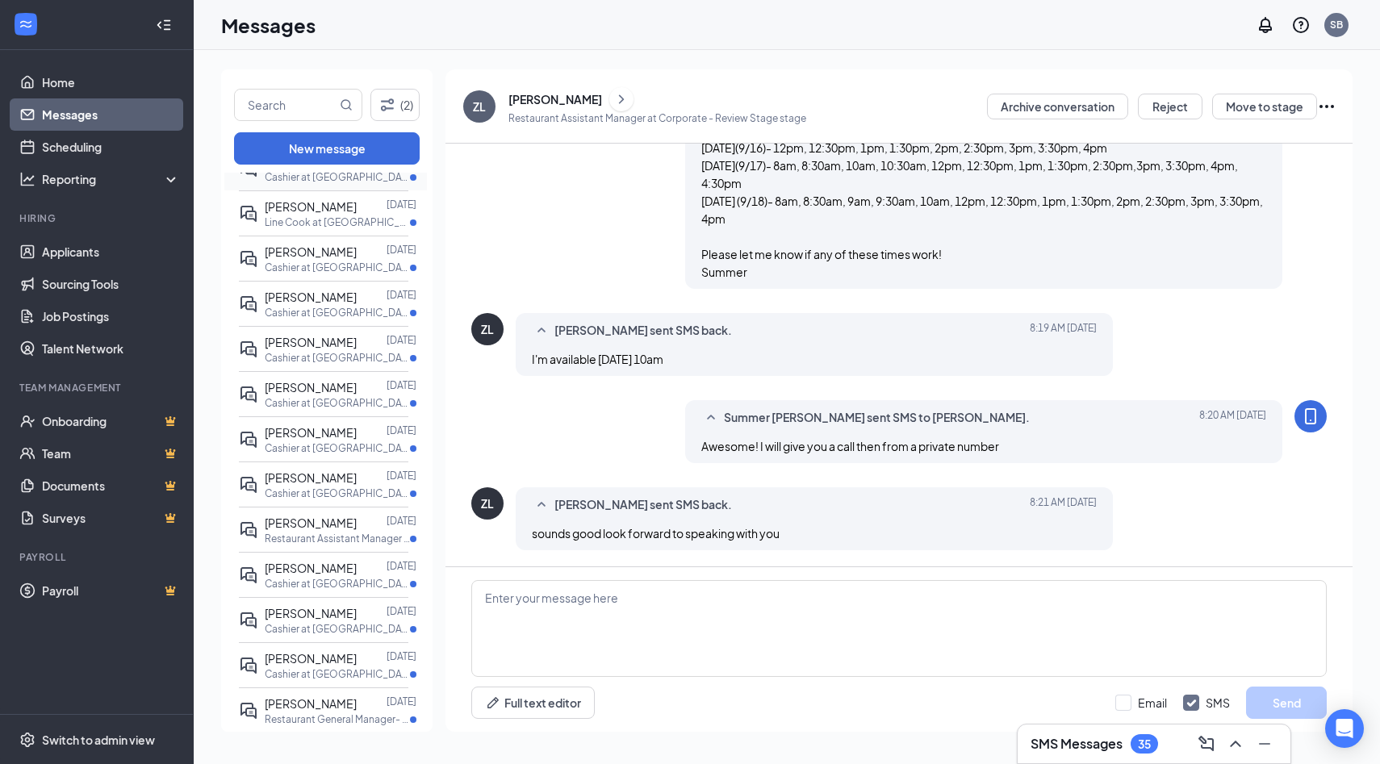
scroll to position [383, 0]
click at [295, 527] on p "Restaurant Assistant Manager at Longview" at bounding box center [337, 534] width 145 height 14
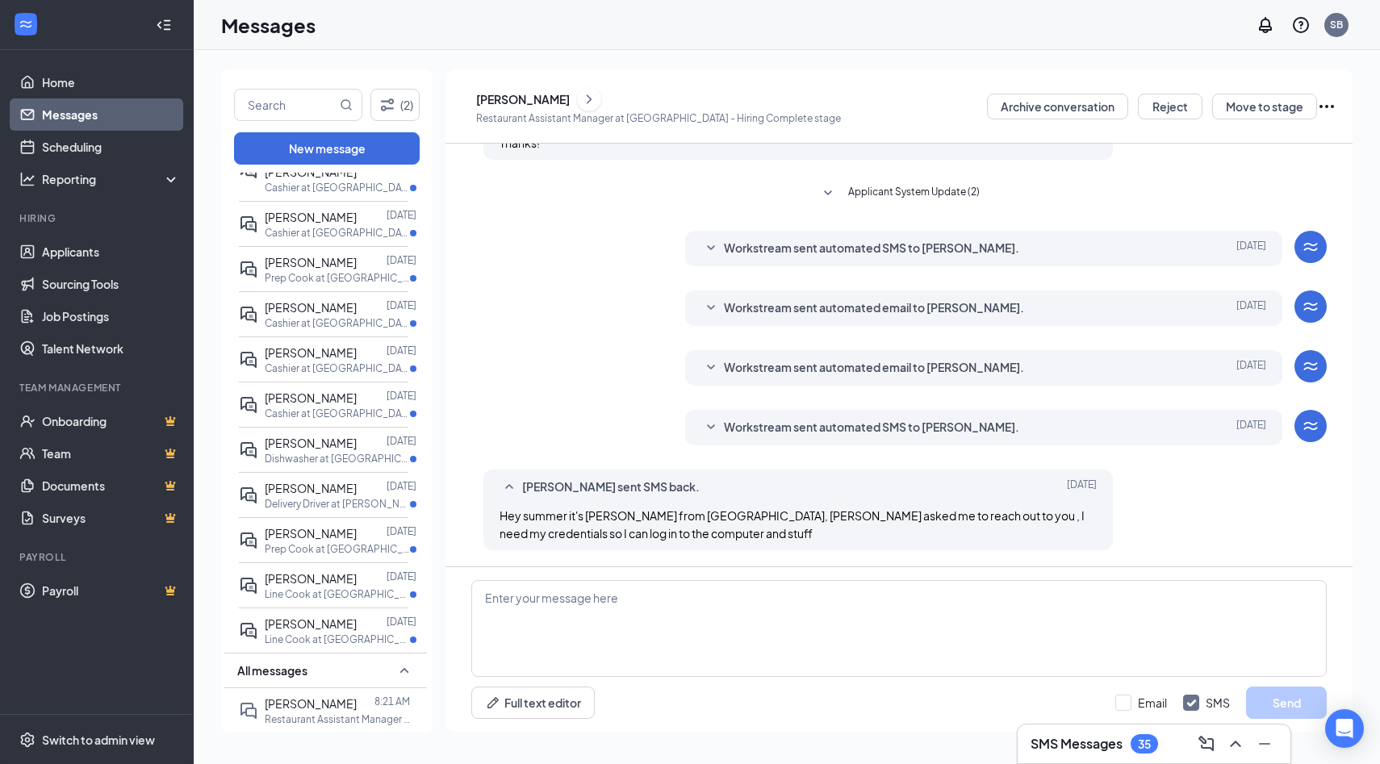
scroll to position [1190, 0]
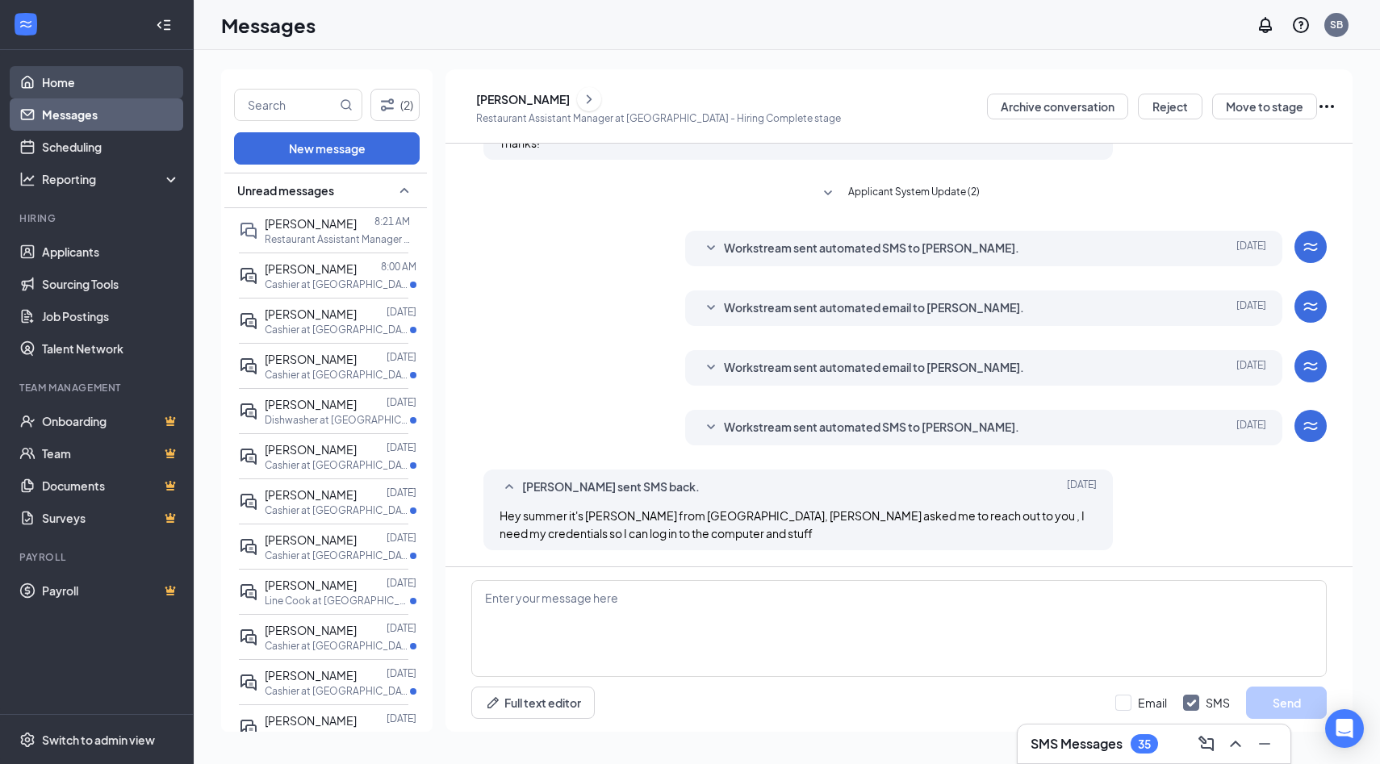
click at [61, 81] on link "Home" at bounding box center [111, 82] width 138 height 32
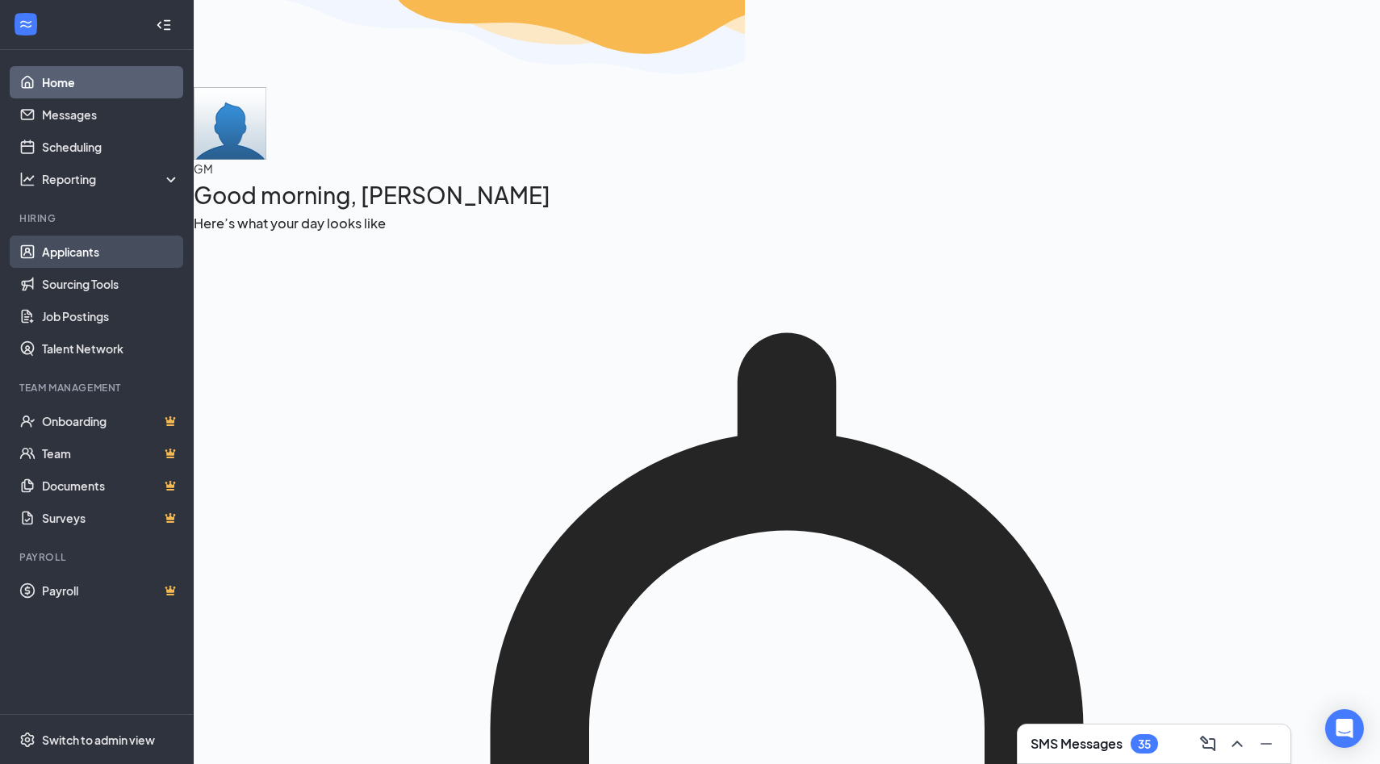
click at [83, 258] on link "Applicants" at bounding box center [111, 252] width 138 height 32
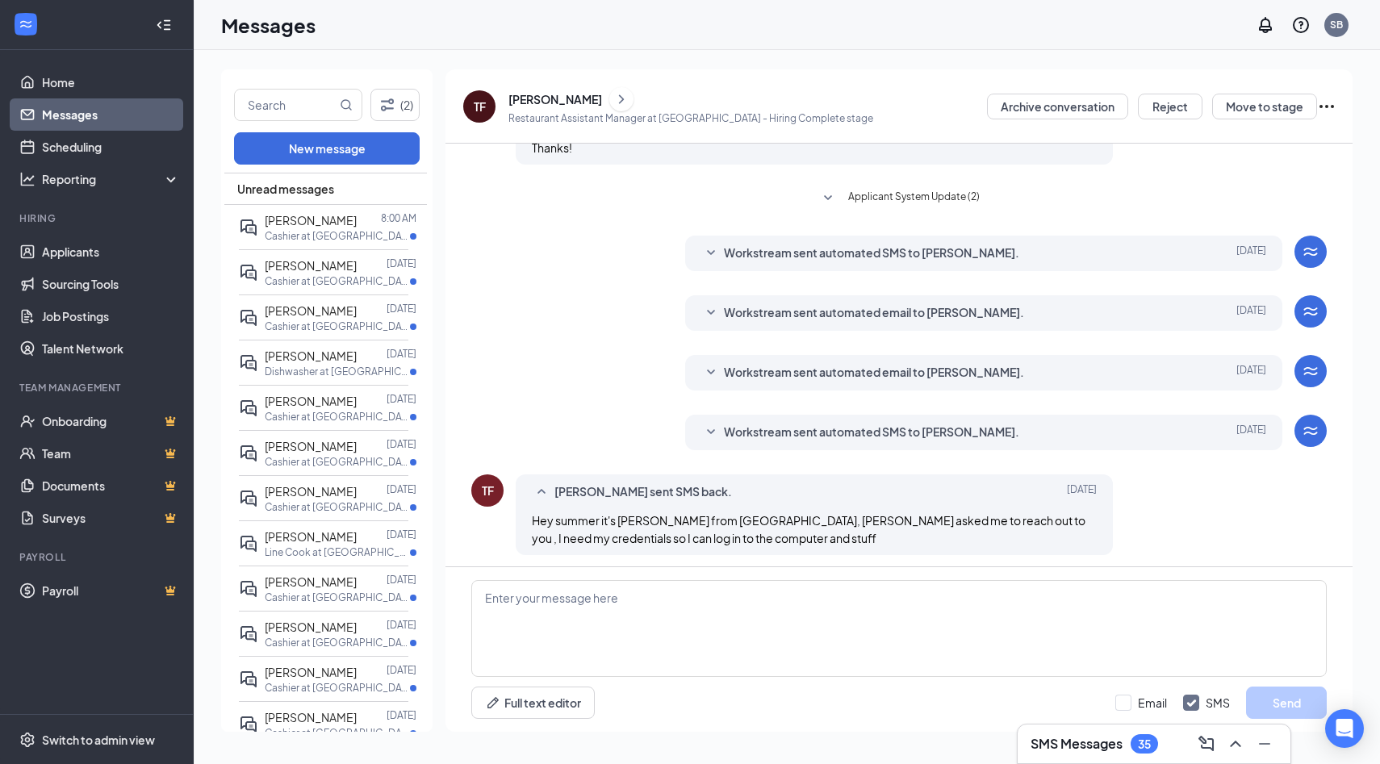
scroll to position [281, 0]
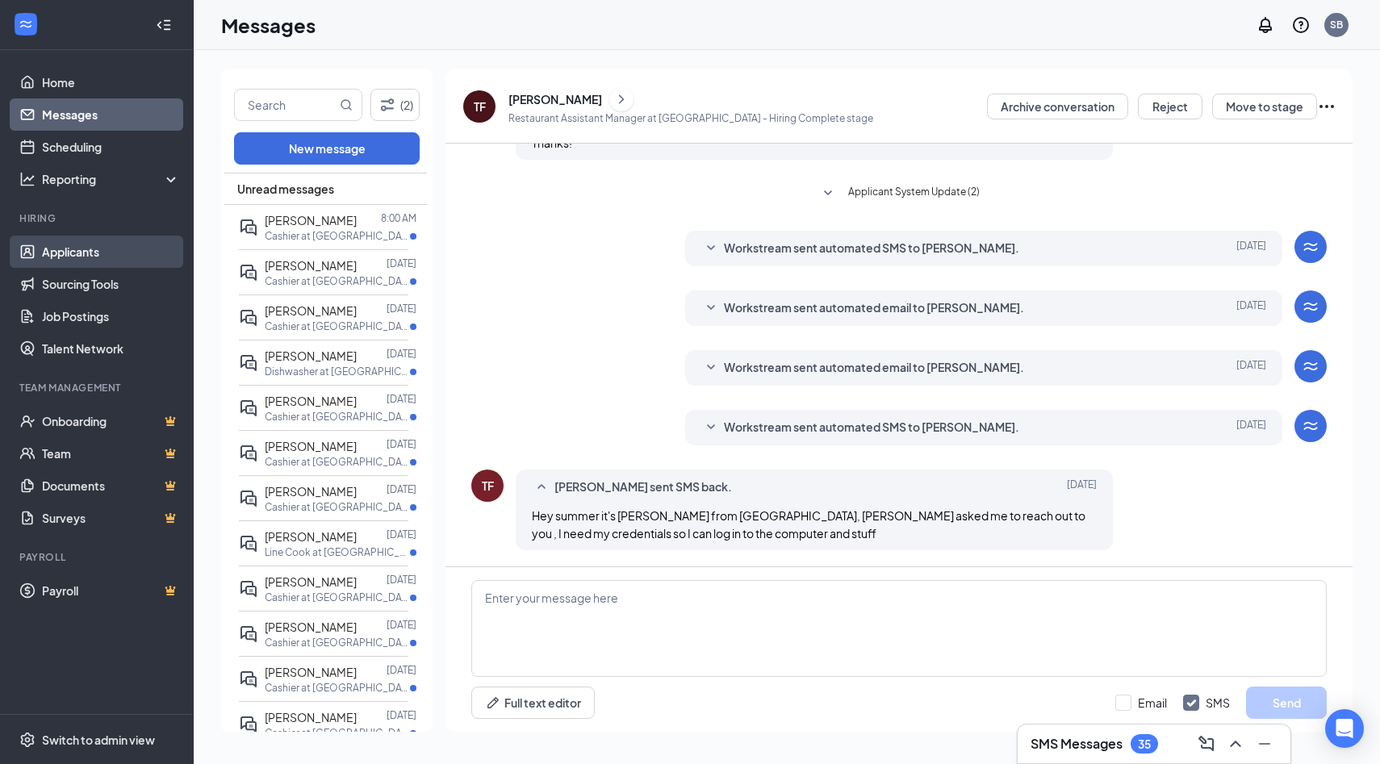
click at [69, 261] on link "Applicants" at bounding box center [111, 252] width 138 height 32
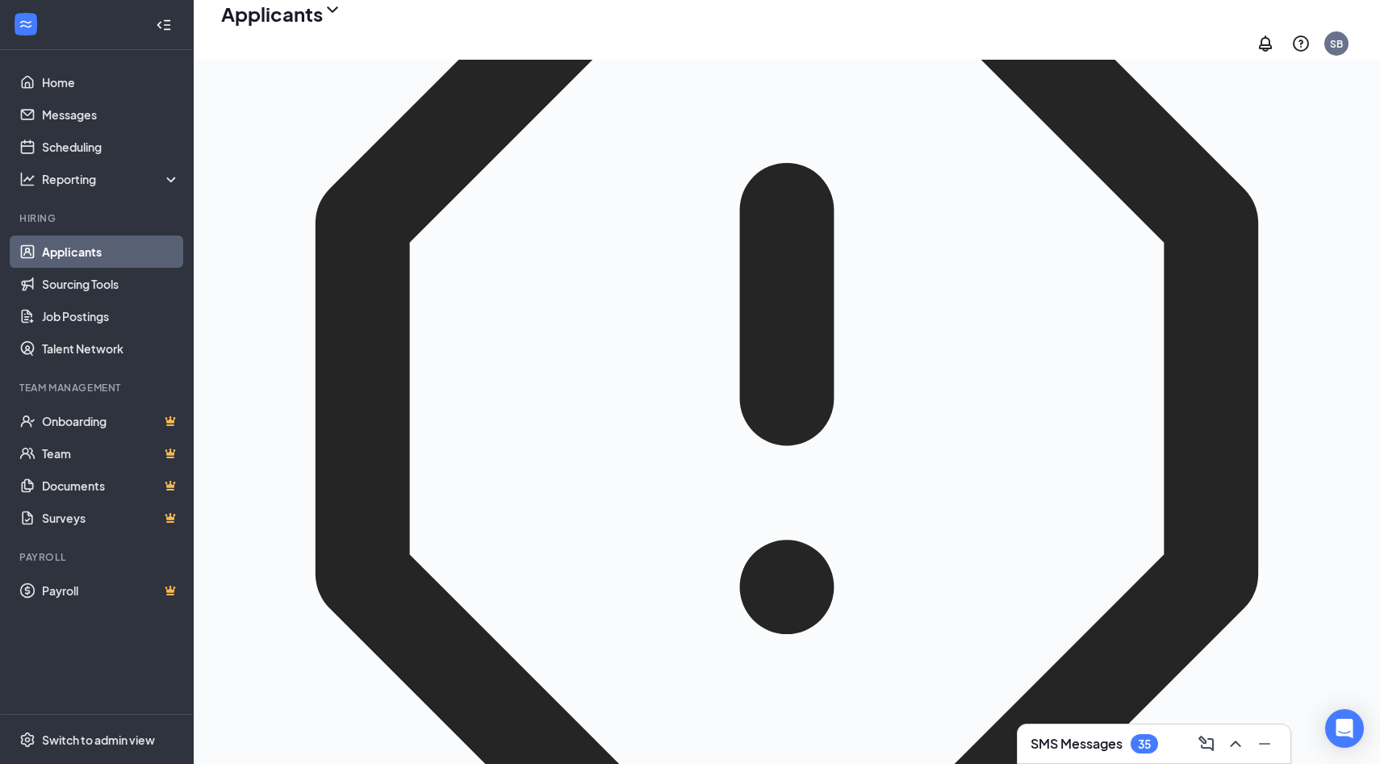
scroll to position [182, 0]
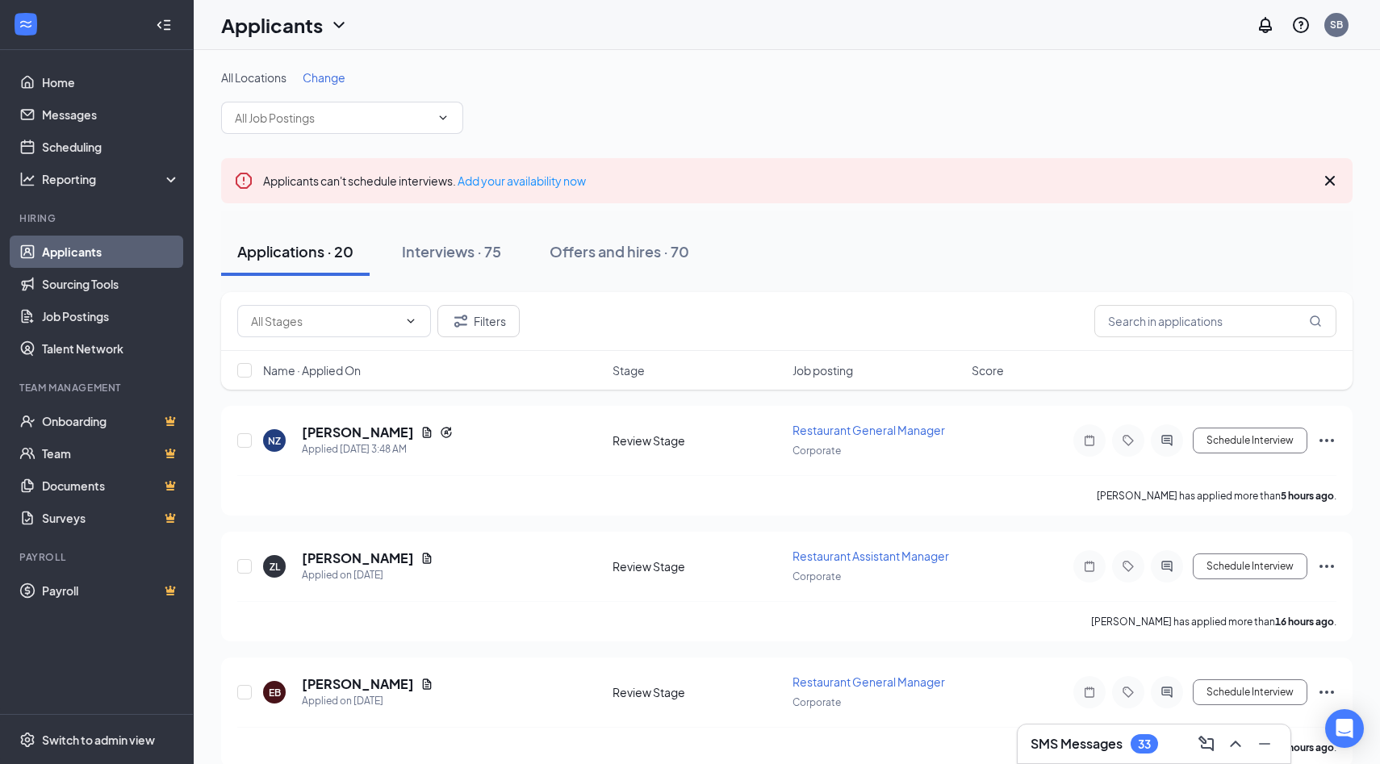
click at [324, 81] on span "Change" at bounding box center [324, 77] width 43 height 15
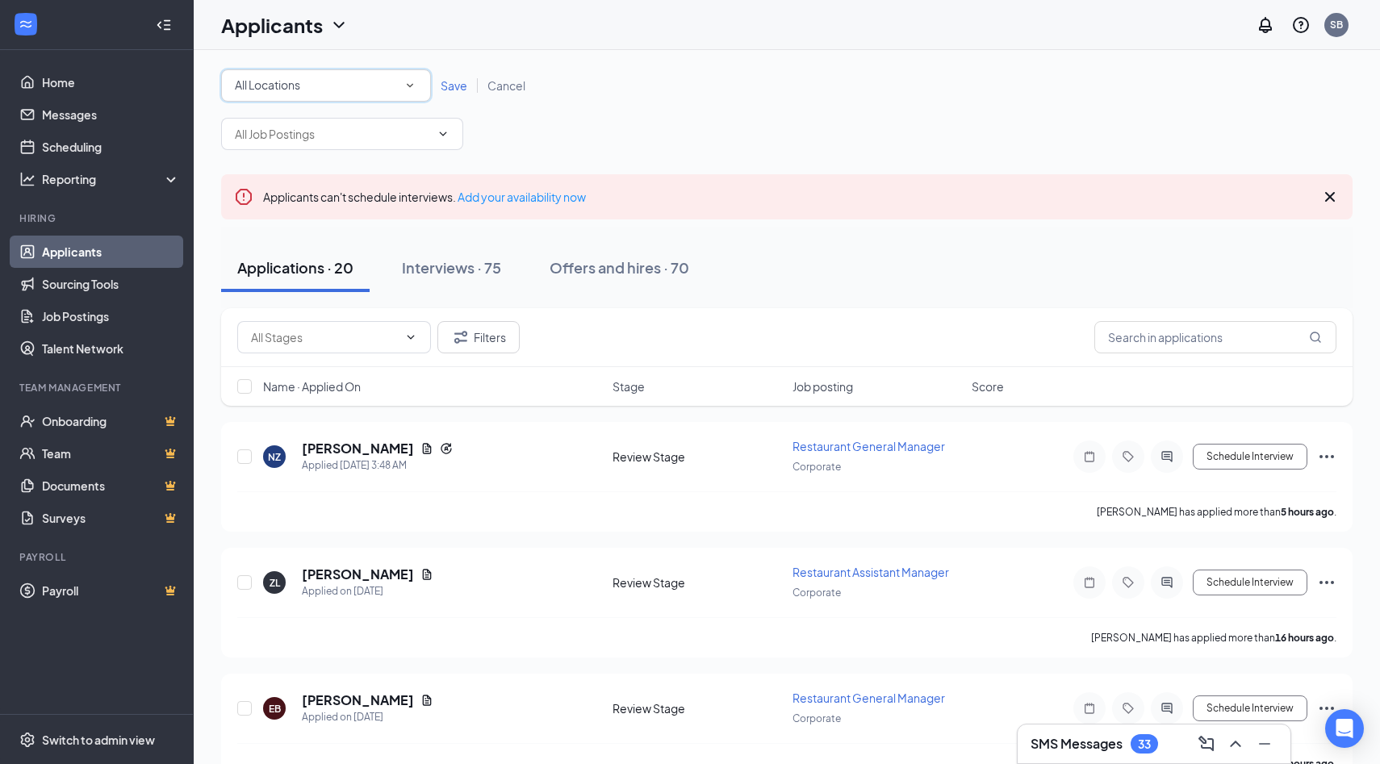
click at [349, 87] on div "All Locations" at bounding box center [326, 85] width 182 height 19
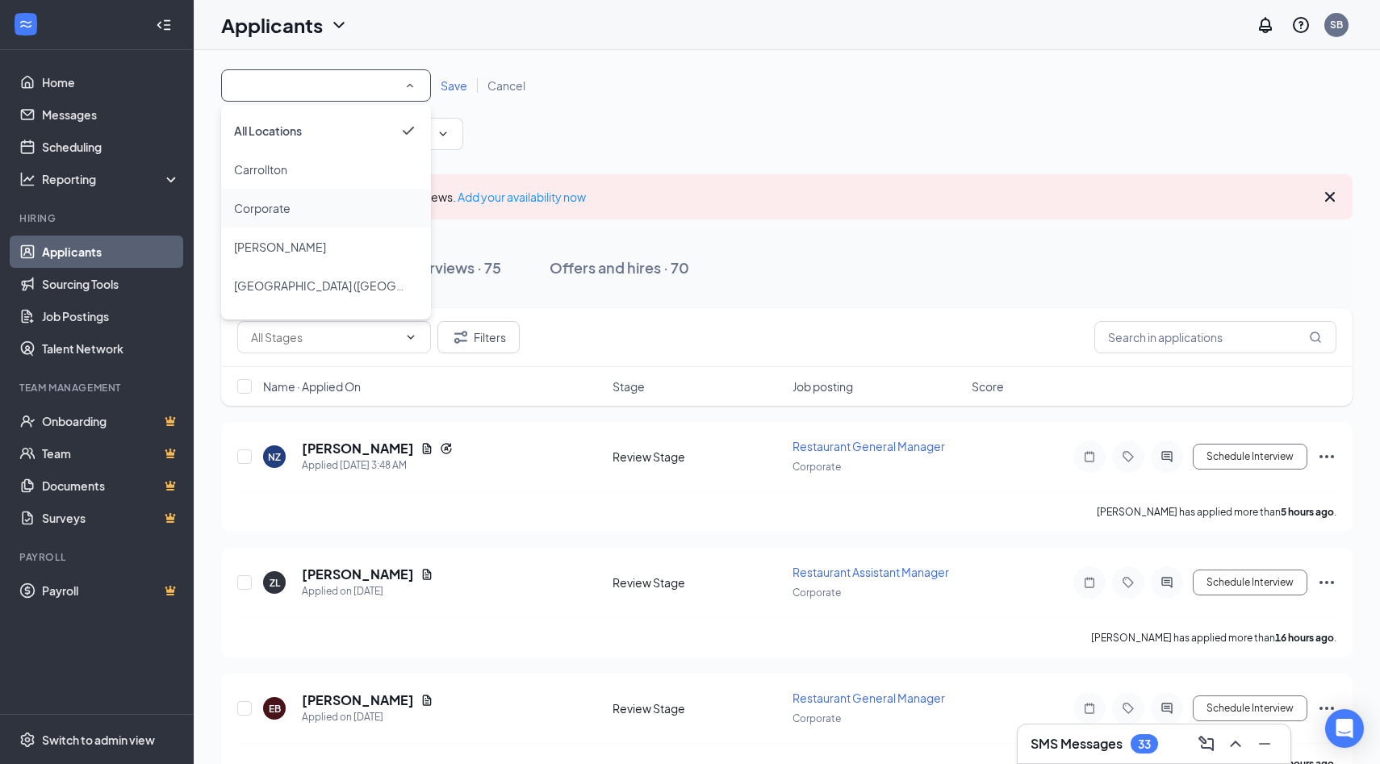
click at [280, 203] on span "Corporate" at bounding box center [262, 208] width 56 height 15
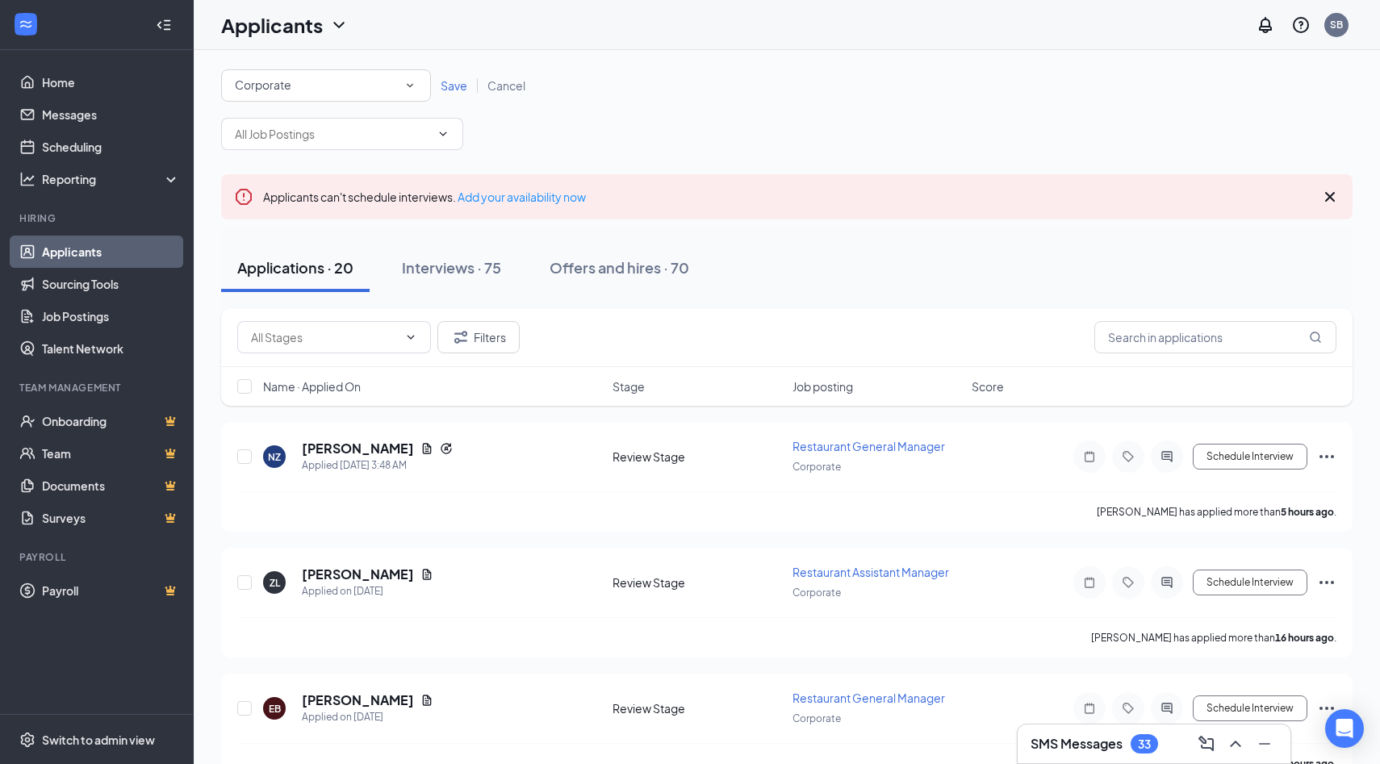
click at [462, 87] on span "Save" at bounding box center [454, 85] width 27 height 15
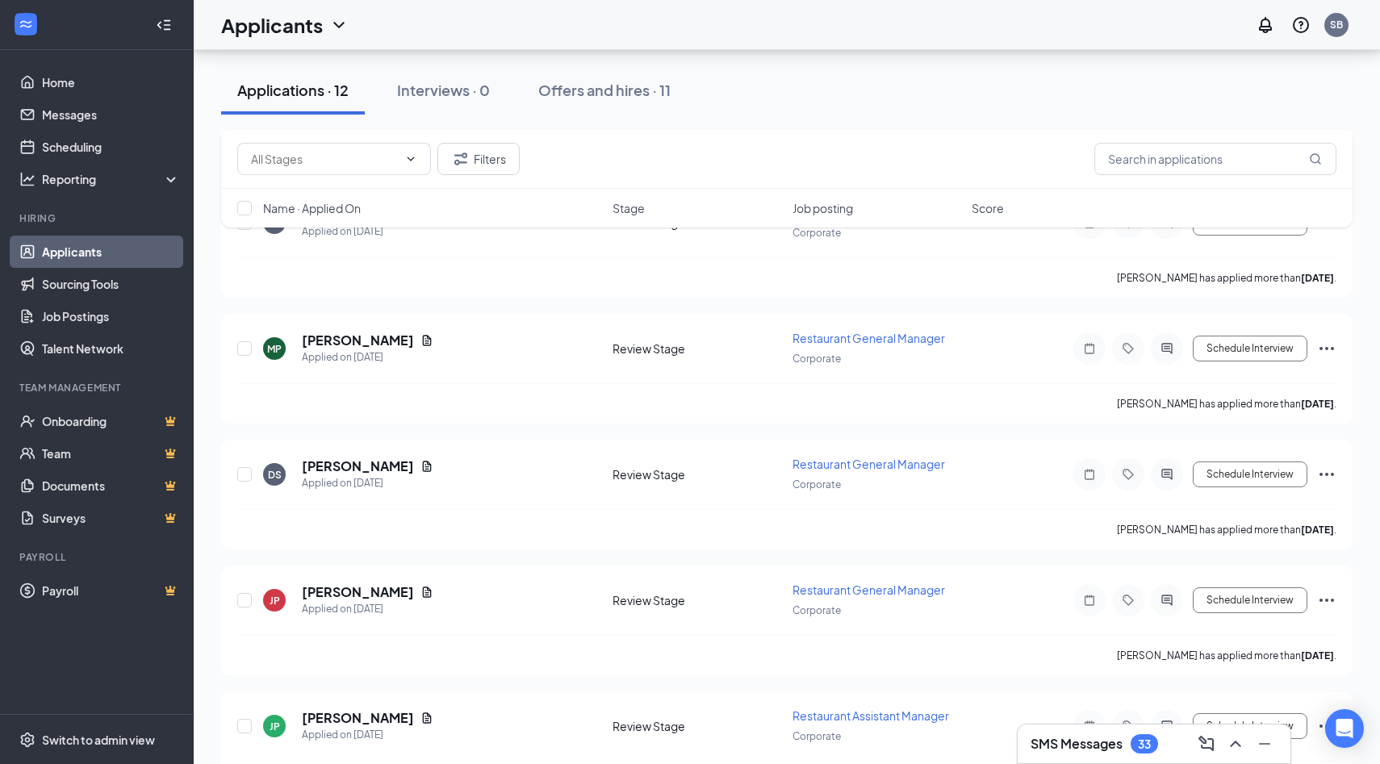
scroll to position [1141, 0]
